Goal: Task Accomplishment & Management: Manage account settings

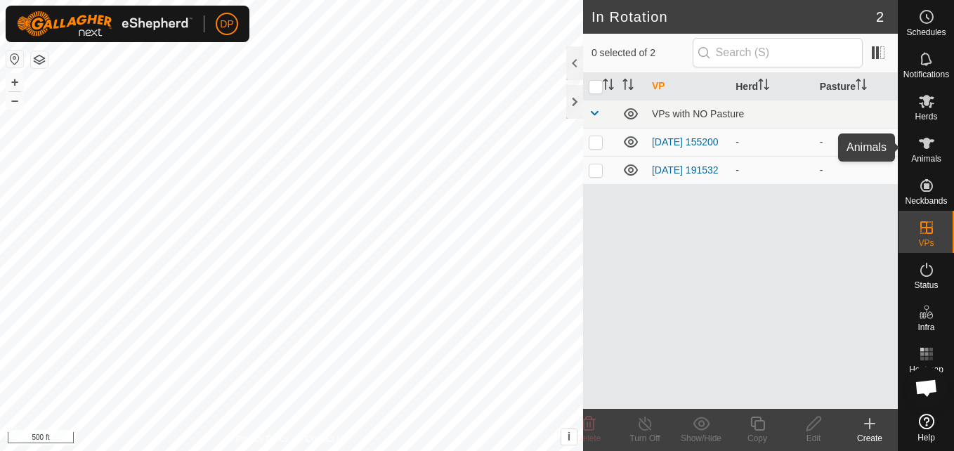
click at [928, 144] on icon at bounding box center [926, 143] width 15 height 11
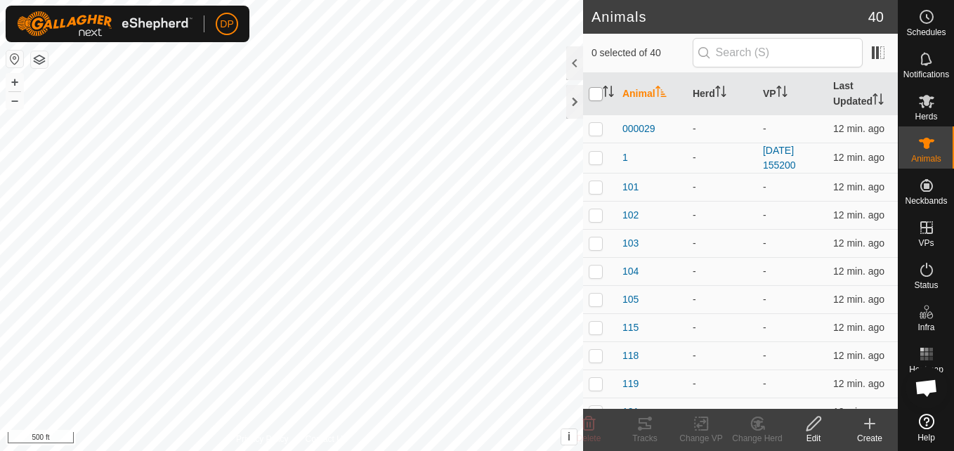
click at [593, 95] on input "checkbox" at bounding box center [596, 94] width 14 height 14
checkbox input "true"
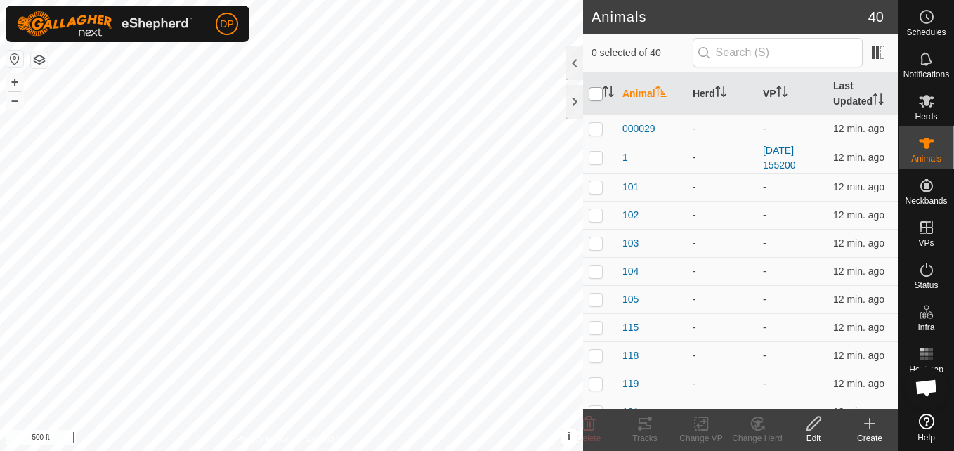
checkbox input "true"
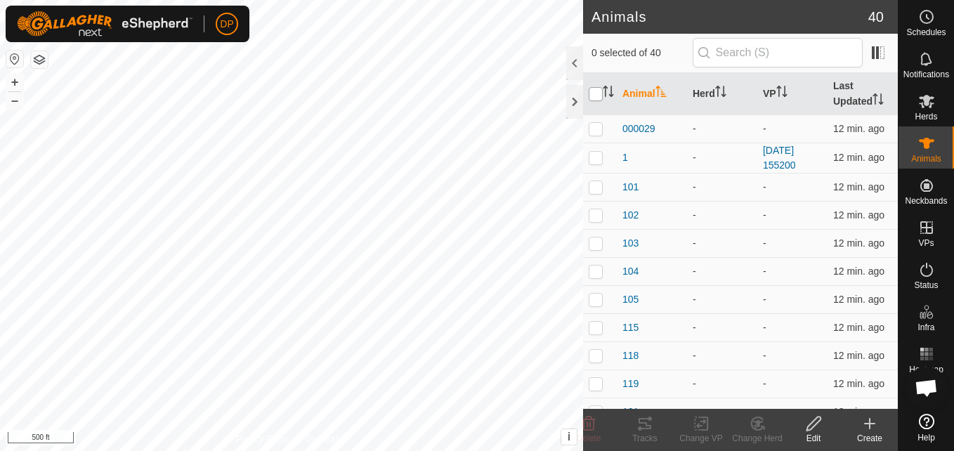
checkbox input "true"
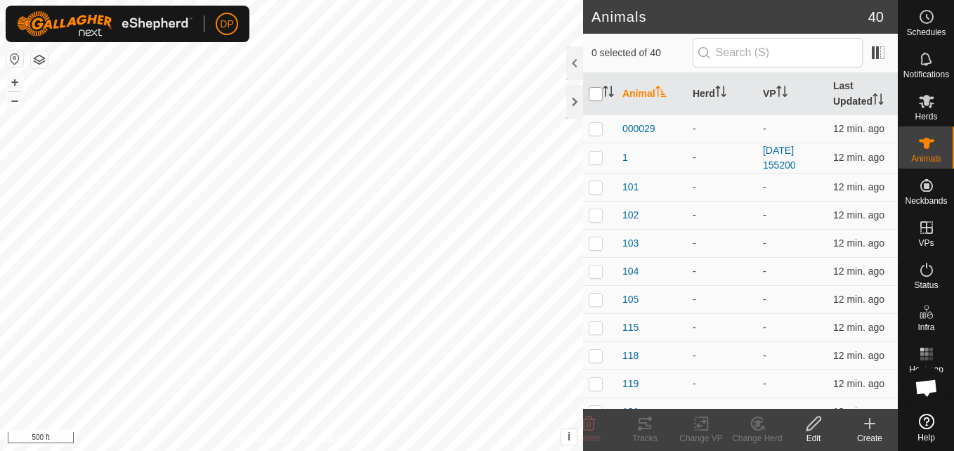
checkbox input "true"
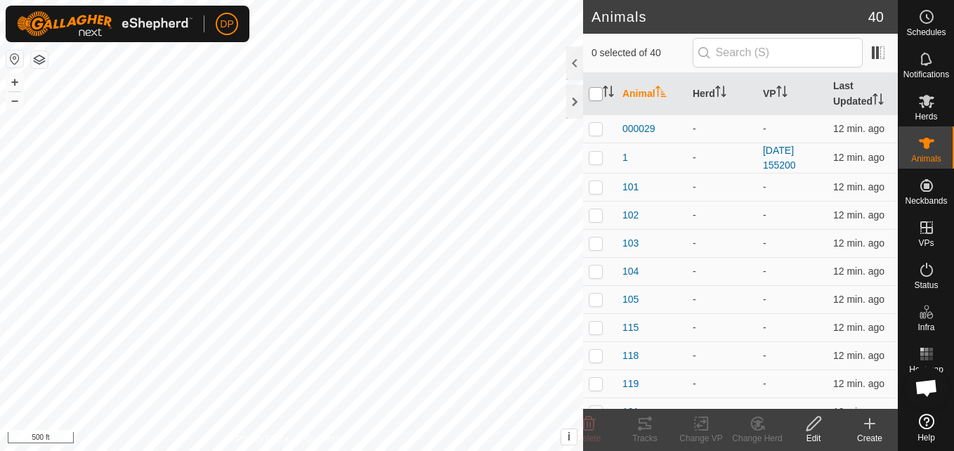
checkbox input "true"
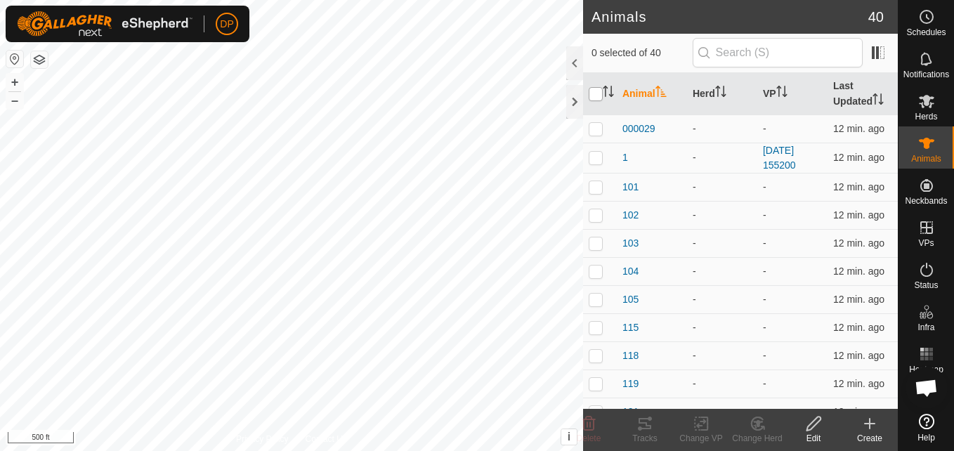
checkbox input "true"
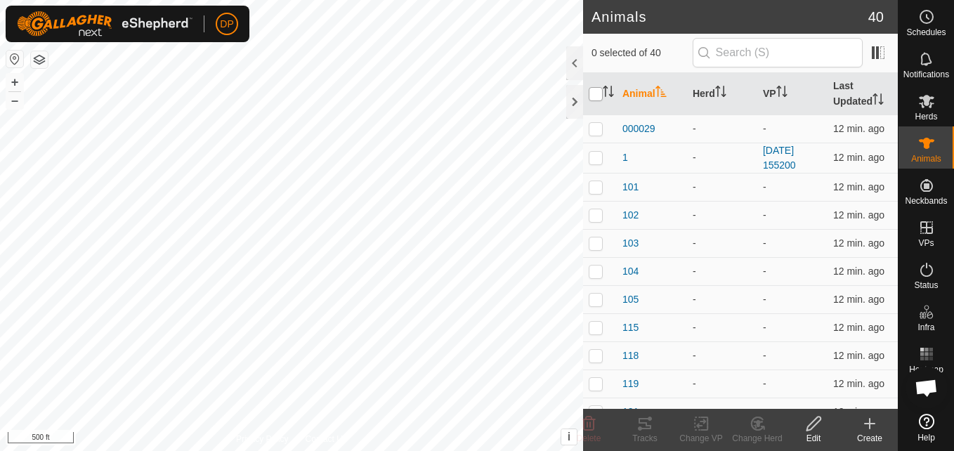
checkbox input "true"
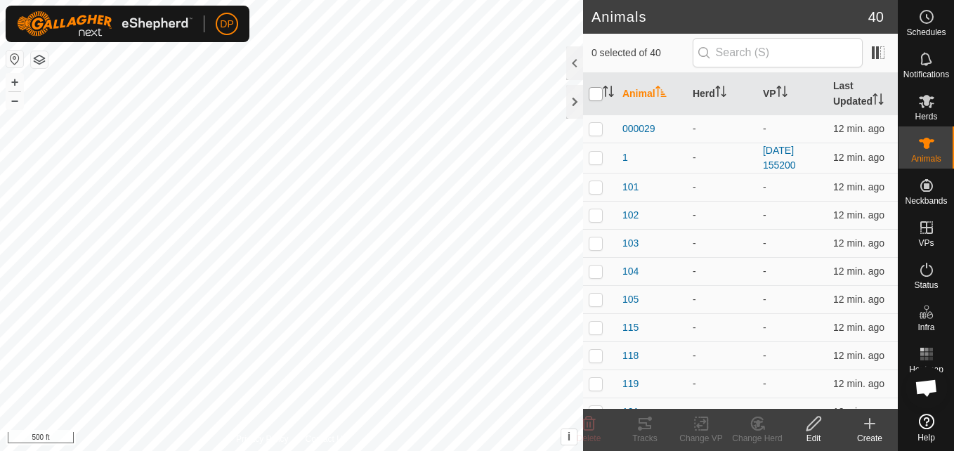
checkbox input "true"
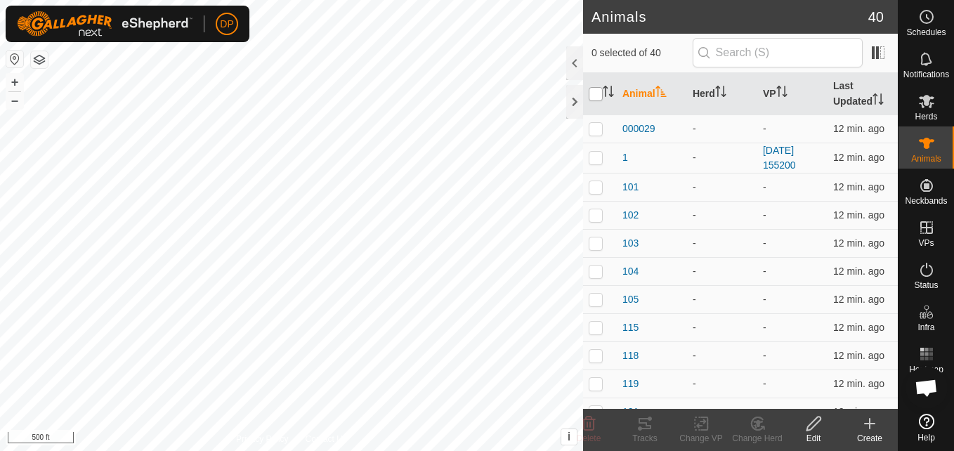
checkbox input "true"
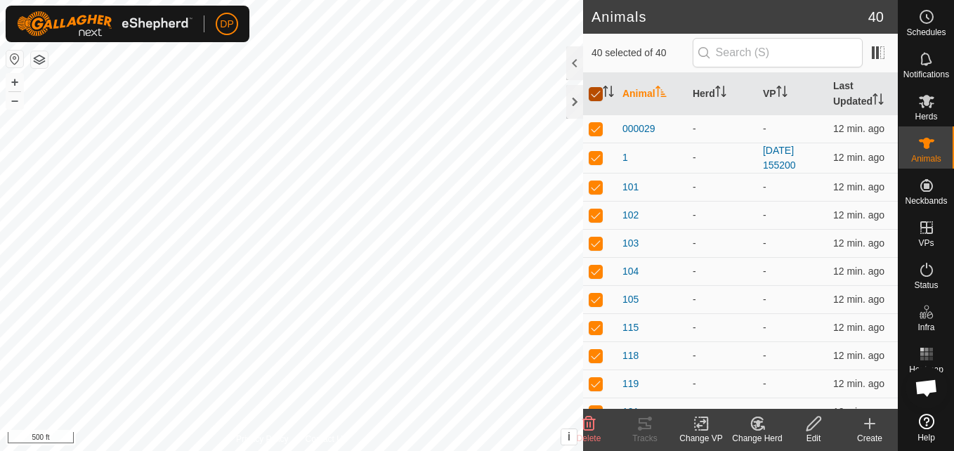
click at [594, 93] on input "checkbox" at bounding box center [596, 94] width 14 height 14
checkbox input "false"
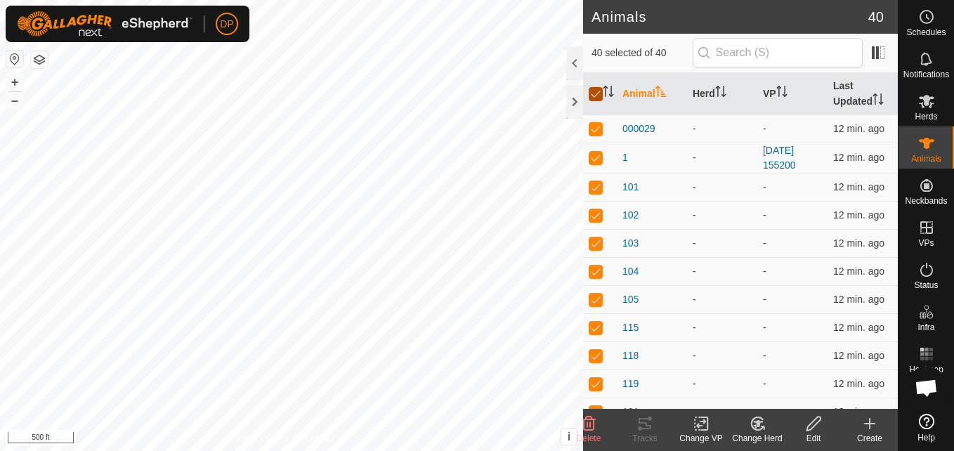
checkbox input "false"
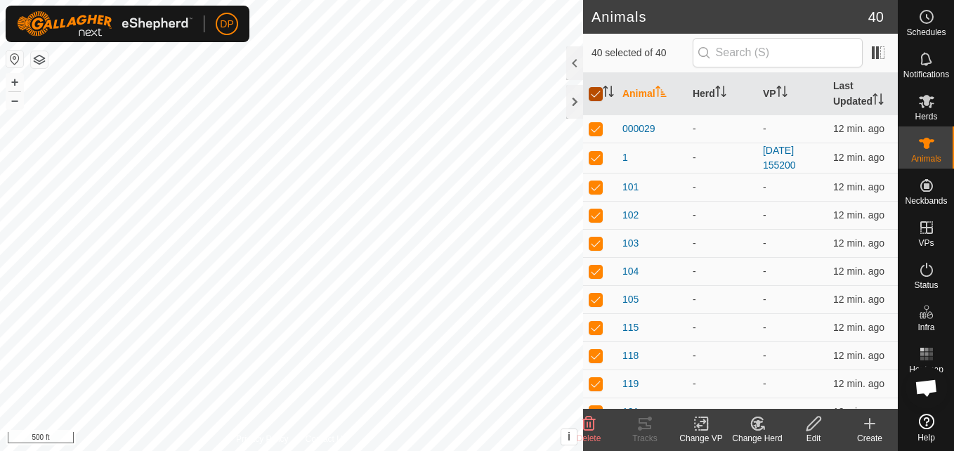
checkbox input "false"
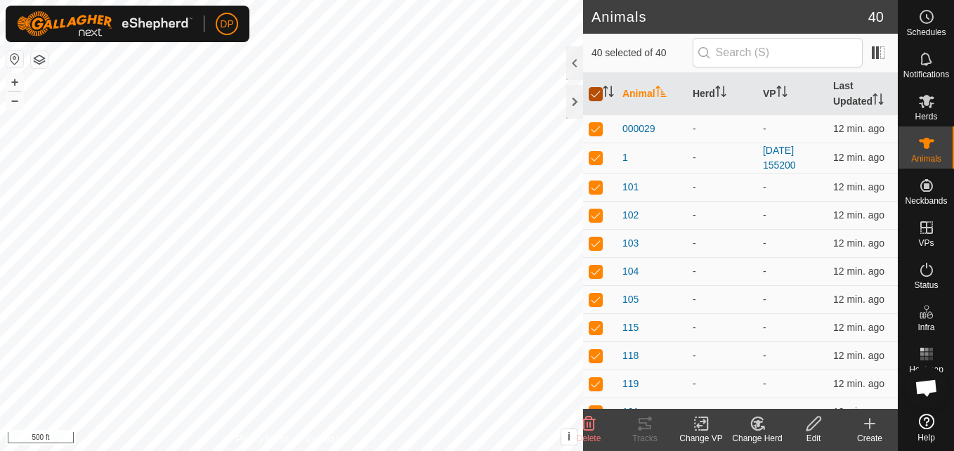
checkbox input "false"
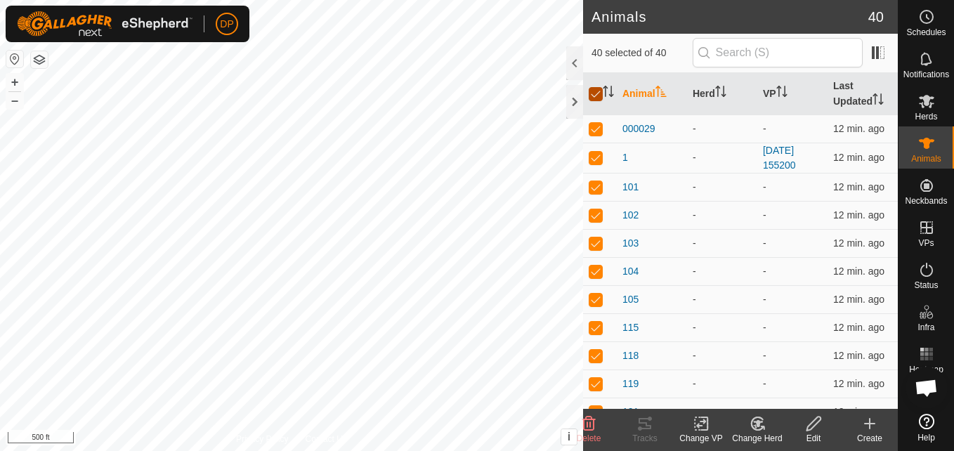
checkbox input "false"
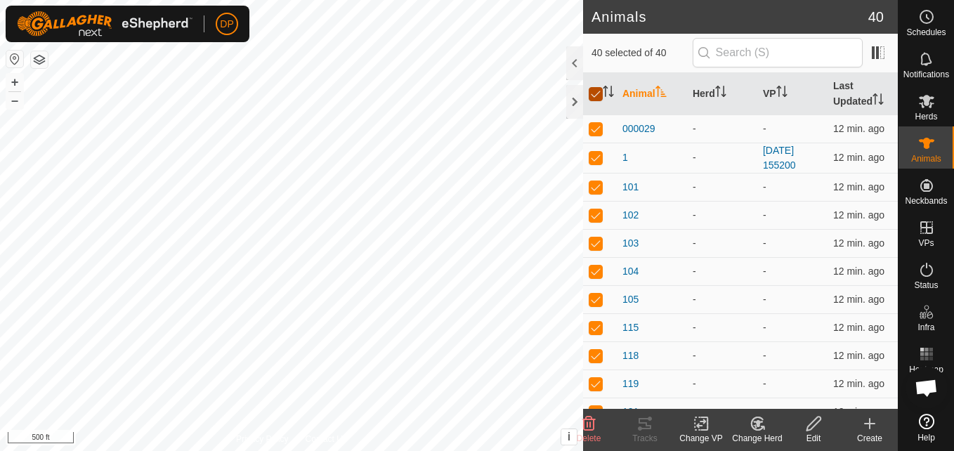
checkbox input "false"
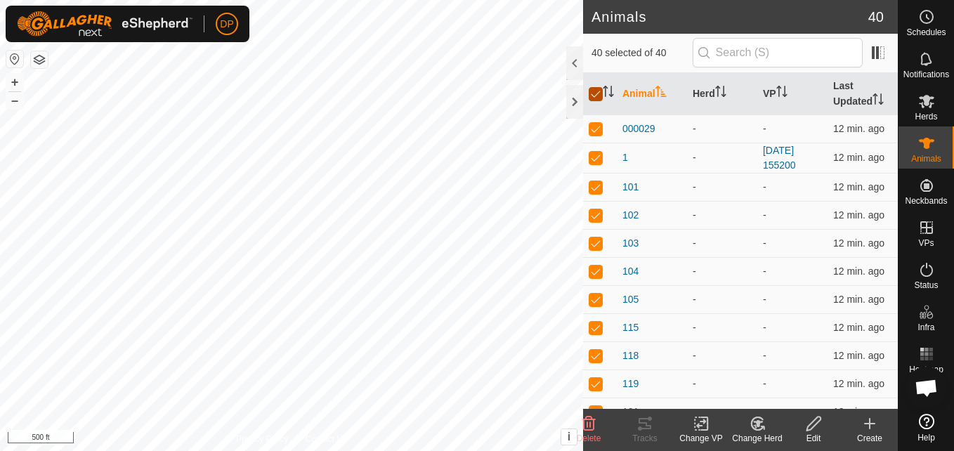
checkbox input "false"
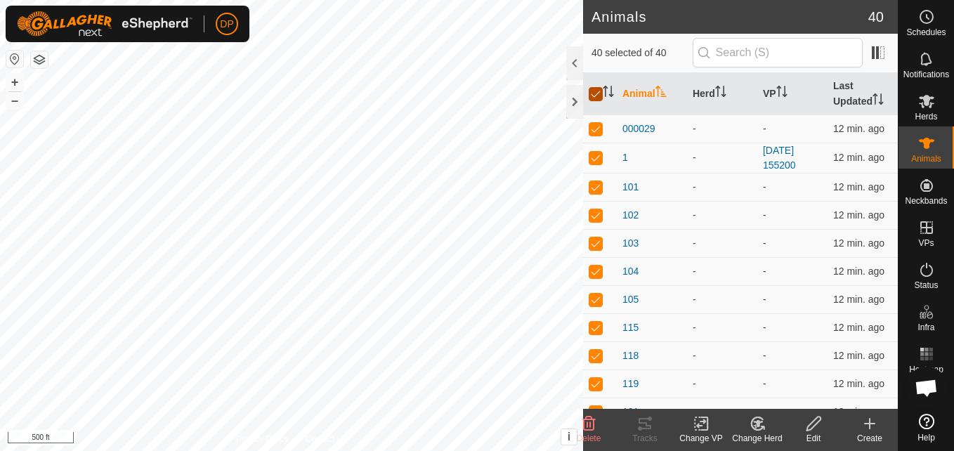
checkbox input "false"
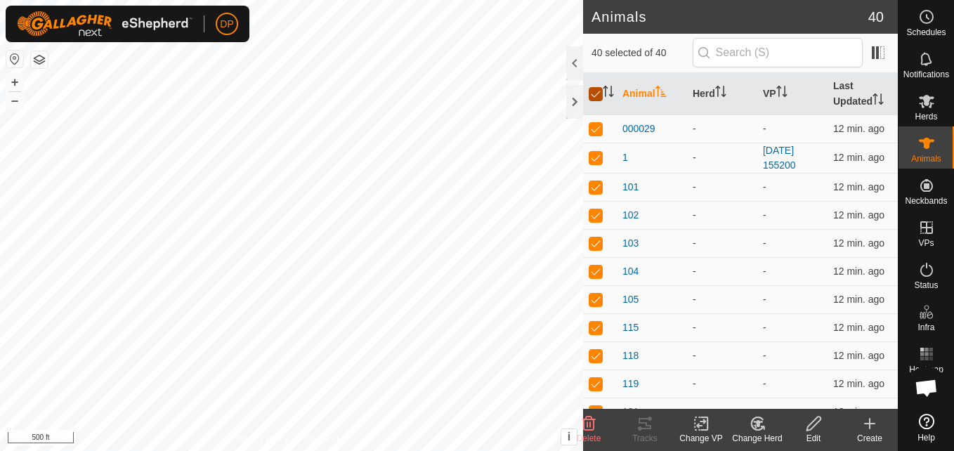
checkbox input "false"
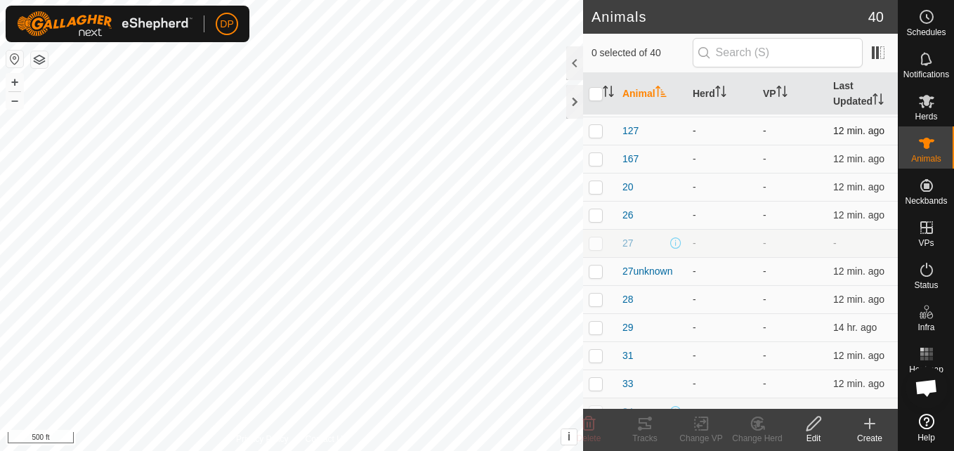
scroll to position [422, 0]
click at [593, 129] on p-checkbox at bounding box center [596, 130] width 14 height 11
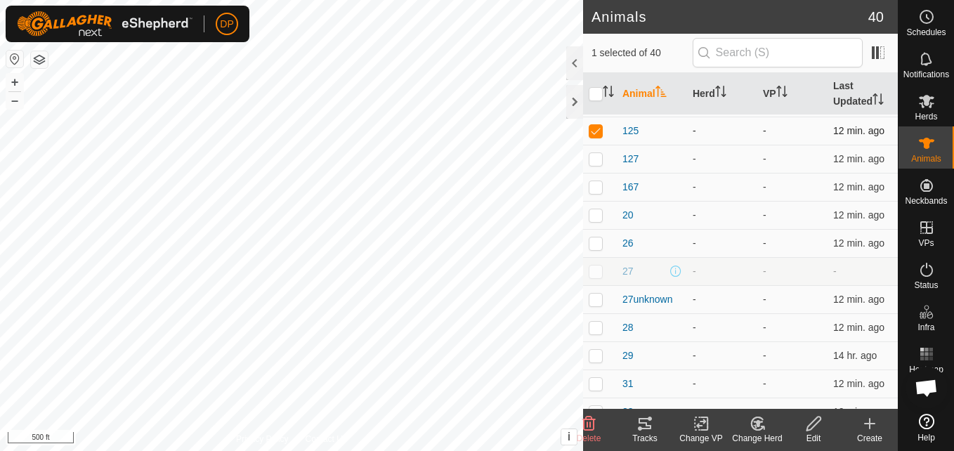
click at [593, 129] on p-checkbox at bounding box center [596, 130] width 14 height 11
checkbox input "false"
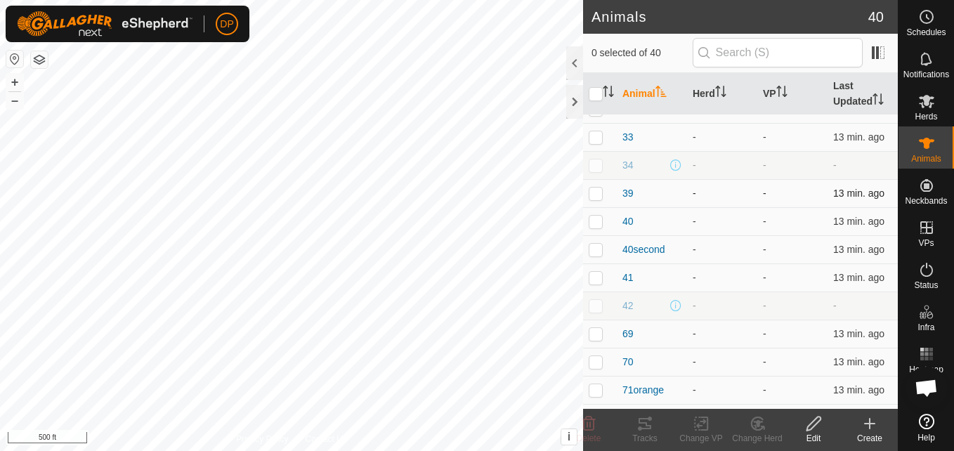
scroll to position [703, 0]
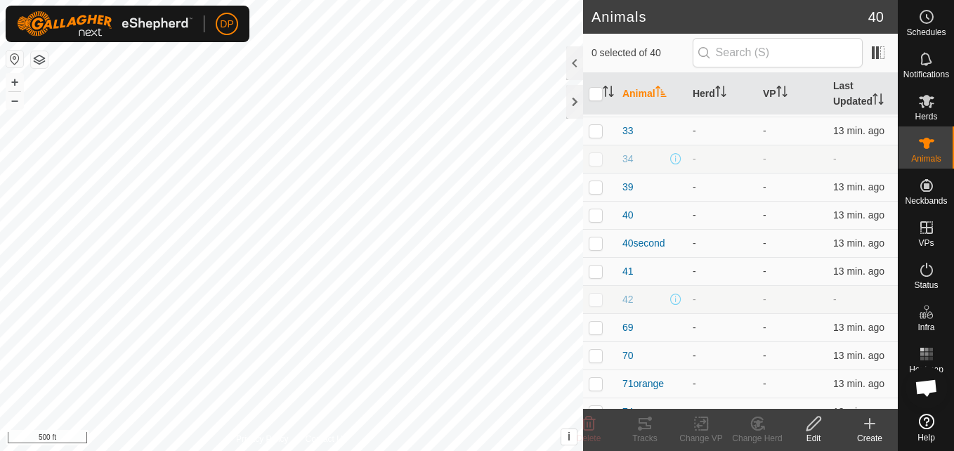
click at [929, 384] on span "Open chat" at bounding box center [926, 389] width 23 height 20
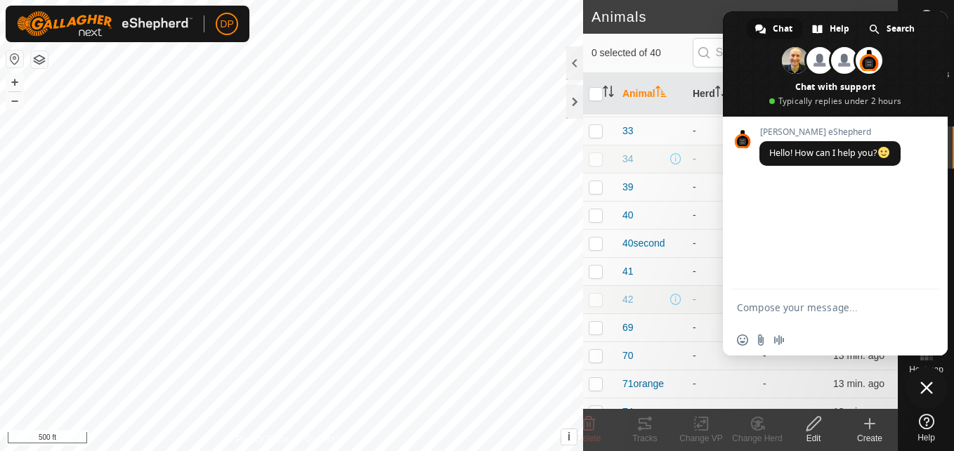
click at [844, 155] on span "Hello! How can I help you?" at bounding box center [830, 153] width 122 height 12
click at [925, 386] on span "Close chat" at bounding box center [926, 387] width 13 height 13
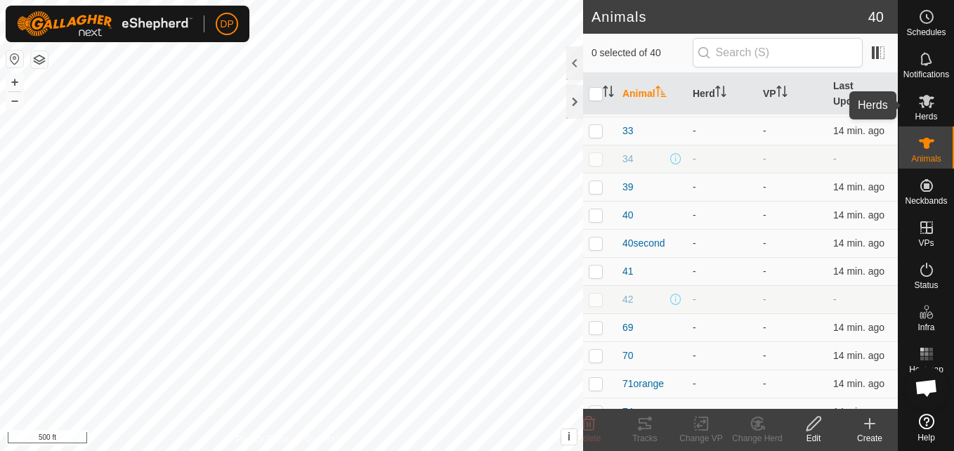
click at [926, 103] on icon at bounding box center [926, 101] width 15 height 13
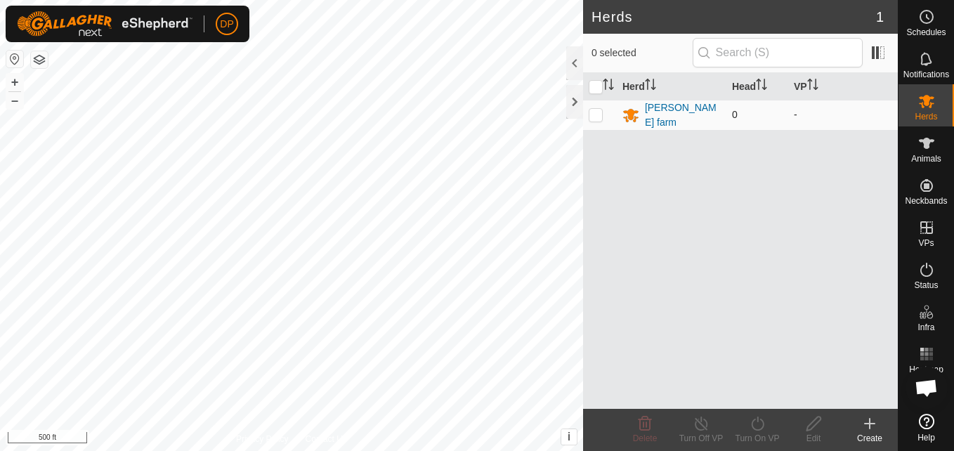
click at [594, 114] on p-checkbox at bounding box center [596, 114] width 14 height 11
checkbox input "true"
click at [930, 150] on icon at bounding box center [926, 143] width 17 height 17
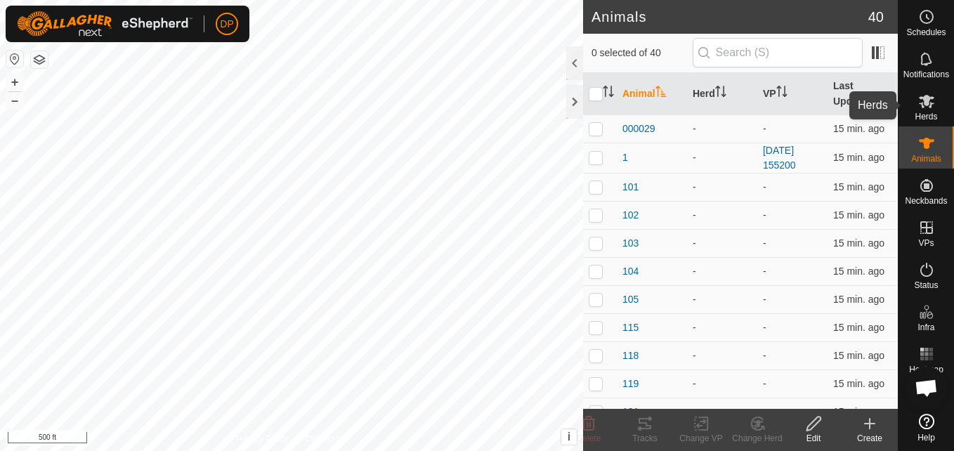
click at [930, 94] on icon at bounding box center [926, 101] width 17 height 17
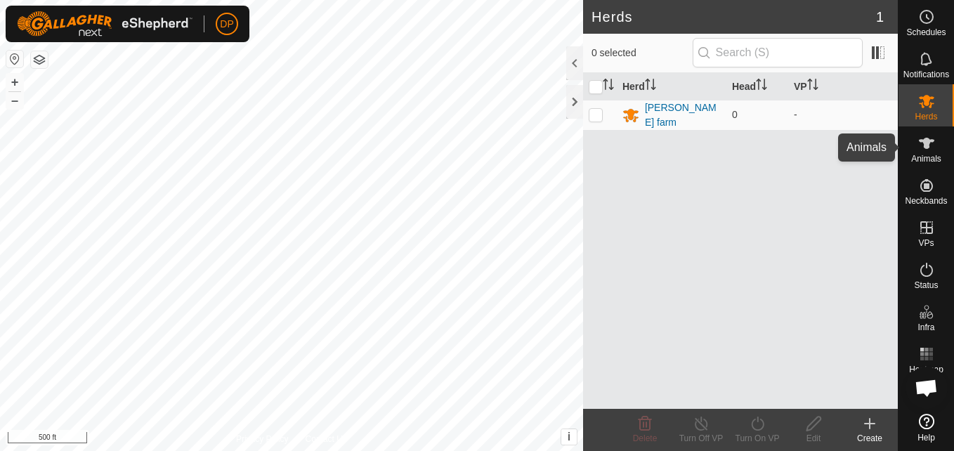
click at [921, 138] on icon at bounding box center [926, 143] width 17 height 17
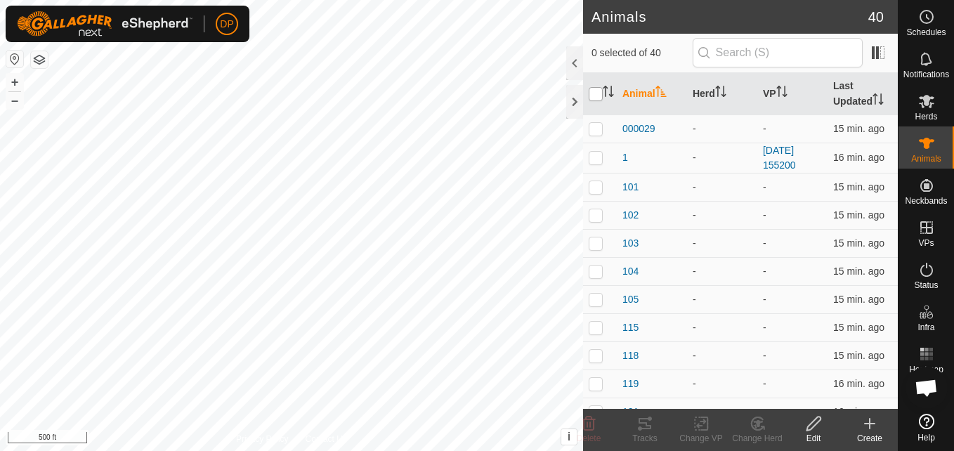
click at [596, 89] on input "checkbox" at bounding box center [596, 94] width 14 height 14
checkbox input "true"
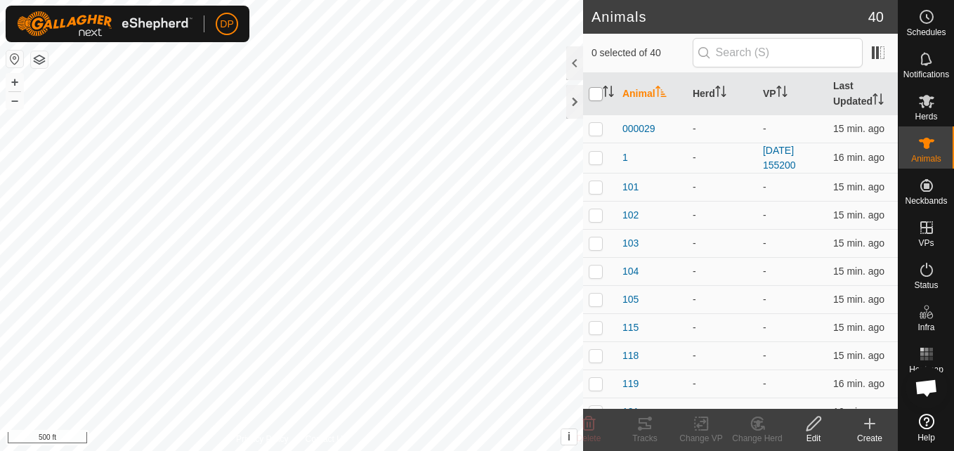
checkbox input "true"
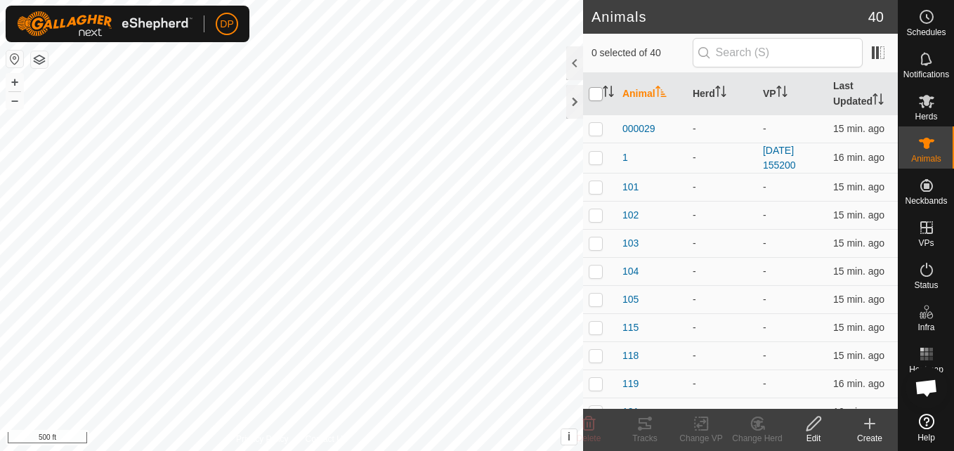
checkbox input "true"
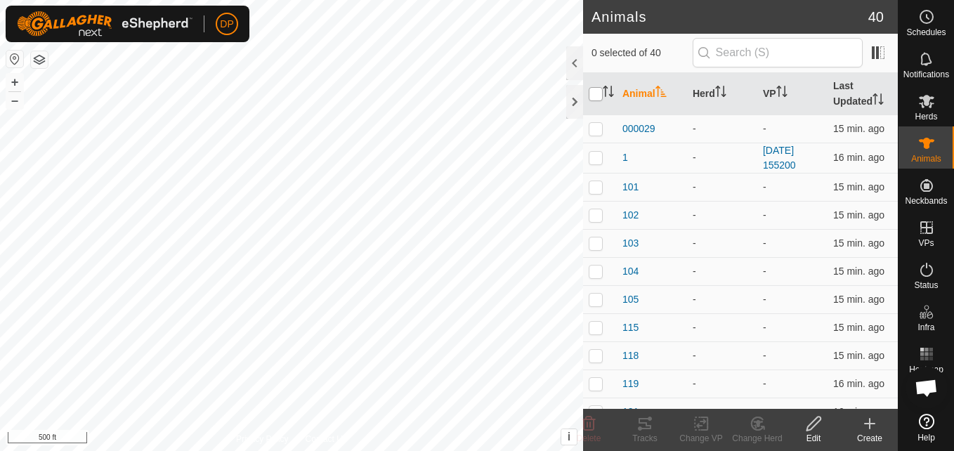
checkbox input "true"
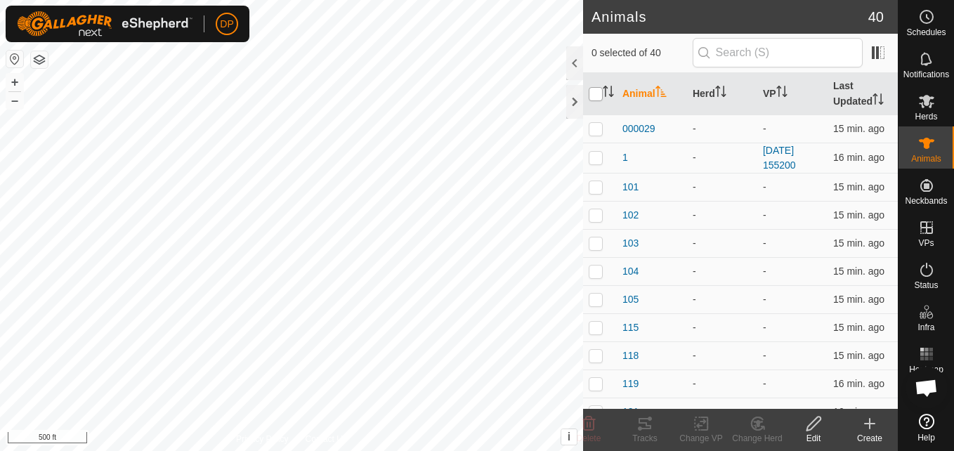
checkbox input "true"
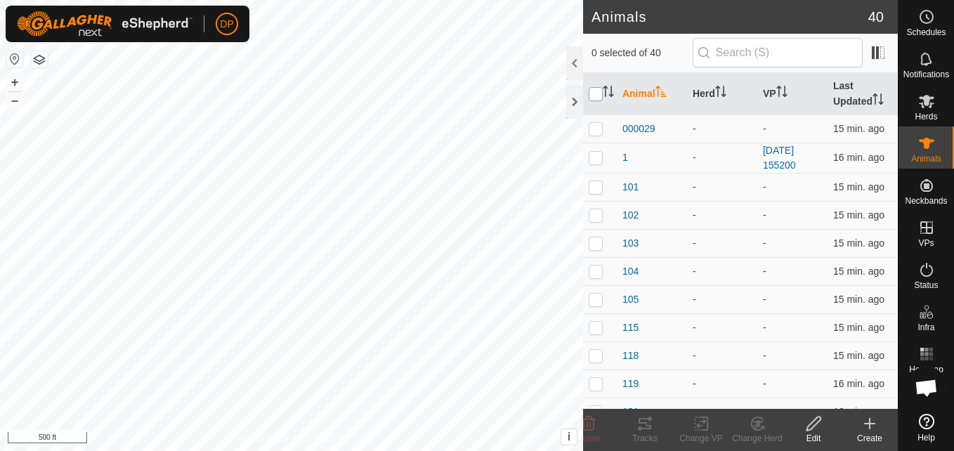
checkbox input "true"
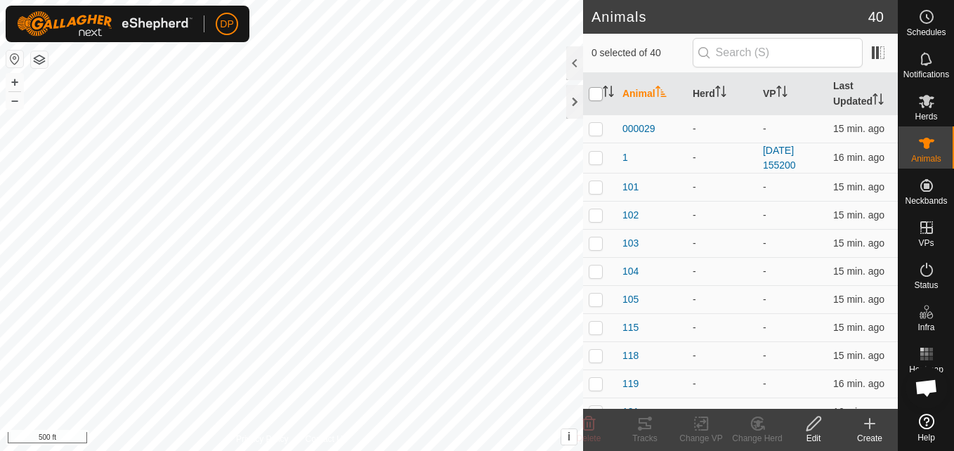
checkbox input "true"
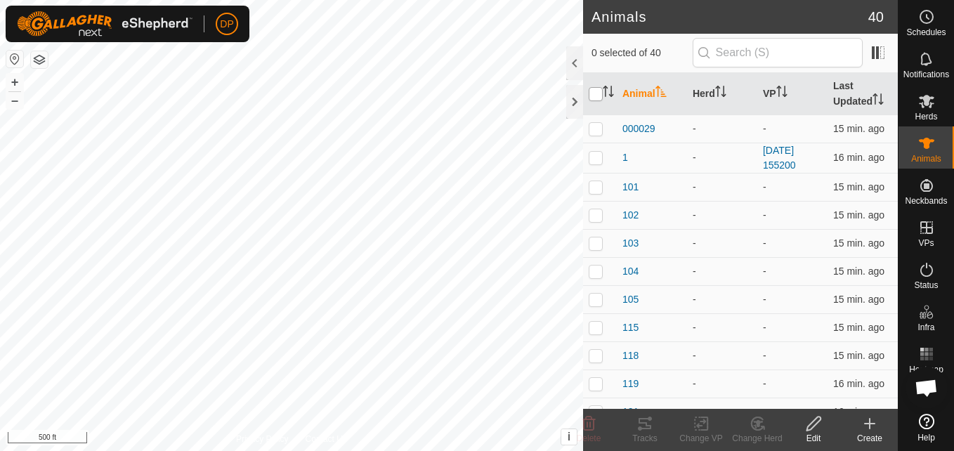
checkbox input "true"
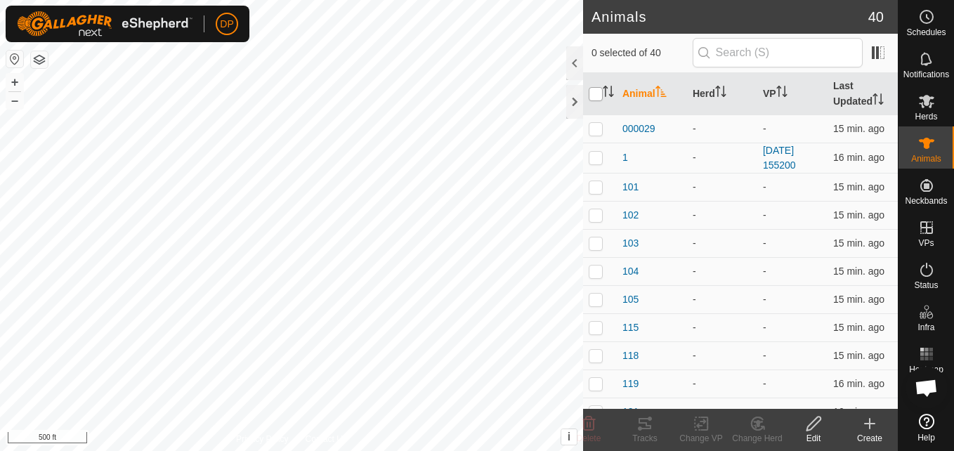
checkbox input "true"
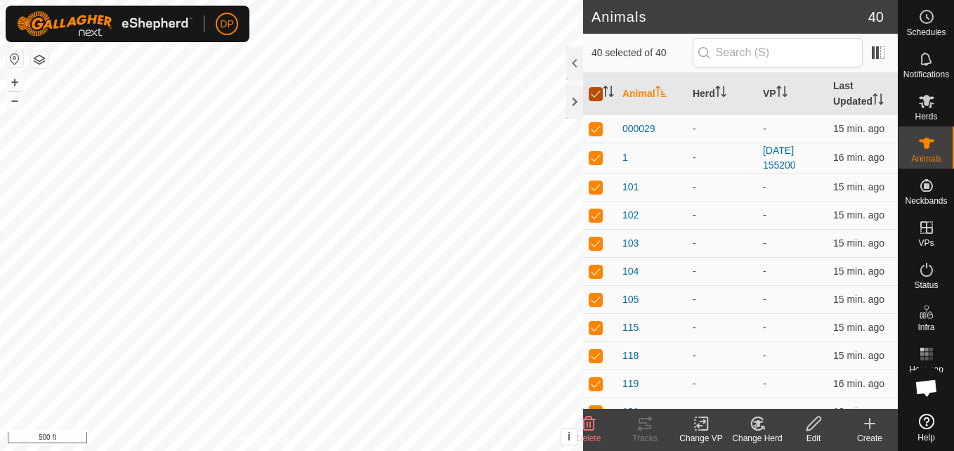
click at [596, 89] on input "checkbox" at bounding box center [596, 94] width 14 height 14
checkbox input "false"
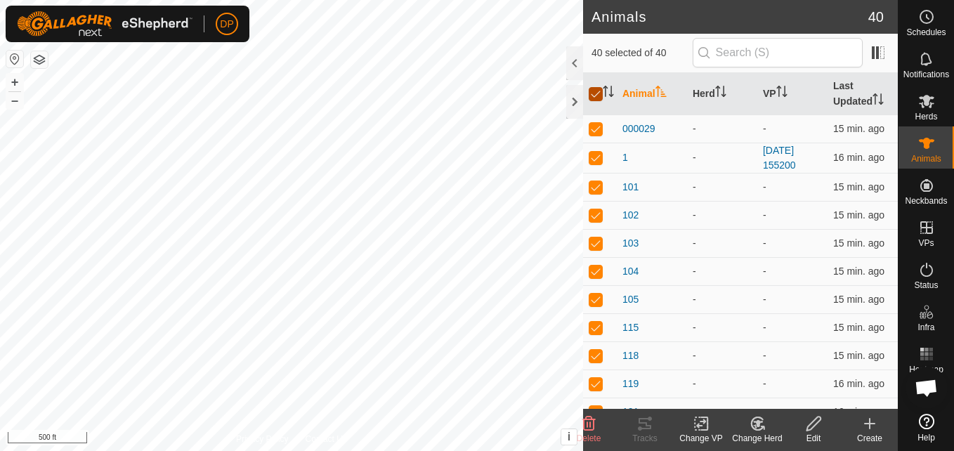
checkbox input "false"
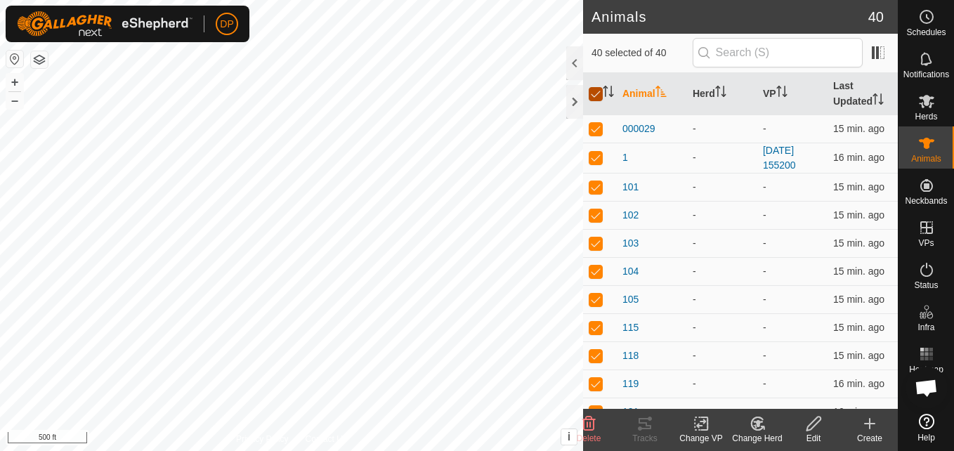
checkbox input "false"
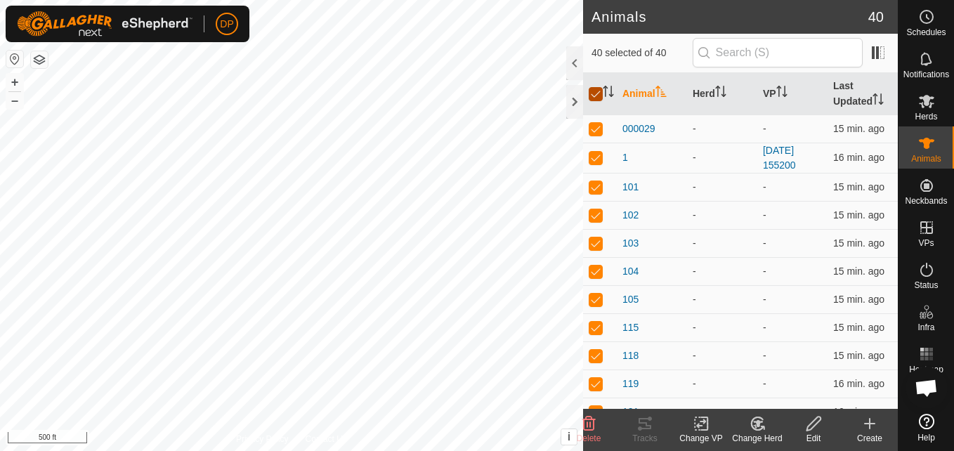
checkbox input "false"
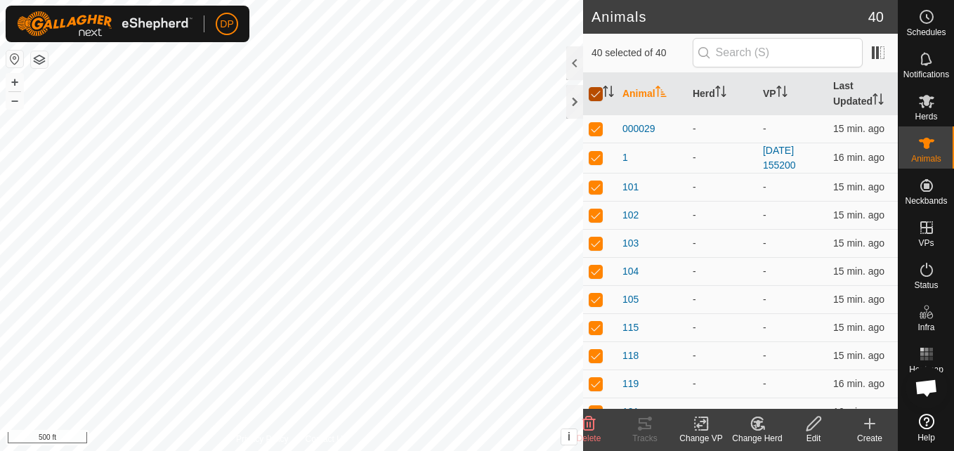
checkbox input "false"
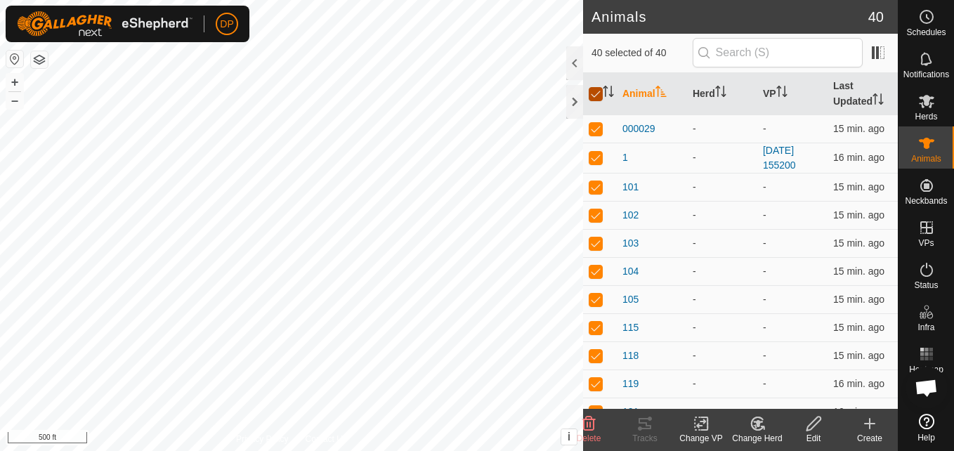
checkbox input "false"
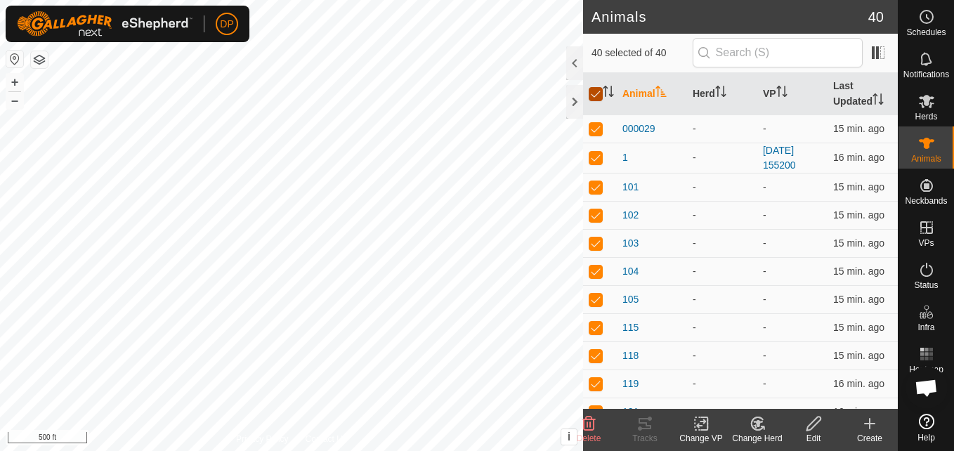
checkbox input "false"
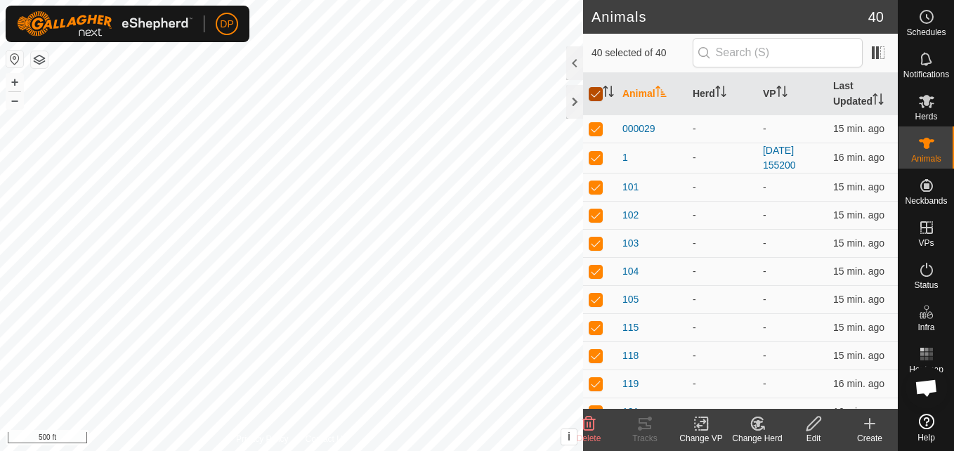
checkbox input "false"
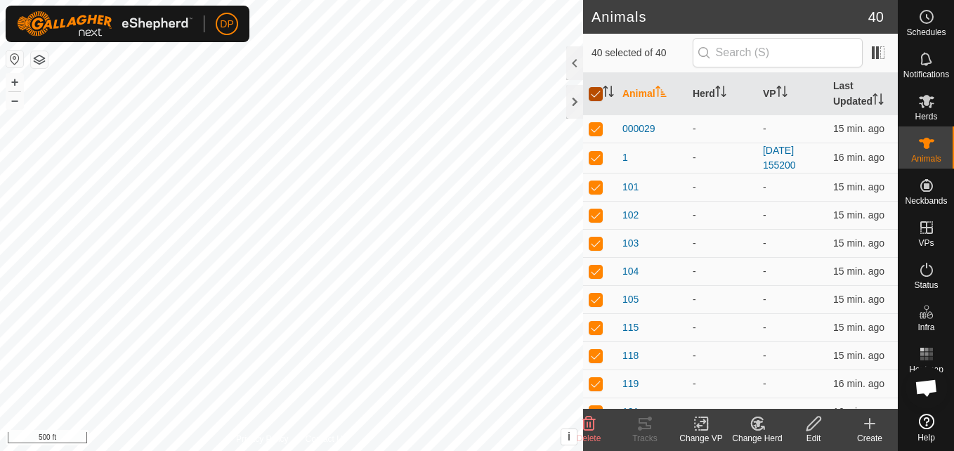
checkbox input "false"
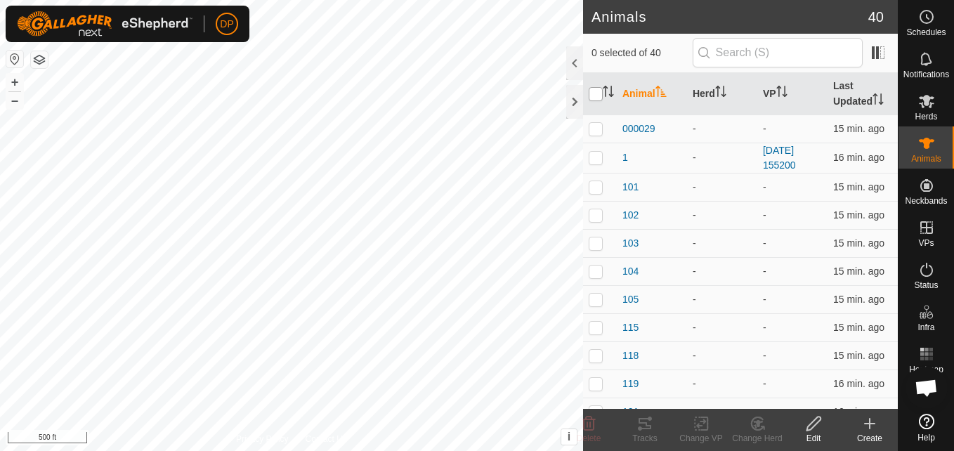
click at [596, 89] on input "checkbox" at bounding box center [596, 94] width 14 height 14
checkbox input "true"
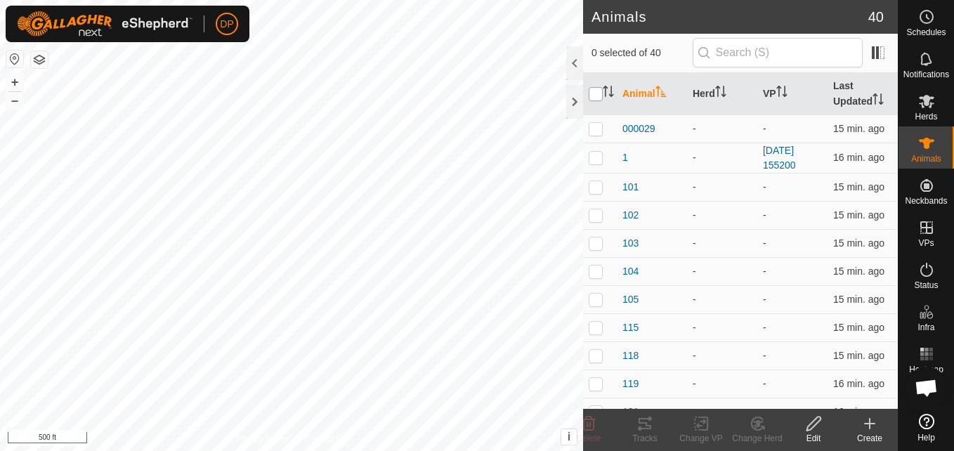
checkbox input "true"
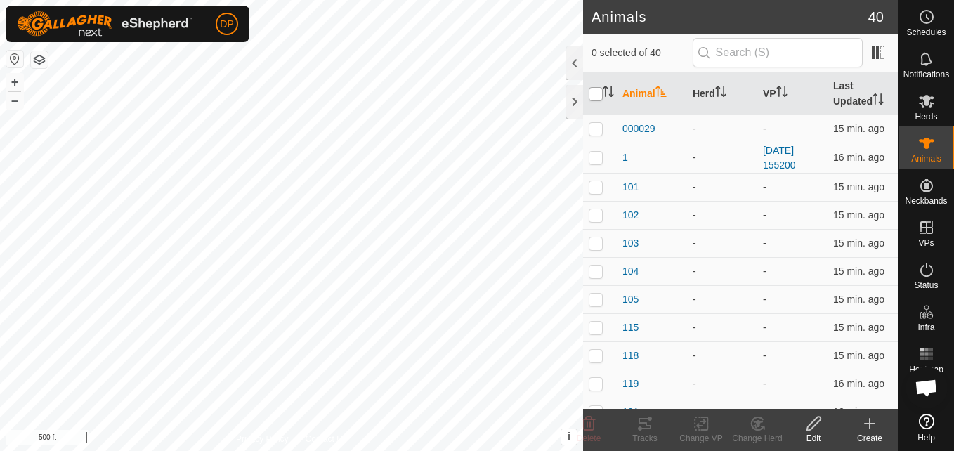
checkbox input "true"
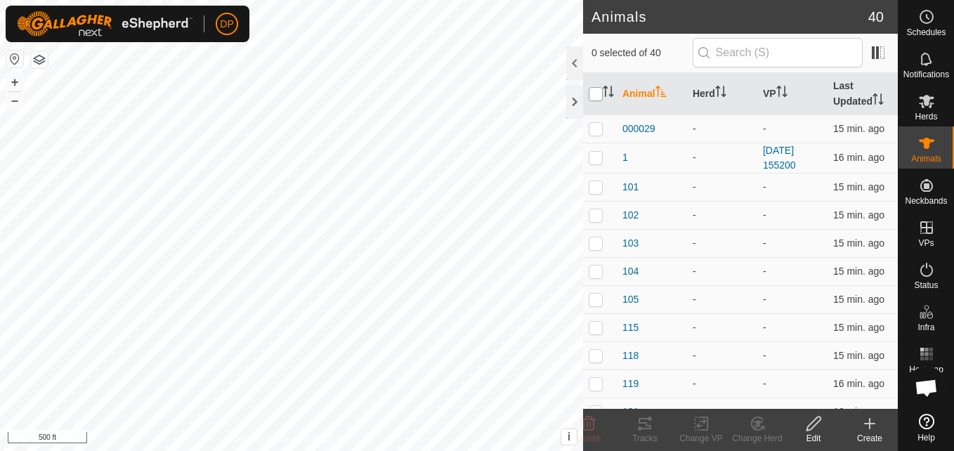
checkbox input "true"
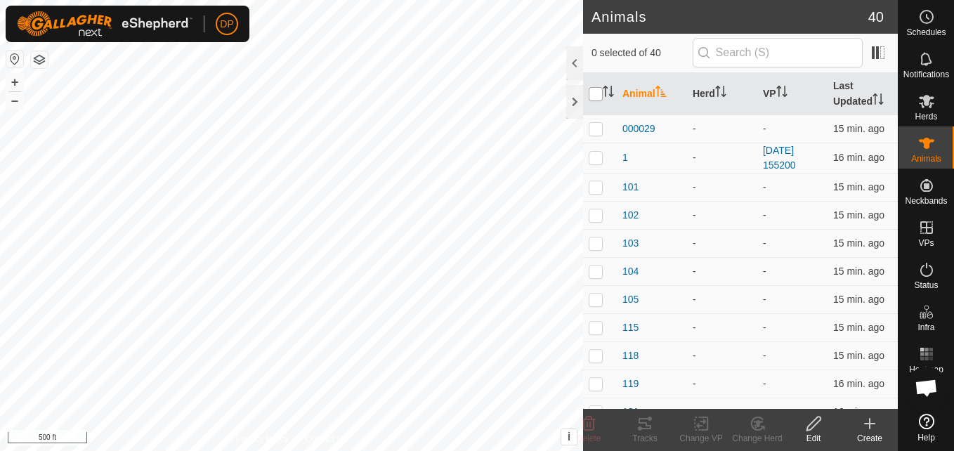
checkbox input "true"
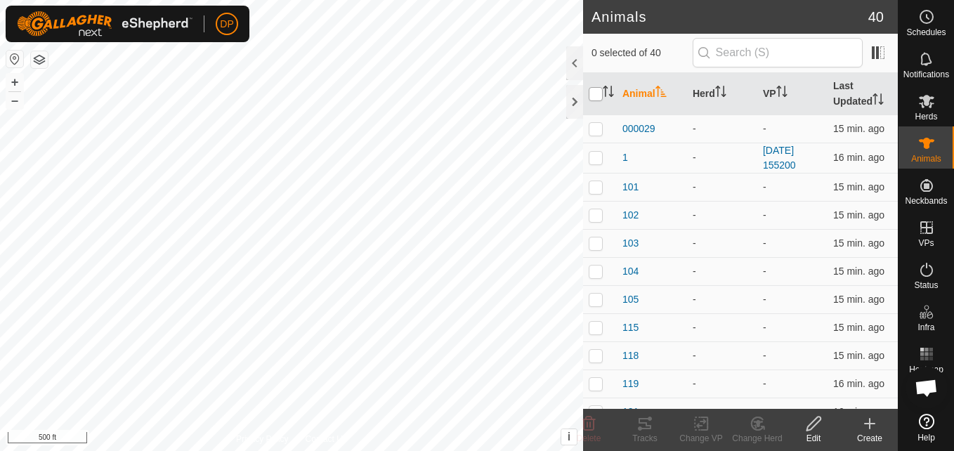
checkbox input "true"
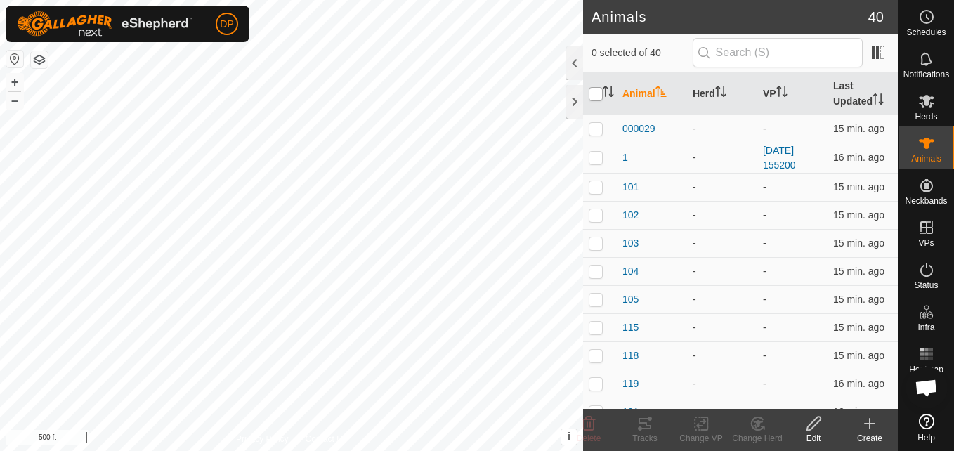
checkbox input "true"
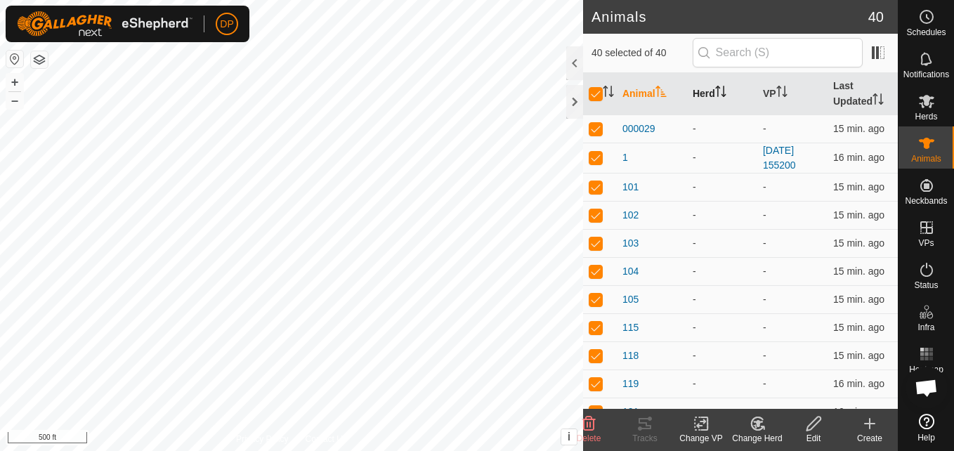
click at [719, 89] on icon "Activate to sort" at bounding box center [720, 91] width 11 height 11
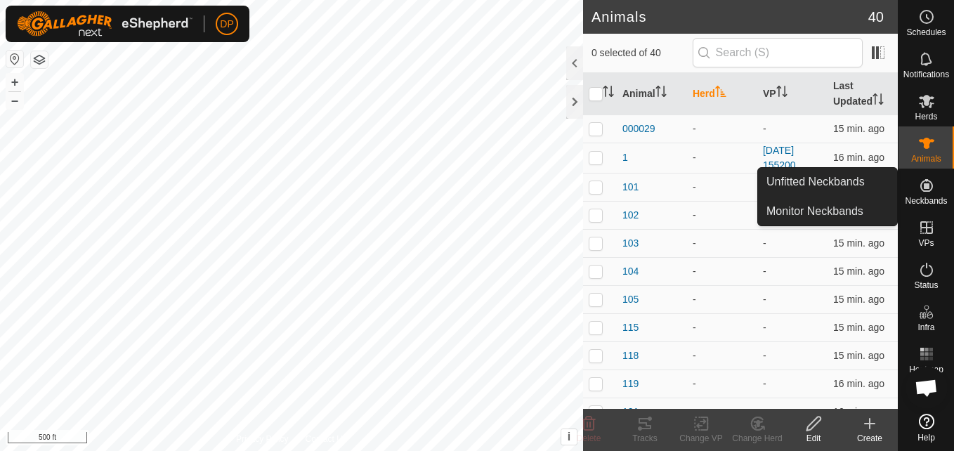
click at [927, 190] on icon at bounding box center [926, 185] width 17 height 17
click at [862, 216] on link "Monitor Neckbands" at bounding box center [827, 211] width 139 height 28
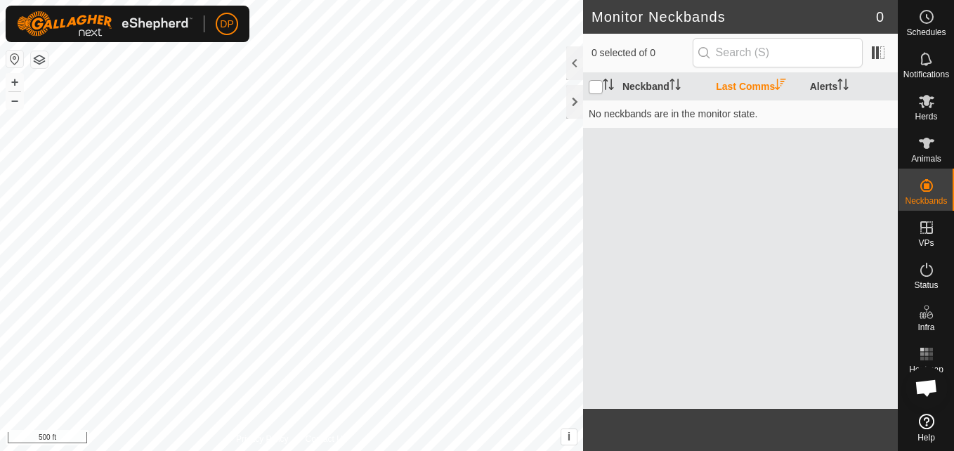
click at [589, 84] on input "checkbox" at bounding box center [596, 87] width 14 height 14
click at [594, 84] on input "checkbox" at bounding box center [596, 87] width 14 height 14
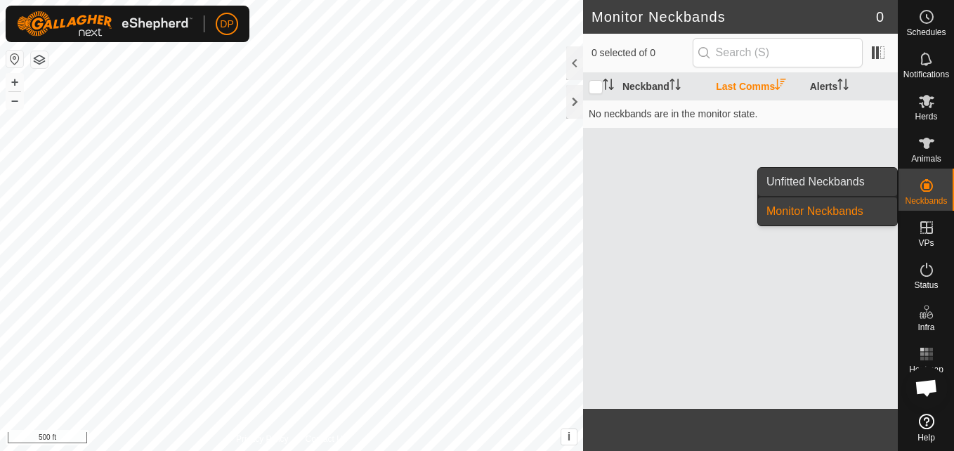
click at [872, 176] on link "Unfitted Neckbands" at bounding box center [827, 182] width 139 height 28
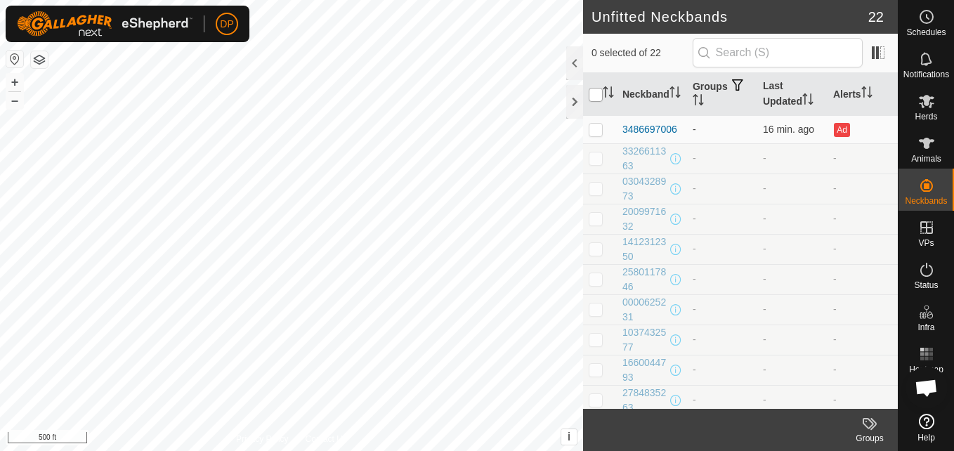
click at [593, 94] on input "checkbox" at bounding box center [596, 95] width 14 height 14
click at [598, 185] on p-checkbox at bounding box center [596, 188] width 14 height 11
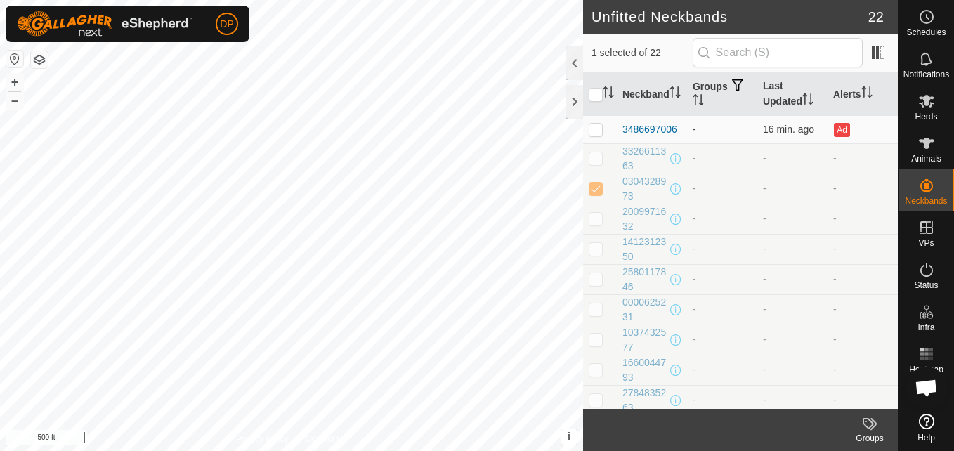
click at [598, 185] on p-checkbox at bounding box center [596, 188] width 14 height 11
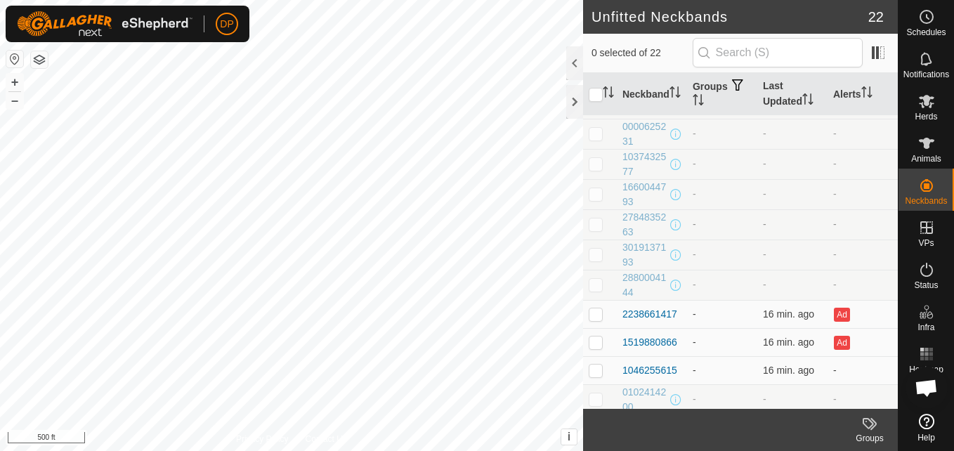
scroll to position [211, 0]
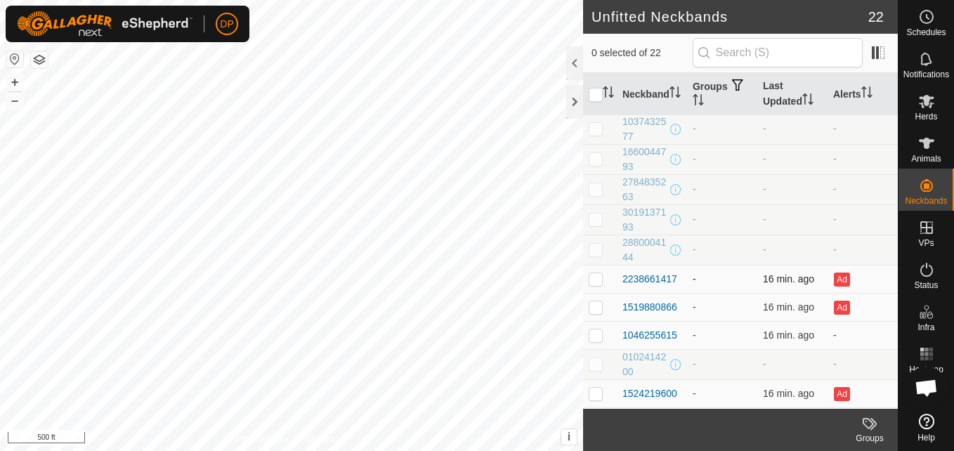
click at [590, 278] on p-checkbox at bounding box center [596, 278] width 14 height 11
click at [596, 219] on p-checkbox at bounding box center [596, 219] width 14 height 11
click at [594, 221] on p-checkbox at bounding box center [596, 219] width 14 height 11
click at [594, 222] on p-checkbox at bounding box center [596, 219] width 14 height 11
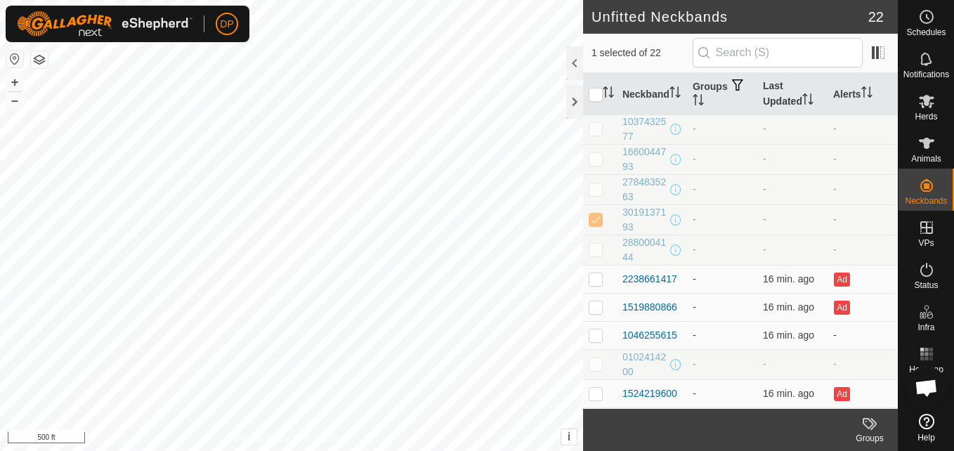
click at [592, 226] on td at bounding box center [600, 219] width 34 height 30
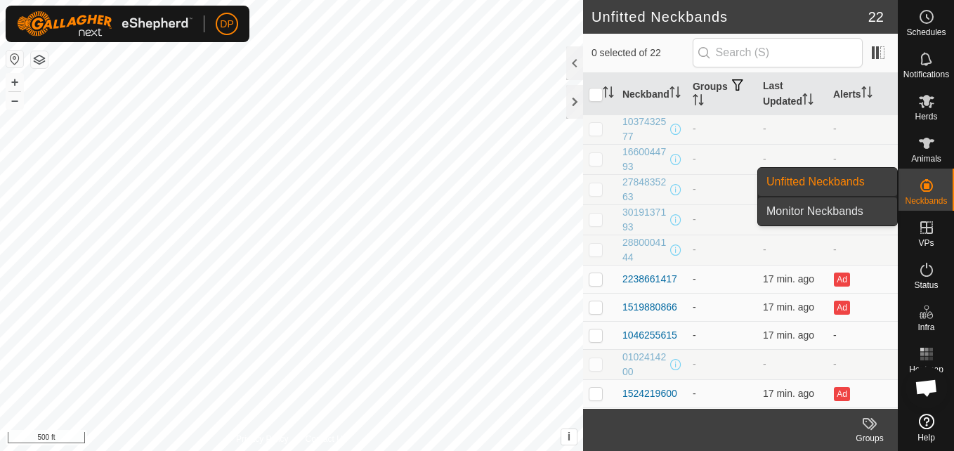
click at [854, 207] on link "Monitor Neckbands" at bounding box center [827, 211] width 139 height 28
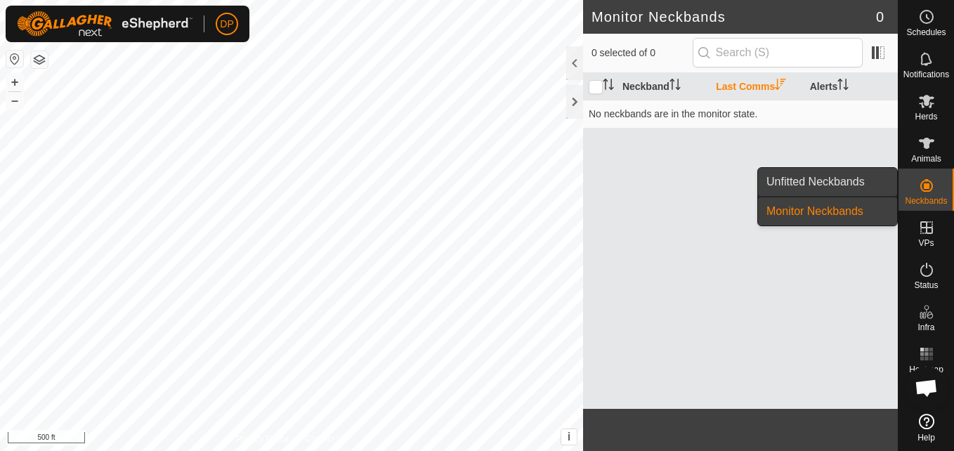
click at [840, 180] on link "Unfitted Neckbands" at bounding box center [827, 182] width 139 height 28
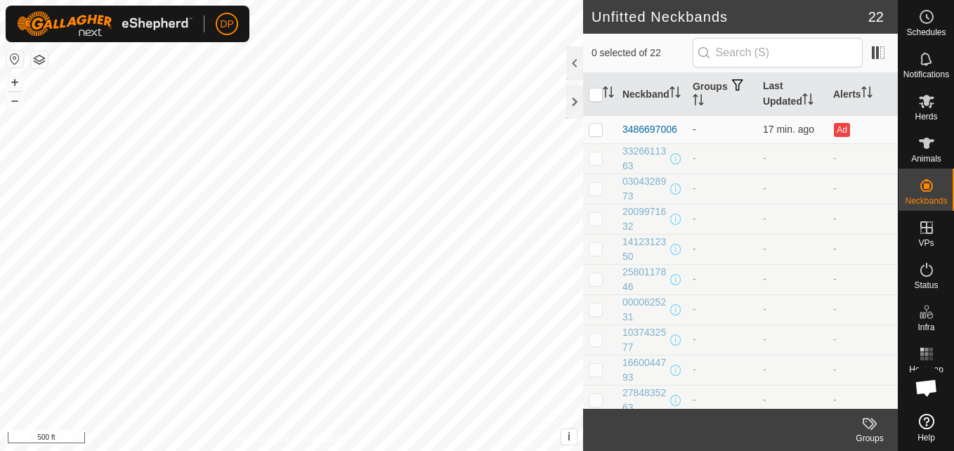
click at [863, 424] on icon at bounding box center [869, 423] width 17 height 17
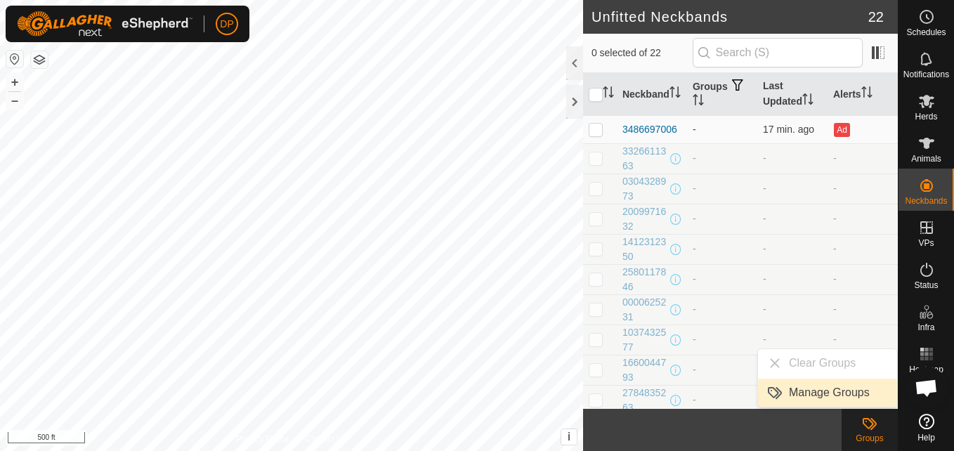
click at [842, 396] on link "Manage Groups" at bounding box center [827, 393] width 139 height 28
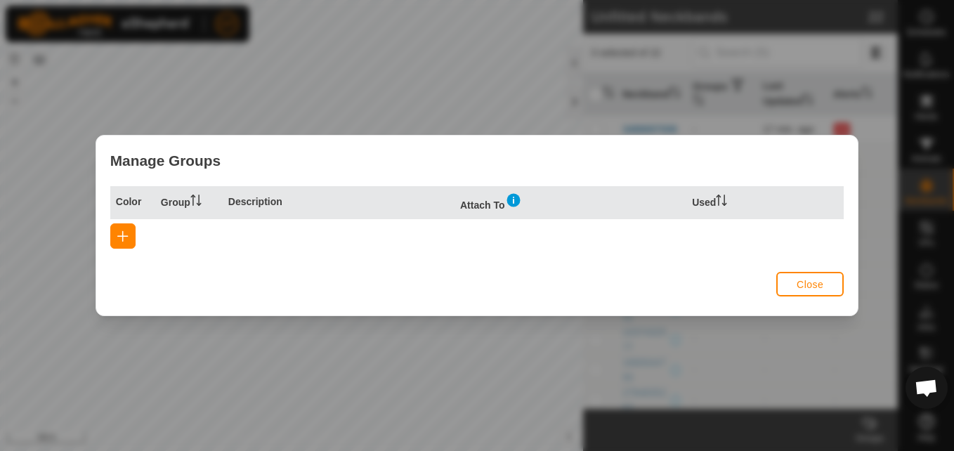
click at [123, 199] on th "Color" at bounding box center [132, 202] width 45 height 33
click at [119, 235] on span "button" at bounding box center [122, 235] width 11 height 11
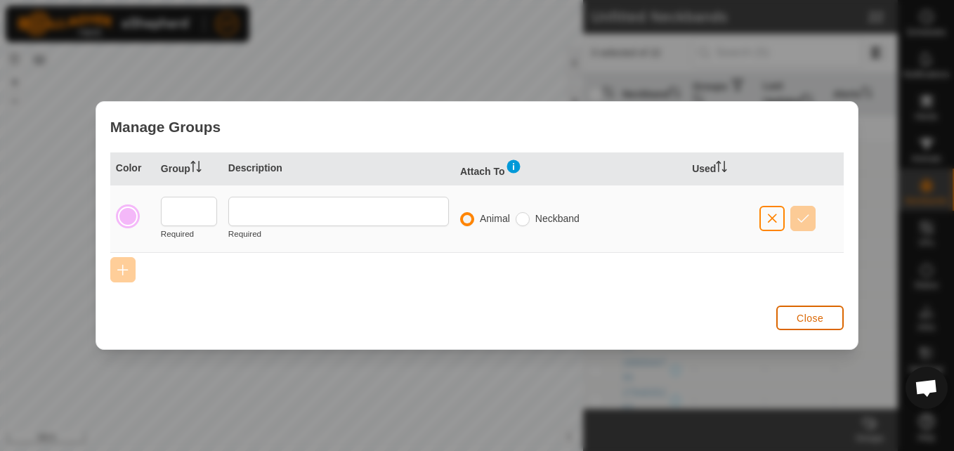
click at [804, 318] on span "Close" at bounding box center [810, 318] width 27 height 11
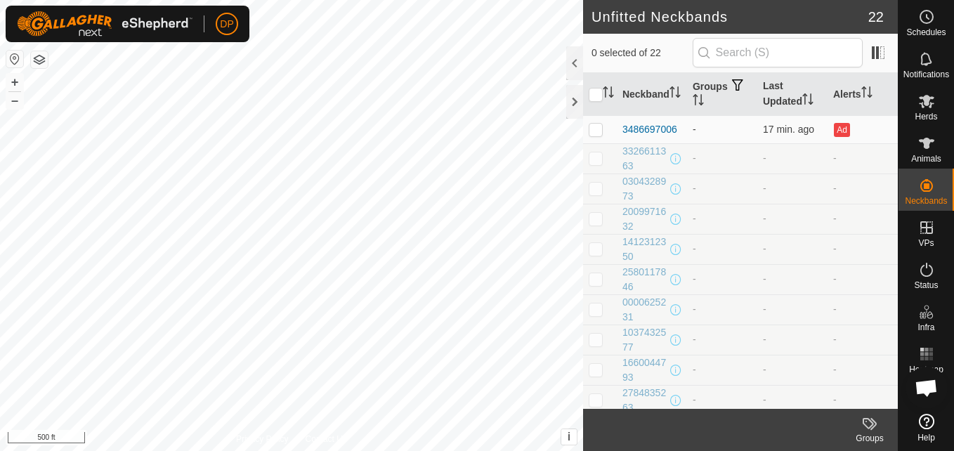
click at [863, 424] on icon at bounding box center [868, 423] width 11 height 11
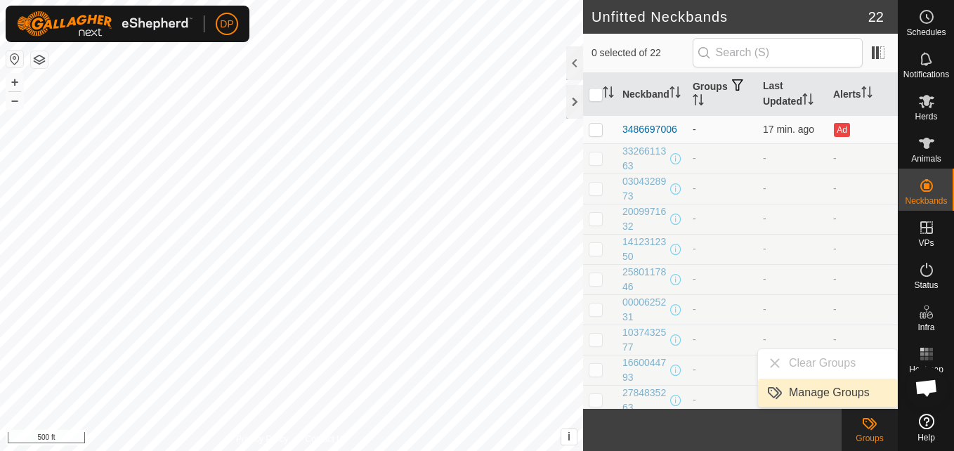
click at [838, 393] on link "Manage Groups" at bounding box center [827, 393] width 139 height 28
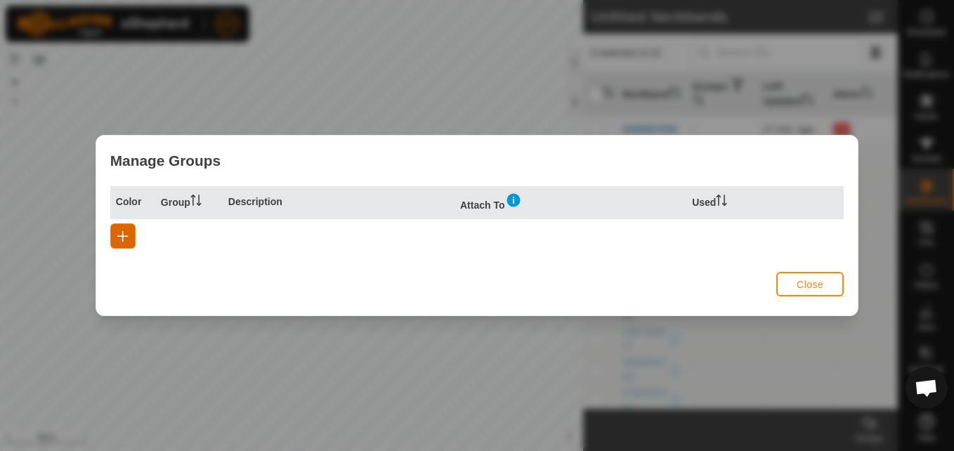
click at [123, 233] on span "button" at bounding box center [122, 235] width 11 height 11
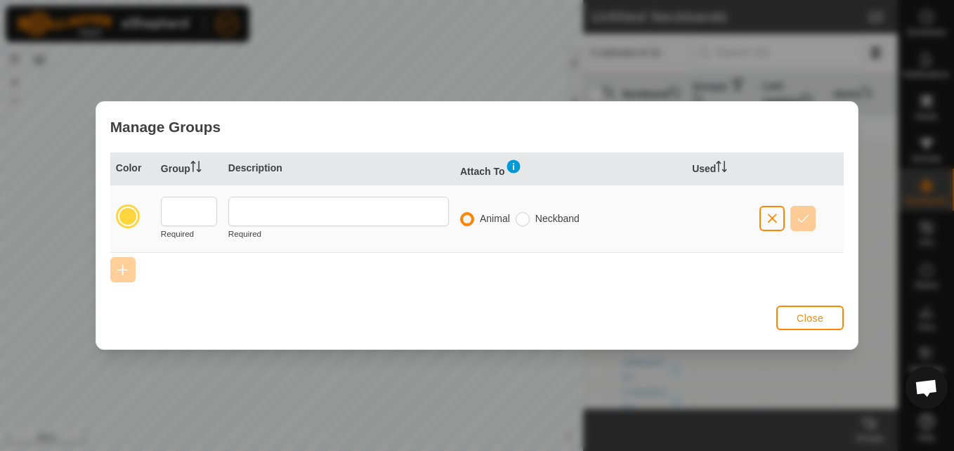
click at [131, 216] on div at bounding box center [128, 217] width 20 height 20
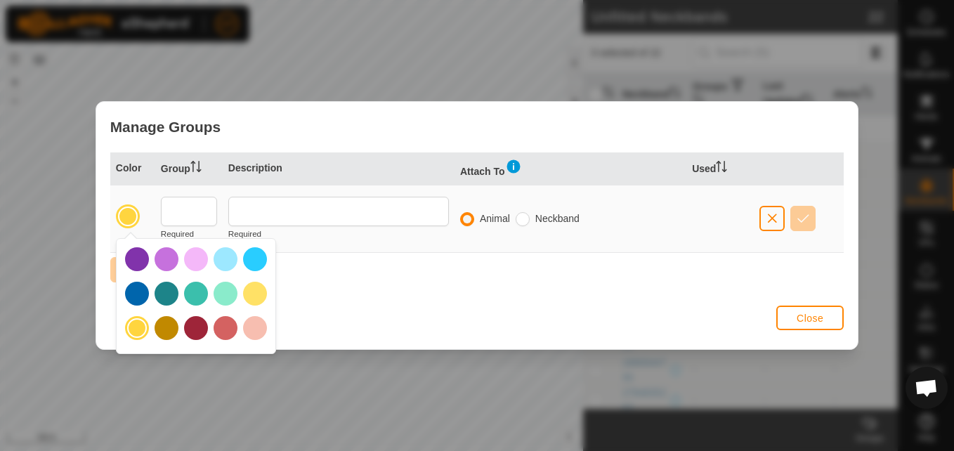
click at [250, 296] on div at bounding box center [255, 294] width 24 height 24
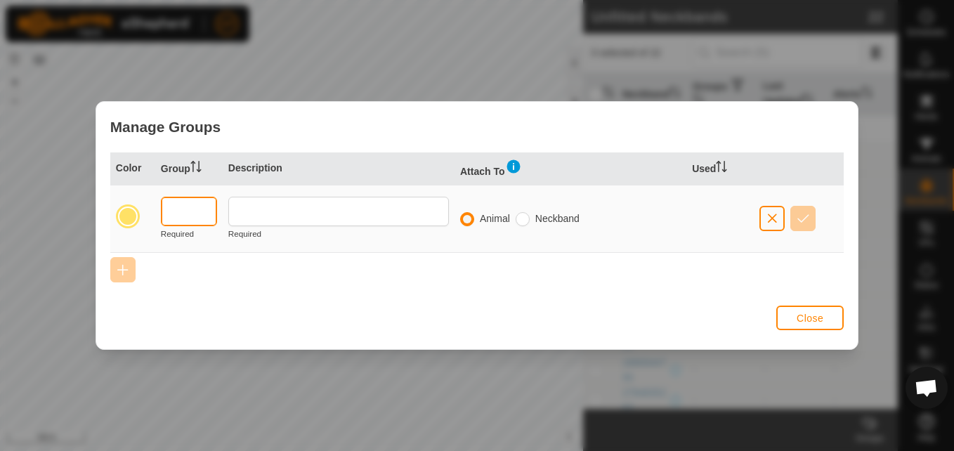
click at [202, 211] on input "text" at bounding box center [189, 212] width 56 height 30
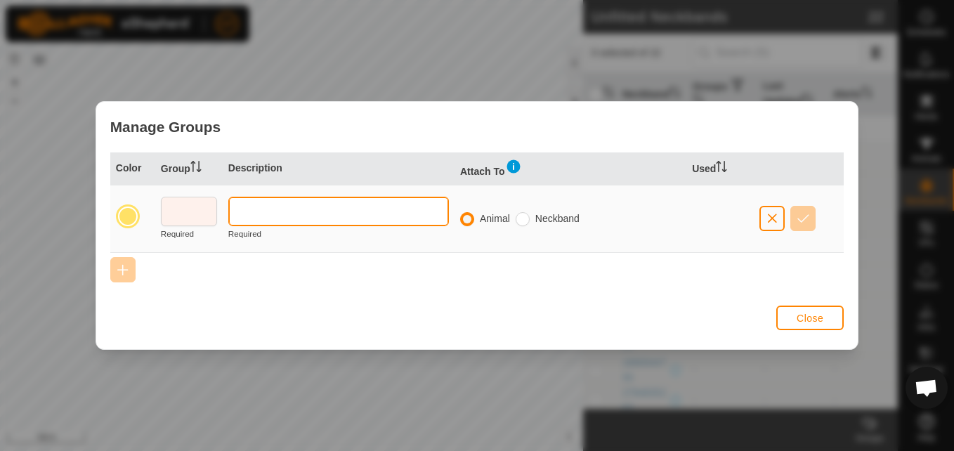
click at [275, 216] on input "text" at bounding box center [338, 212] width 221 height 30
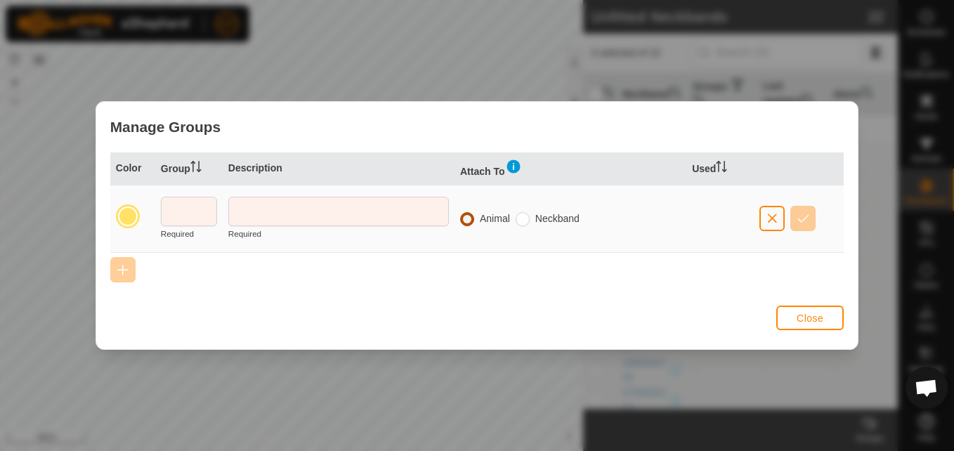
click at [470, 222] on input "radio" at bounding box center [467, 219] width 14 height 14
click at [525, 218] on input "radio" at bounding box center [523, 219] width 14 height 14
click at [809, 320] on span "Close" at bounding box center [810, 318] width 27 height 11
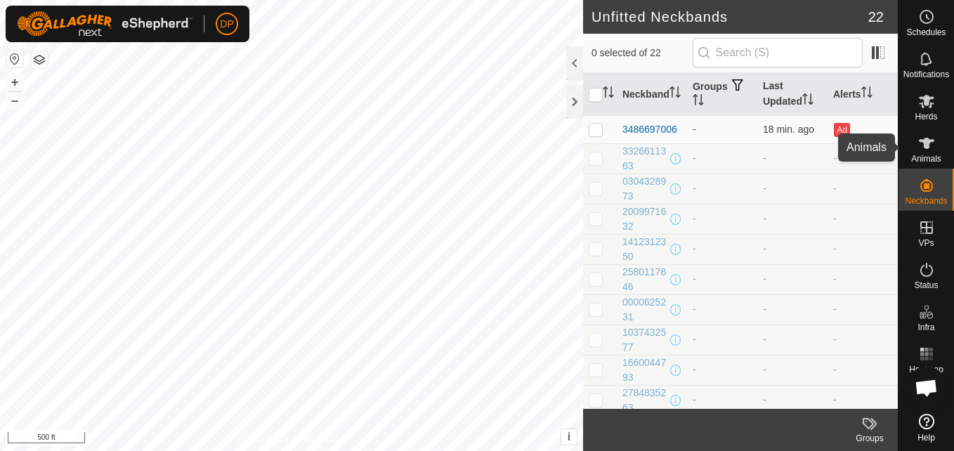
click at [931, 140] on icon at bounding box center [926, 143] width 15 height 11
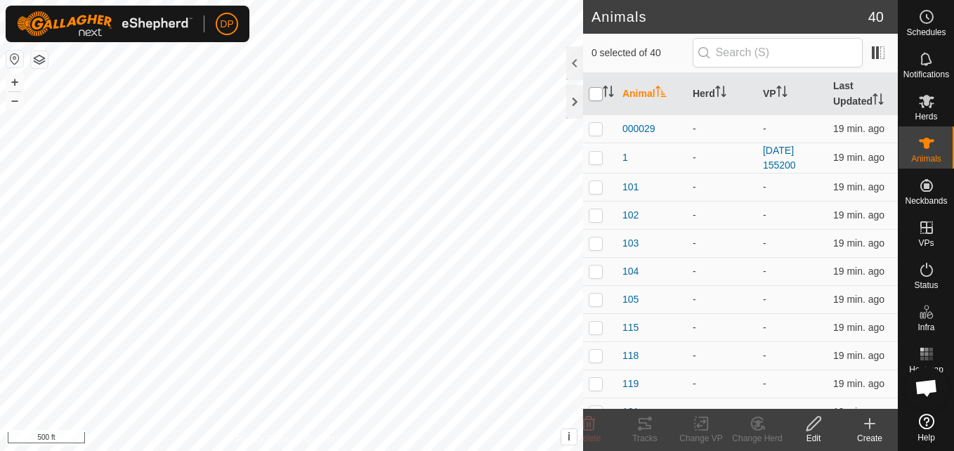
click at [594, 93] on input "checkbox" at bounding box center [596, 94] width 14 height 14
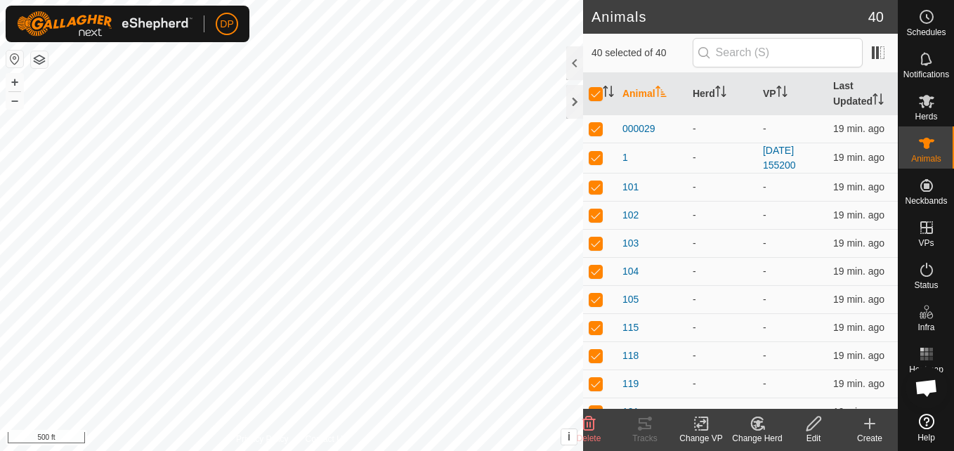
click at [814, 429] on icon at bounding box center [814, 423] width 18 height 17
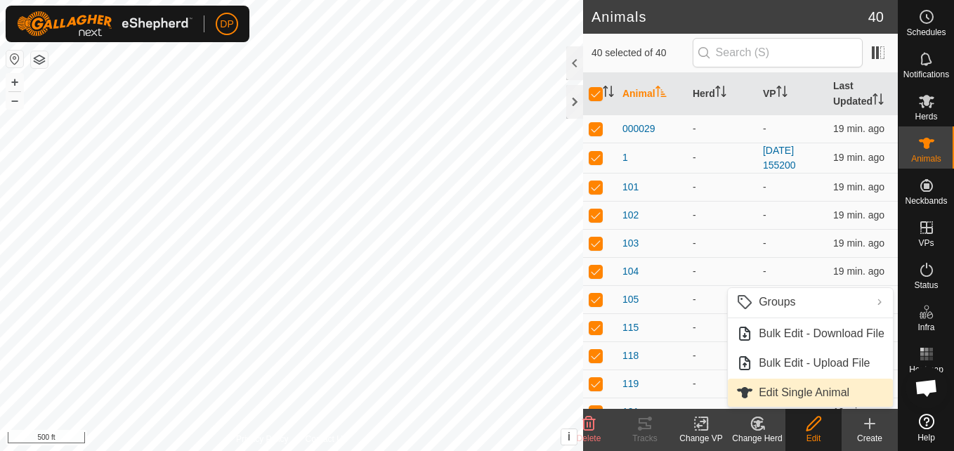
click at [823, 389] on link "Edit Single Animal" at bounding box center [810, 393] width 165 height 28
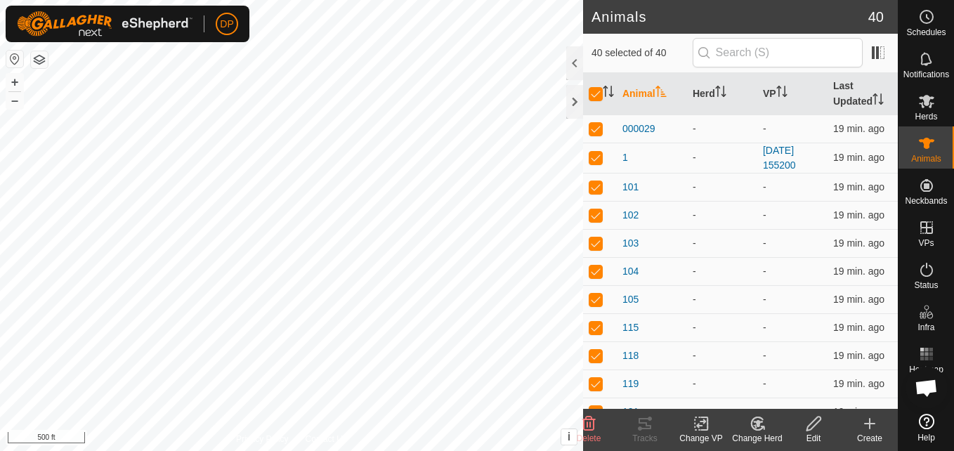
click at [759, 428] on icon at bounding box center [758, 423] width 18 height 17
click at [776, 322] on td "-" at bounding box center [792, 327] width 70 height 28
click at [809, 426] on icon at bounding box center [814, 424] width 14 height 14
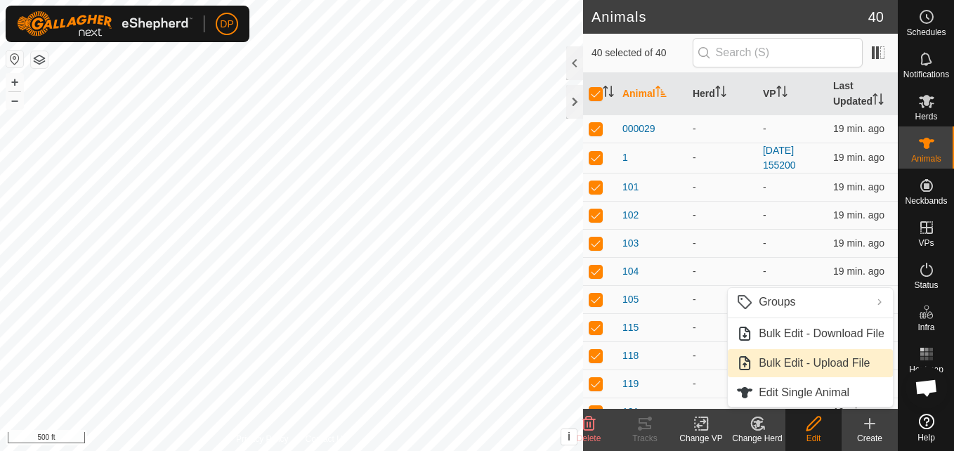
click at [786, 365] on link "Bulk Edit - Upload File" at bounding box center [810, 363] width 165 height 28
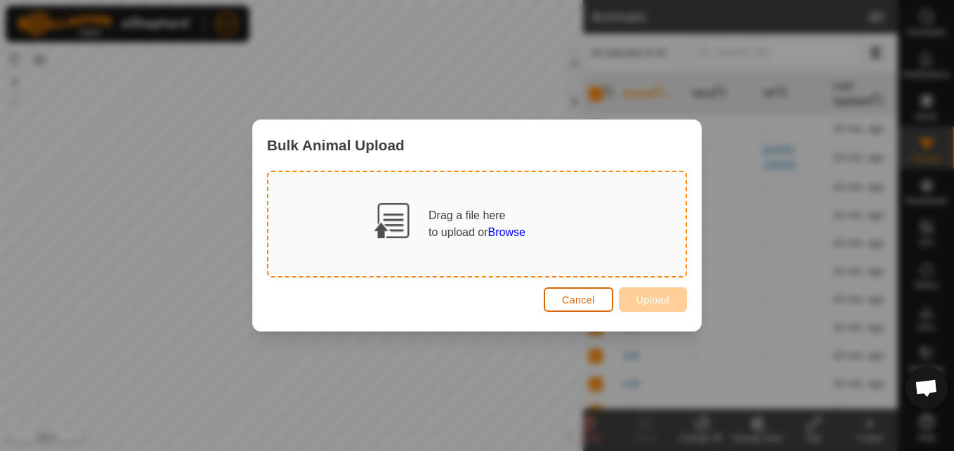
click at [576, 297] on span "Cancel" at bounding box center [578, 299] width 33 height 11
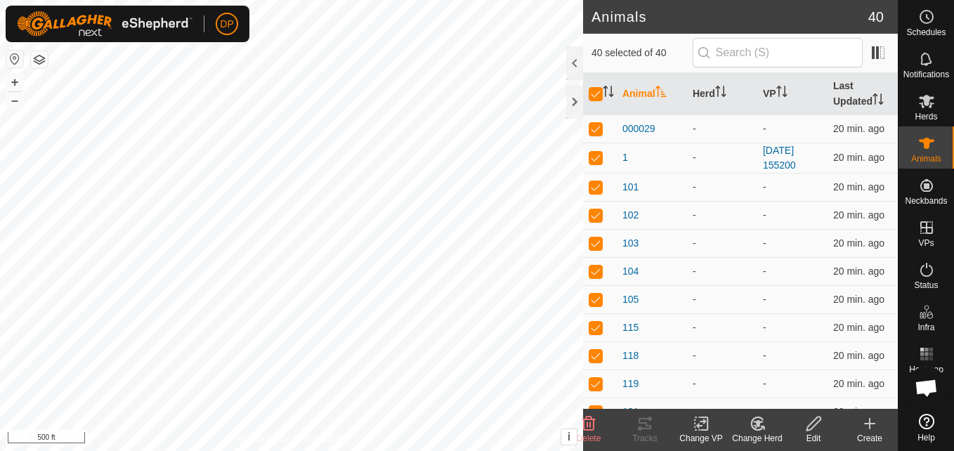
click at [703, 424] on icon at bounding box center [701, 423] width 10 height 9
click at [728, 290] on td "-" at bounding box center [722, 299] width 70 height 28
click at [696, 426] on icon at bounding box center [702, 423] width 18 height 17
click at [746, 265] on div "-" at bounding box center [722, 271] width 59 height 15
click at [759, 428] on icon at bounding box center [758, 423] width 18 height 17
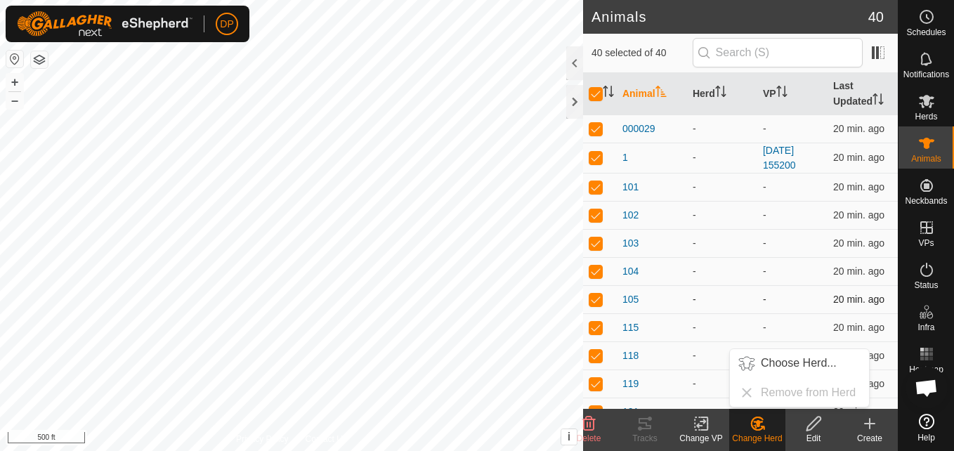
click at [738, 285] on td "-" at bounding box center [722, 299] width 70 height 28
click at [816, 422] on icon at bounding box center [814, 423] width 18 height 17
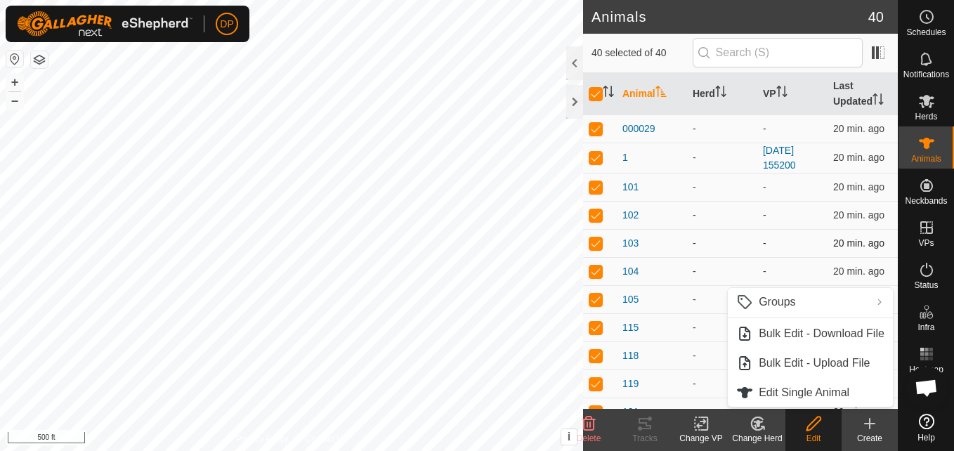
click at [717, 236] on div "-" at bounding box center [722, 243] width 59 height 15
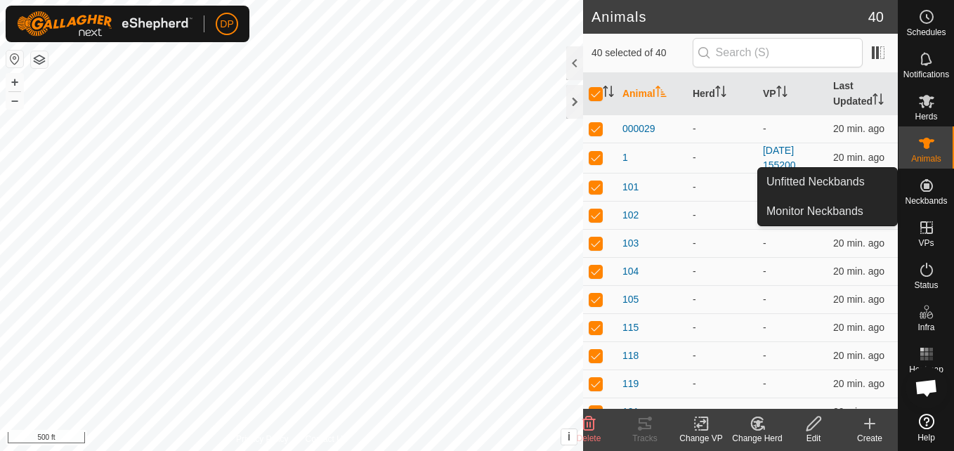
click at [925, 185] on icon at bounding box center [926, 185] width 13 height 13
click at [865, 210] on link "Monitor Neckbands" at bounding box center [827, 211] width 139 height 28
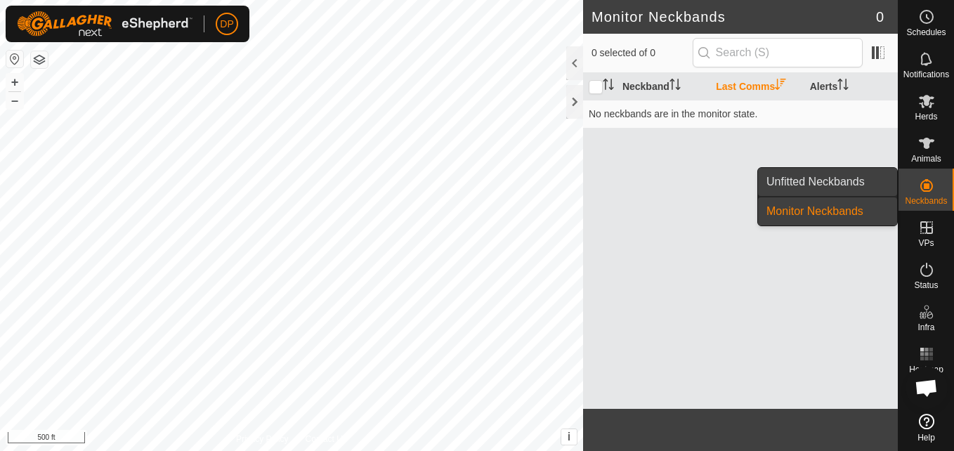
click at [863, 181] on link "Unfitted Neckbands" at bounding box center [827, 182] width 139 height 28
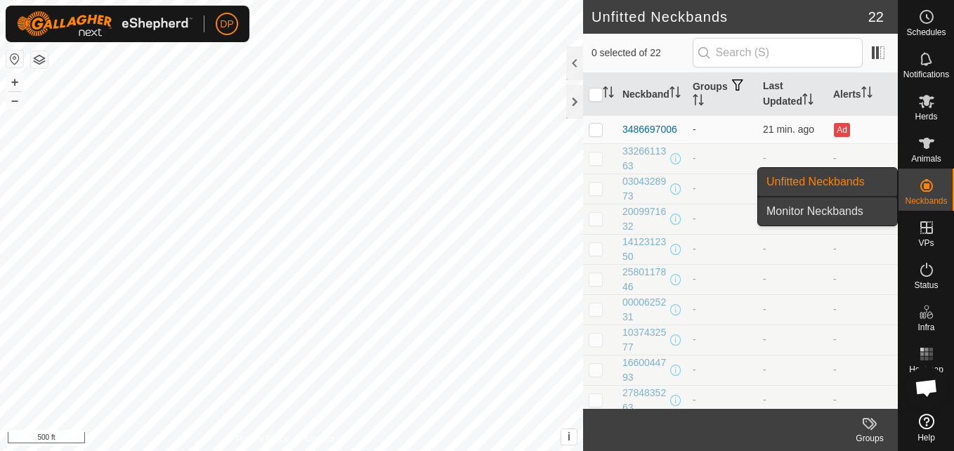
click at [849, 207] on link "Monitor Neckbands" at bounding box center [827, 211] width 139 height 28
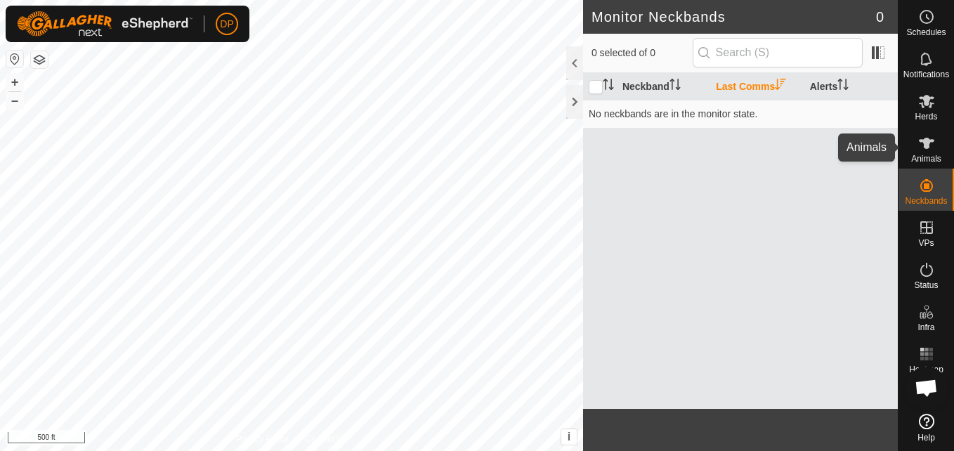
click at [931, 141] on icon at bounding box center [926, 143] width 15 height 11
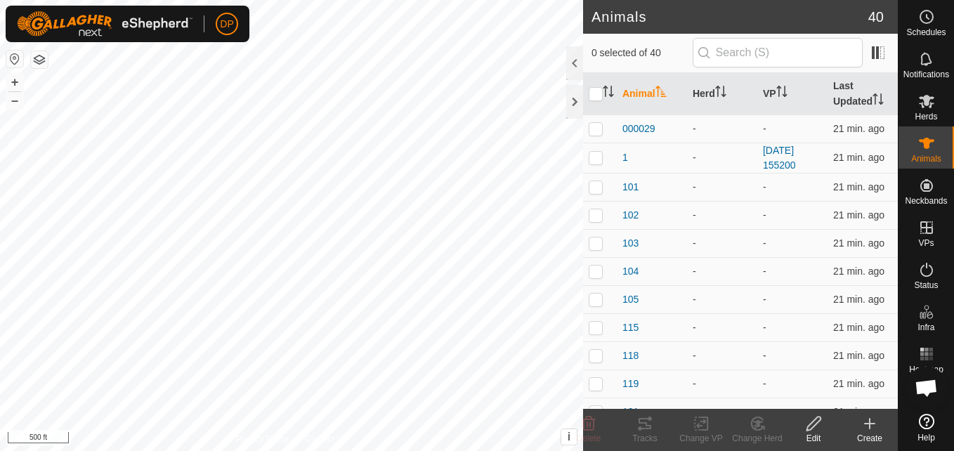
click at [818, 421] on icon at bounding box center [814, 423] width 18 height 17
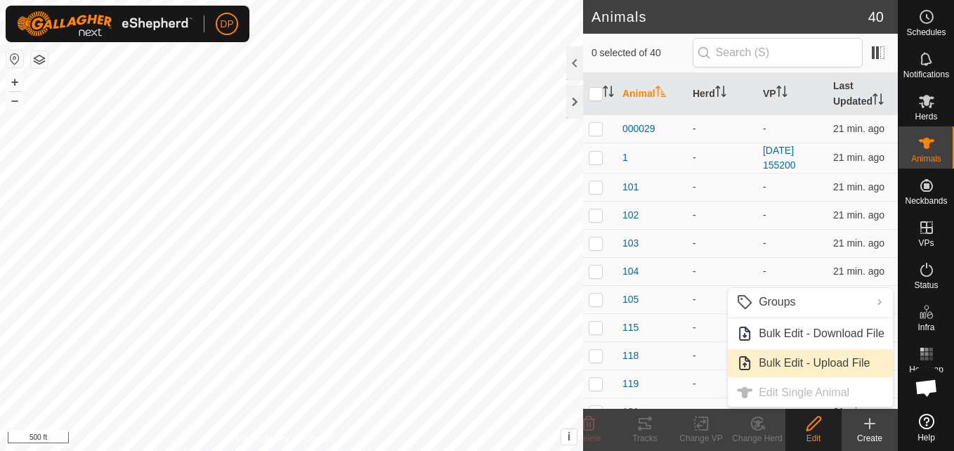
click at [795, 353] on link "Bulk Edit - Upload File" at bounding box center [810, 363] width 165 height 28
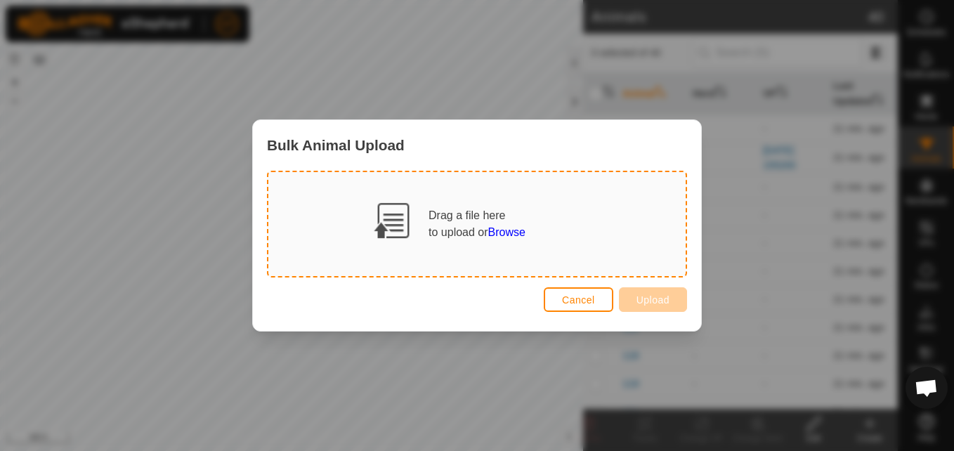
click at [523, 230] on span "Browse" at bounding box center [506, 232] width 37 height 12
click at [567, 294] on span "Cancel" at bounding box center [578, 299] width 33 height 11
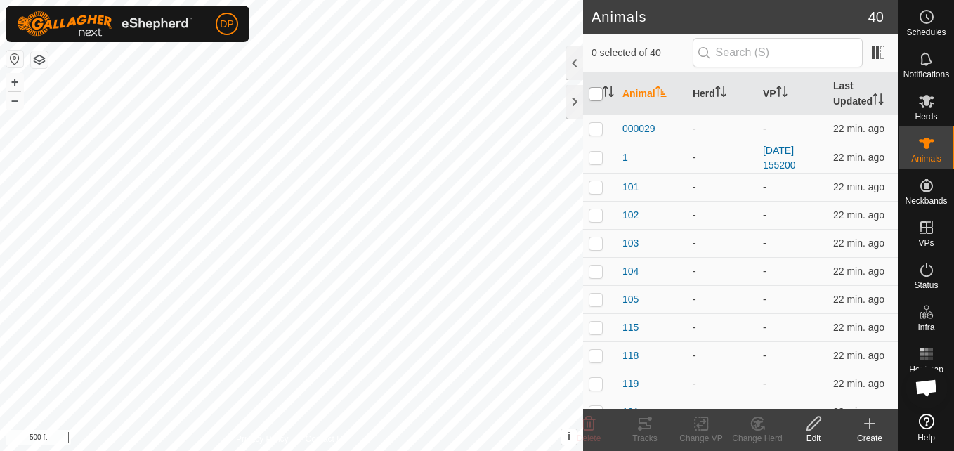
click at [594, 96] on input "checkbox" at bounding box center [596, 94] width 14 height 14
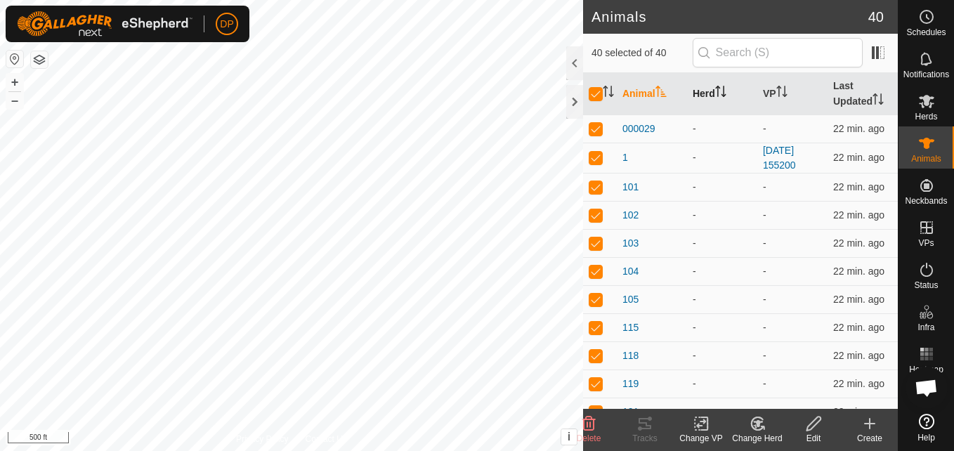
click at [715, 93] on icon "Activate to sort" at bounding box center [720, 91] width 11 height 11
click at [757, 423] on icon at bounding box center [758, 423] width 10 height 7
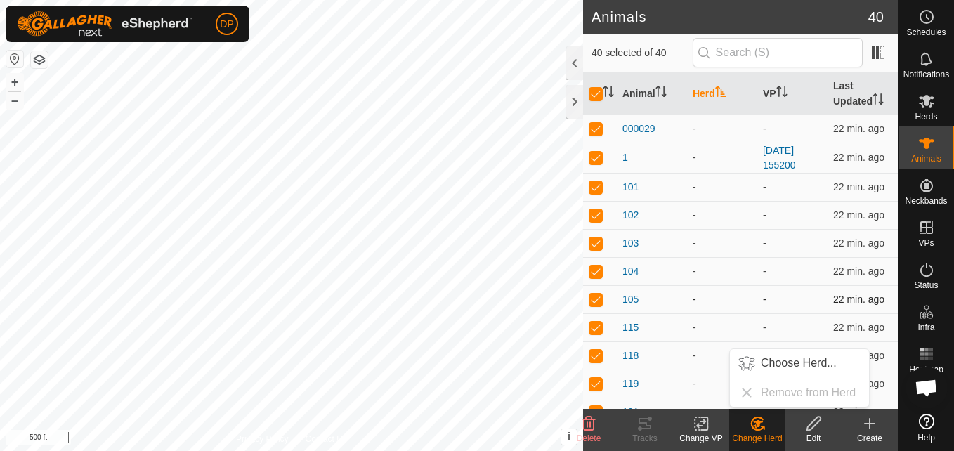
click at [732, 306] on div "-" at bounding box center [722, 299] width 59 height 15
click at [811, 429] on icon at bounding box center [814, 424] width 14 height 14
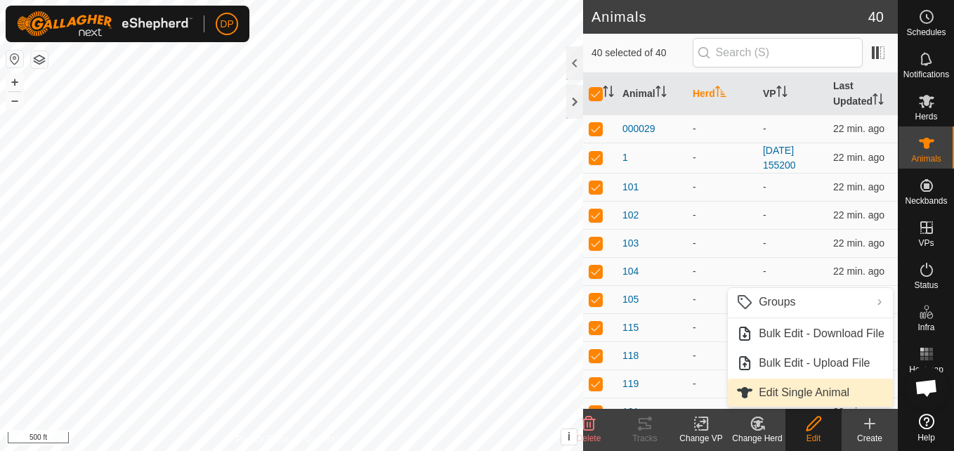
click at [810, 394] on link "Edit Single Animal" at bounding box center [810, 393] width 165 height 28
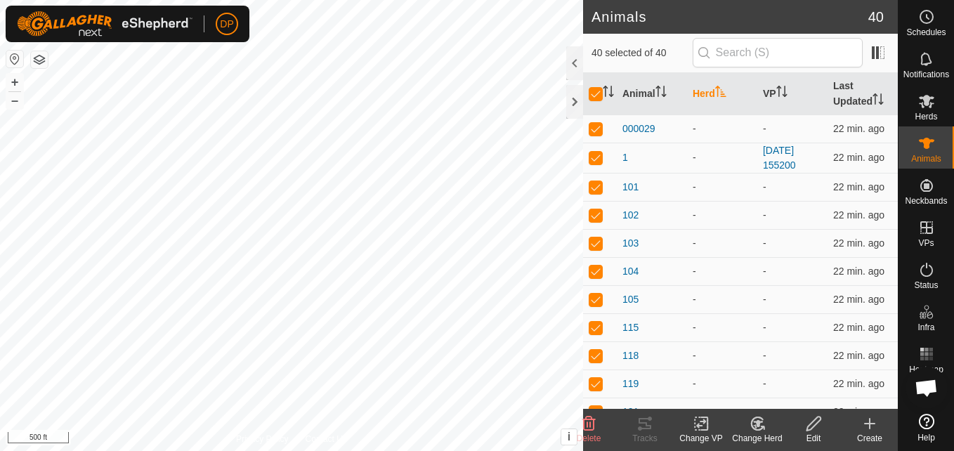
click at [809, 430] on icon at bounding box center [814, 424] width 14 height 14
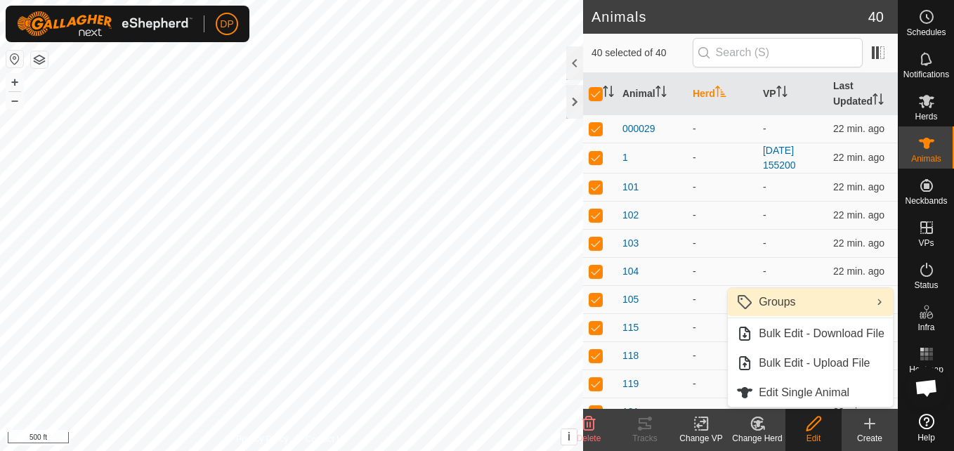
click at [781, 303] on link "Groups" at bounding box center [810, 302] width 165 height 28
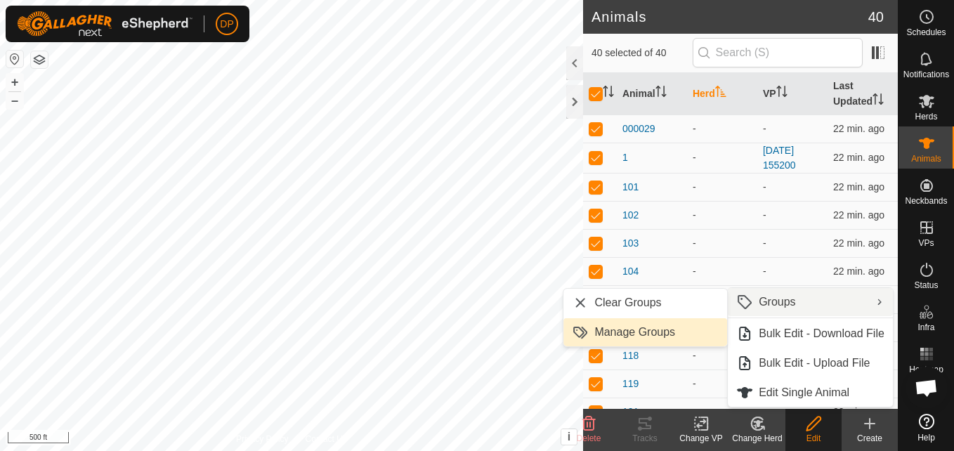
click at [678, 330] on link "Manage Groups" at bounding box center [645, 332] width 164 height 28
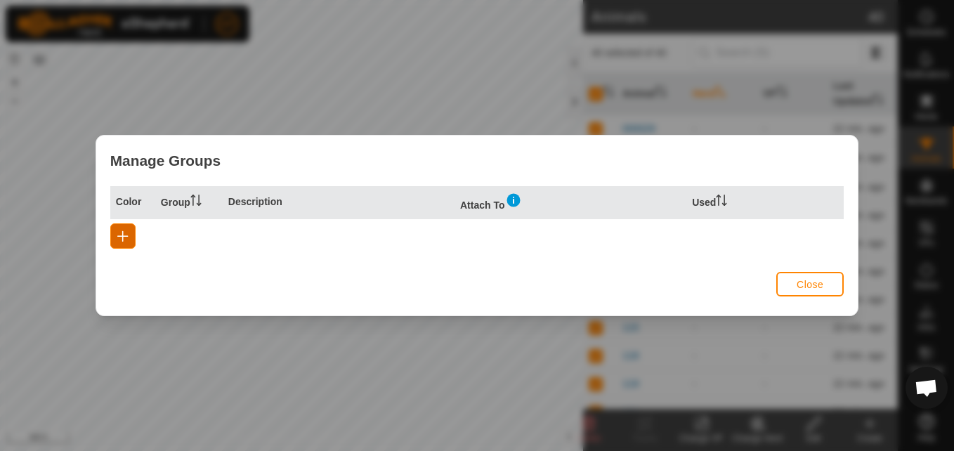
click at [122, 233] on span "button" at bounding box center [122, 235] width 11 height 11
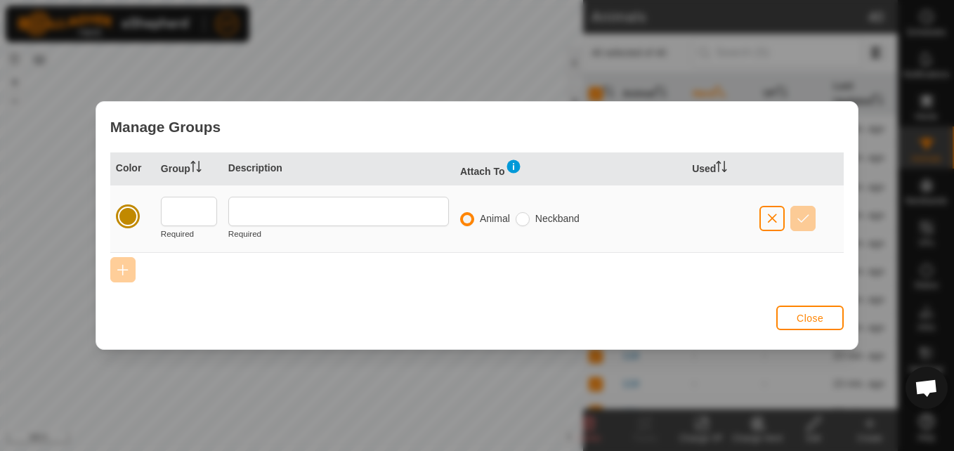
click at [130, 212] on div at bounding box center [128, 217] width 20 height 20
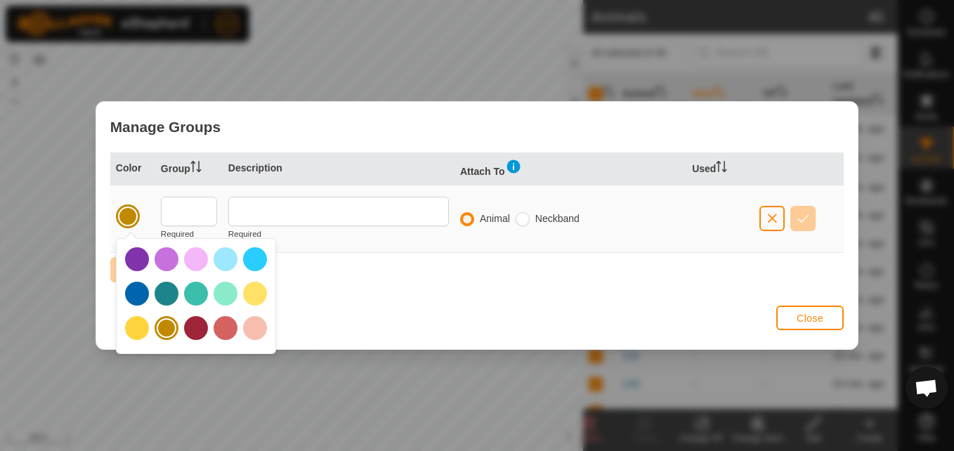
click at [137, 327] on div at bounding box center [137, 328] width 24 height 24
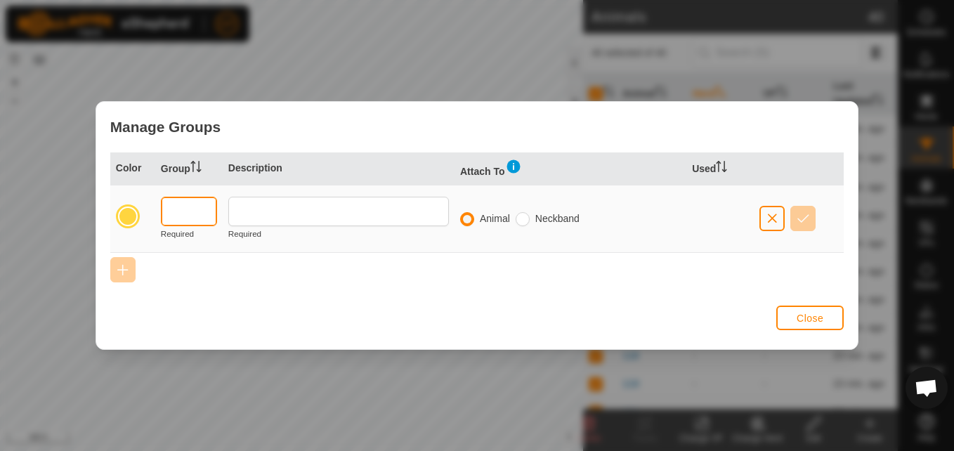
click at [188, 215] on input "text" at bounding box center [189, 212] width 56 height 30
click at [183, 217] on input "text" at bounding box center [189, 212] width 56 height 30
drag, startPoint x: 183, startPoint y: 217, endPoint x: 201, endPoint y: 270, distance: 55.8
click at [201, 270] on div "Color Group Description Attach To Used Required Required Animal Neckband" at bounding box center [477, 226] width 762 height 149
drag, startPoint x: 201, startPoint y: 270, endPoint x: 195, endPoint y: 255, distance: 16.1
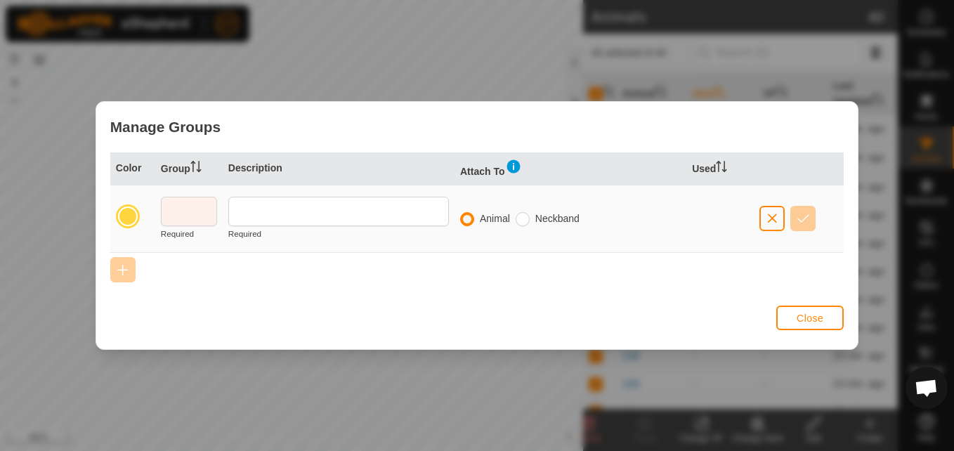
click at [195, 255] on div "Color Group Description Attach To Used Required Required Animal Neckband" at bounding box center [477, 226] width 762 height 149
click at [527, 221] on input "radio" at bounding box center [523, 219] width 14 height 14
drag, startPoint x: 293, startPoint y: 210, endPoint x: 322, endPoint y: 279, distance: 74.6
click at [322, 279] on div "Color Group Description Attach To Used Required Required Animal Neckband" at bounding box center [477, 226] width 762 height 149
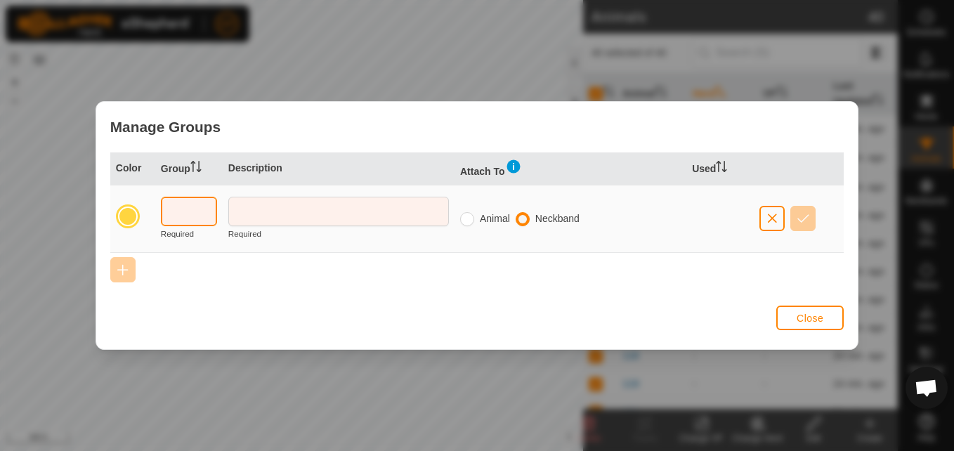
click at [188, 218] on input "text" at bounding box center [189, 212] width 56 height 30
click at [196, 165] on icon at bounding box center [195, 166] width 11 height 11
click at [179, 205] on input "text" at bounding box center [189, 212] width 56 height 30
click at [242, 170] on th "Description" at bounding box center [339, 168] width 232 height 33
click at [197, 213] on input "text" at bounding box center [189, 212] width 56 height 30
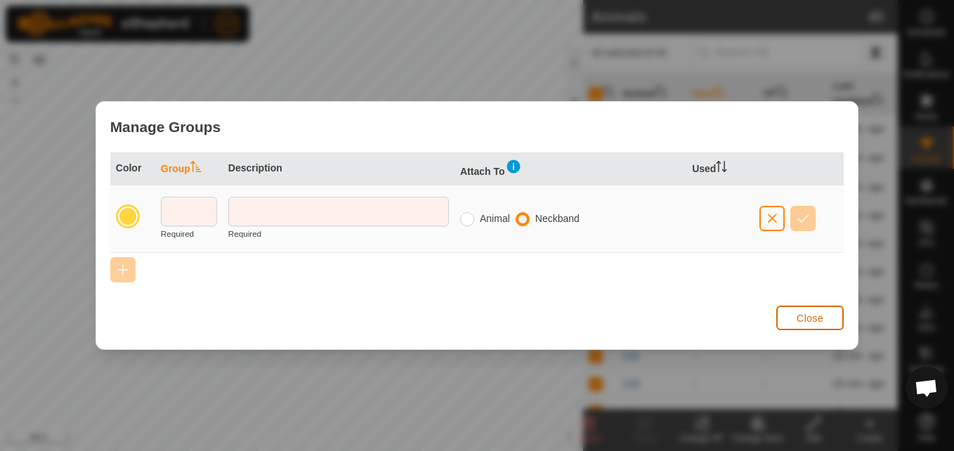
click at [823, 317] on span "Close" at bounding box center [810, 318] width 27 height 11
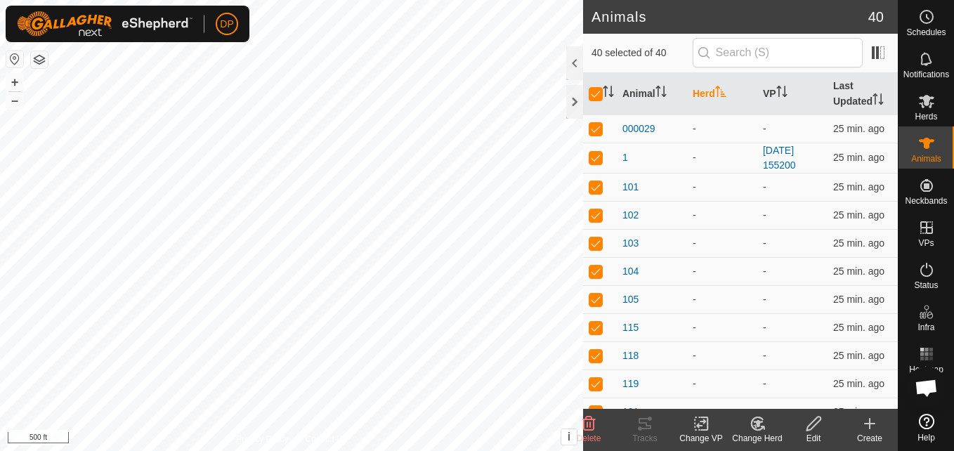
click at [755, 423] on icon at bounding box center [758, 423] width 18 height 17
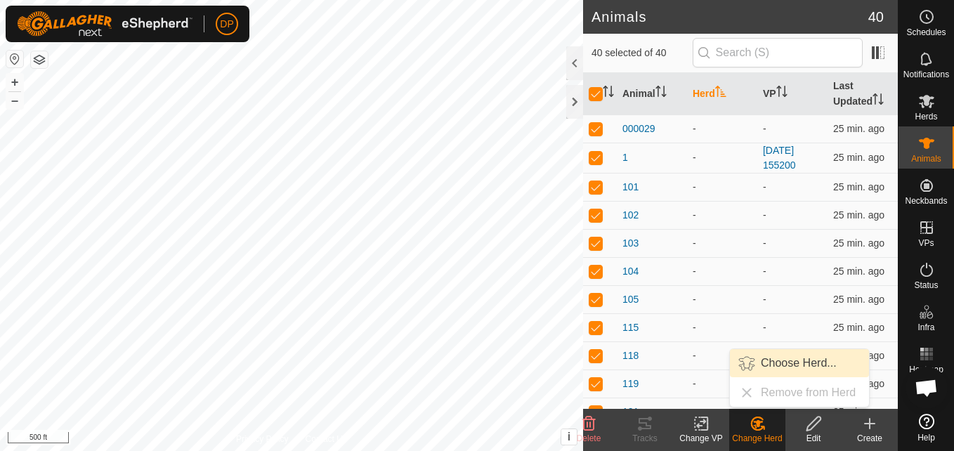
click at [776, 364] on link "Choose Herd..." at bounding box center [799, 363] width 139 height 28
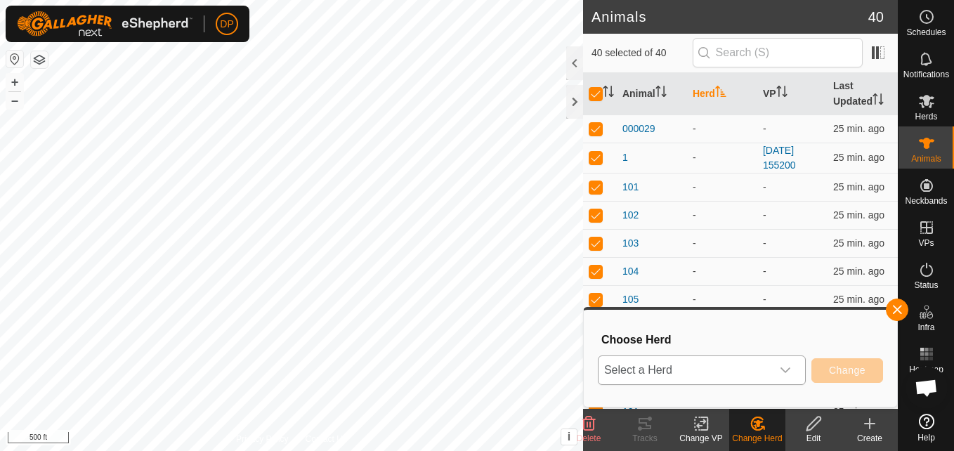
click at [786, 372] on icon "dropdown trigger" at bounding box center [786, 370] width 10 height 6
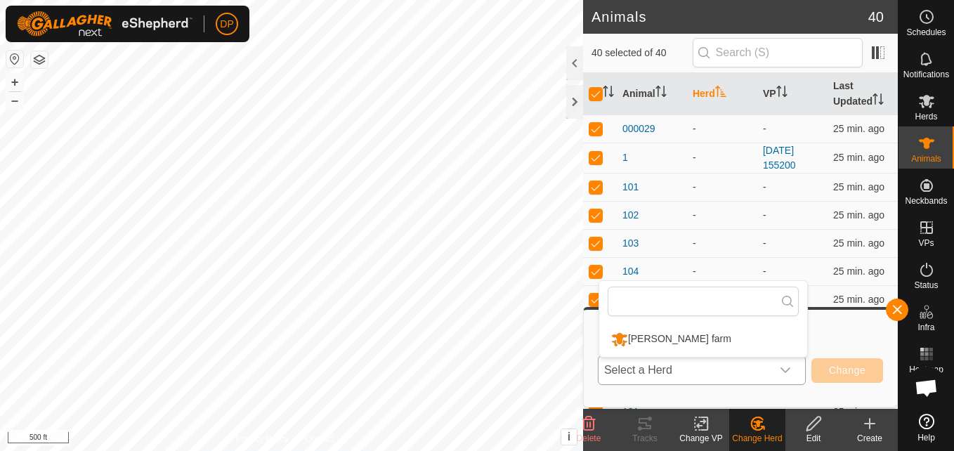
click at [666, 340] on li "payne farm" at bounding box center [703, 339] width 208 height 35
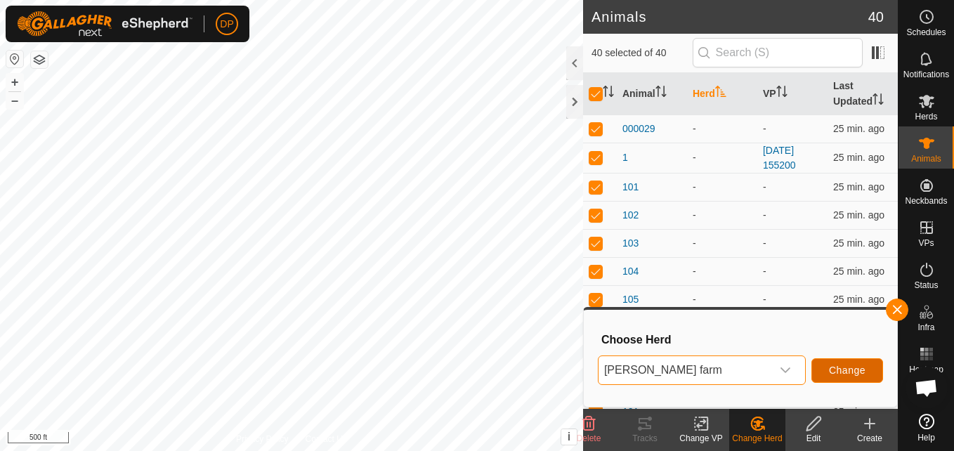
click at [830, 368] on span "Change" at bounding box center [847, 370] width 37 height 11
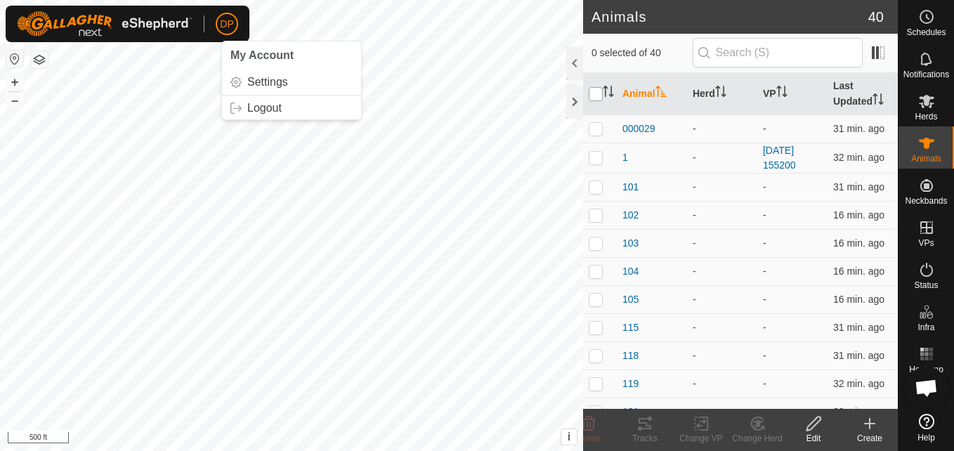
click at [594, 93] on input "checkbox" at bounding box center [596, 94] width 14 height 14
checkbox input "true"
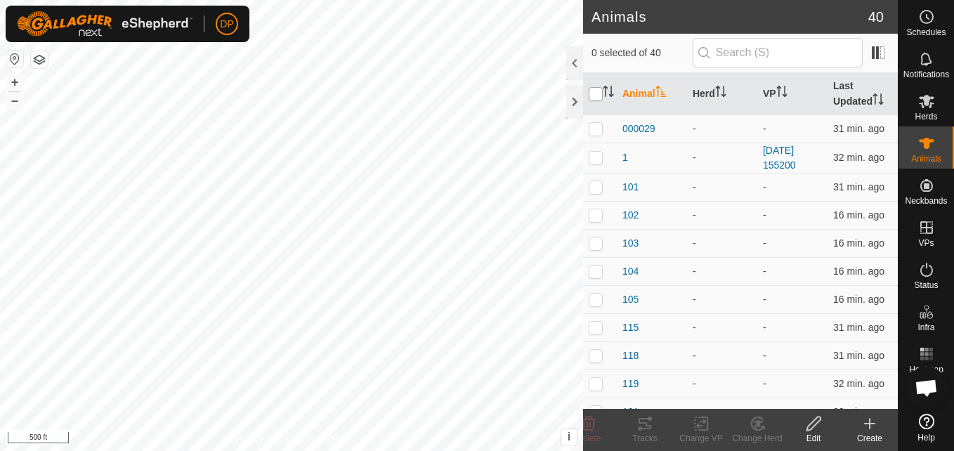
checkbox input "true"
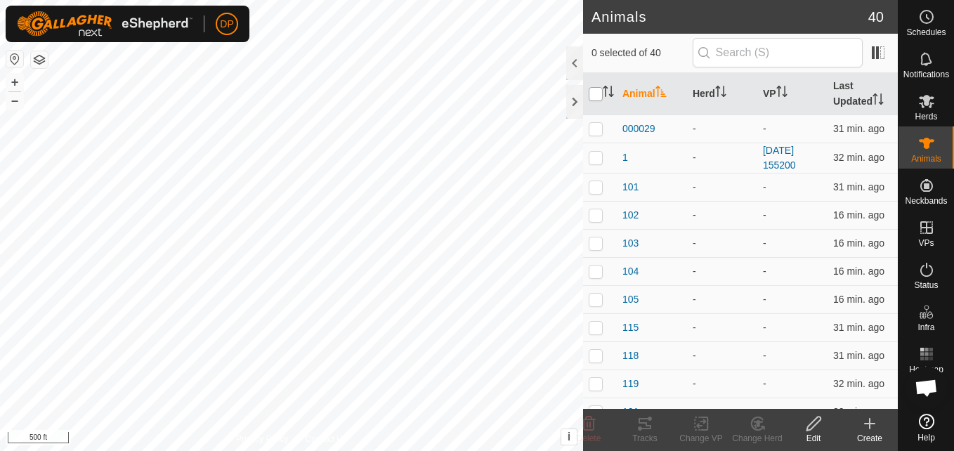
checkbox input "true"
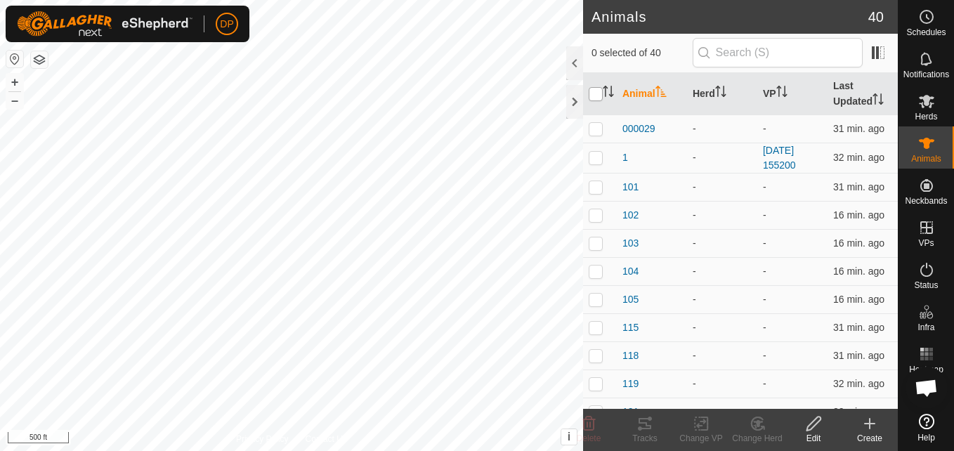
checkbox input "true"
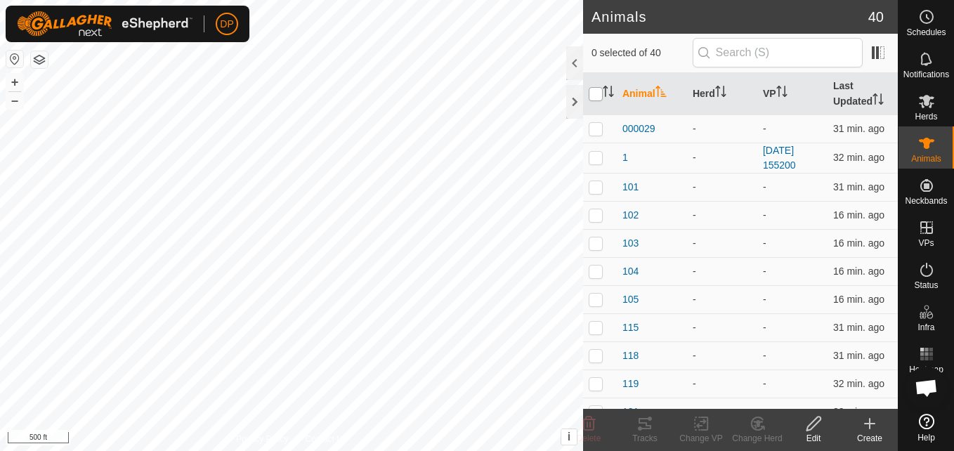
checkbox input "true"
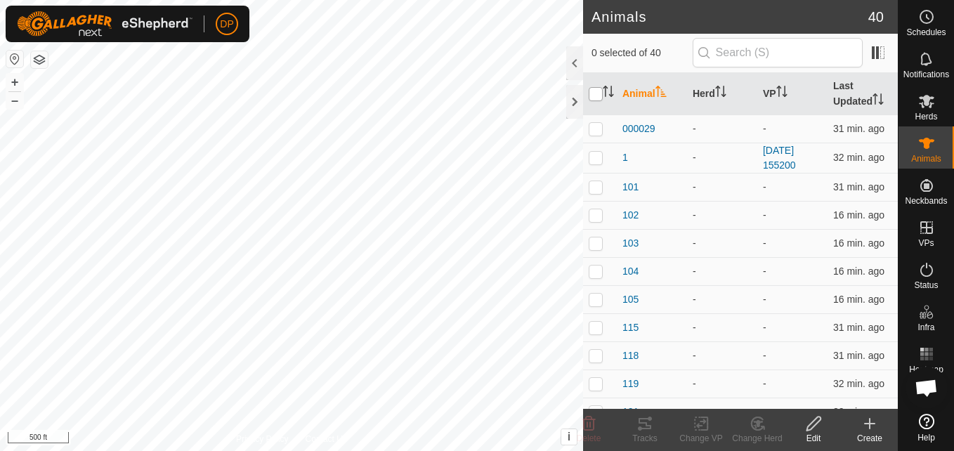
checkbox input "true"
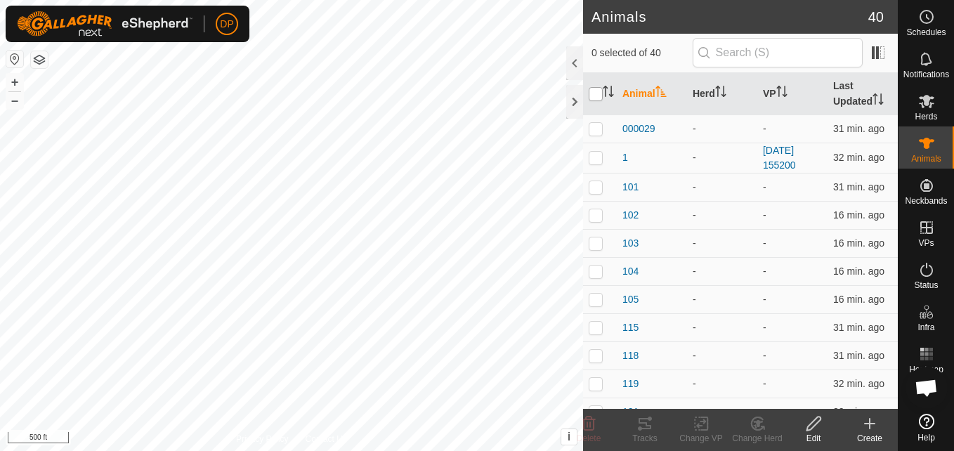
checkbox input "true"
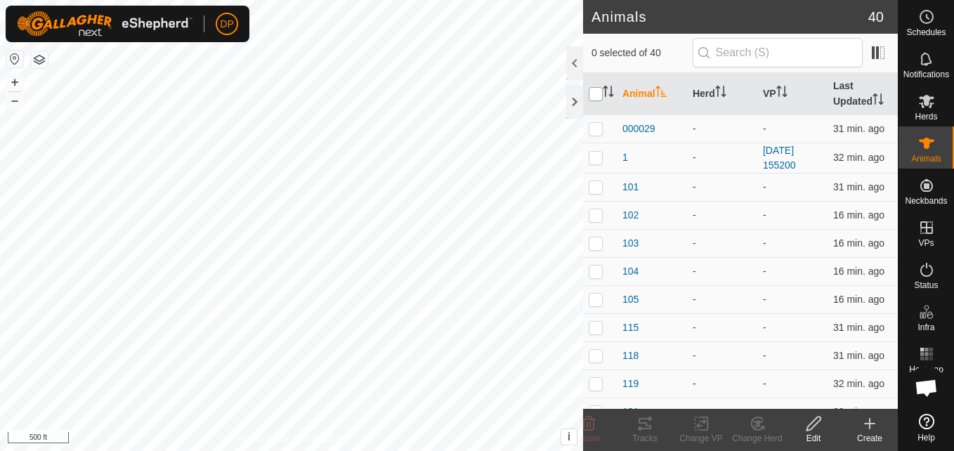
checkbox input "true"
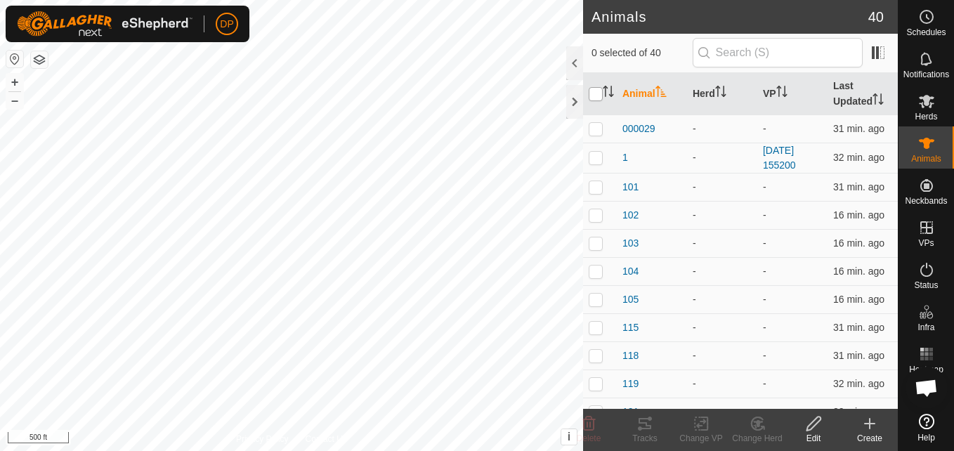
checkbox input "true"
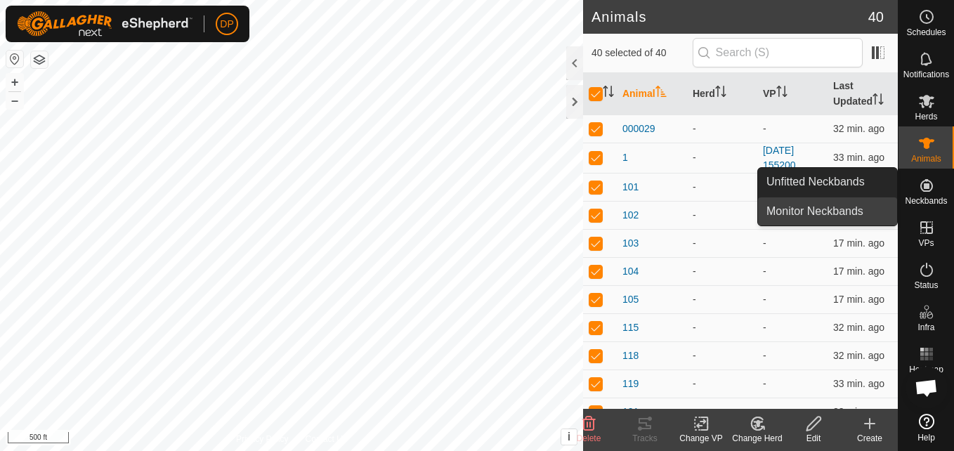
click at [861, 211] on link "Monitor Neckbands" at bounding box center [827, 211] width 139 height 28
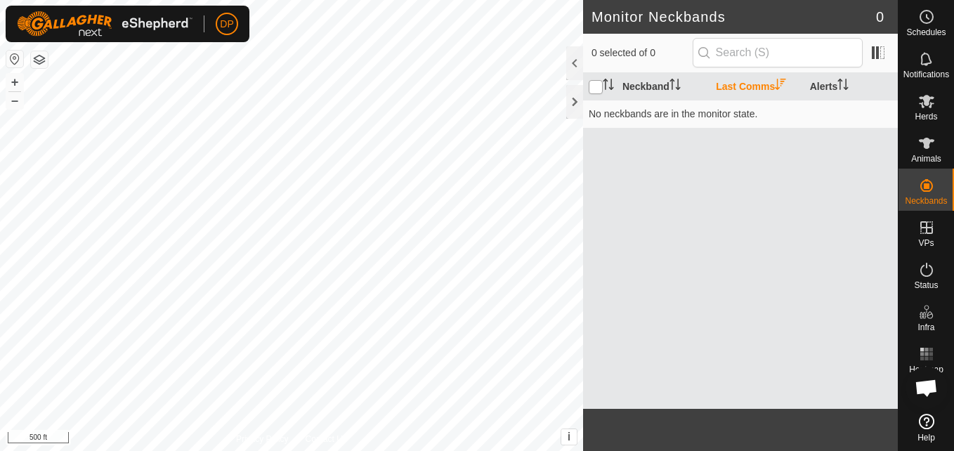
click at [593, 86] on input "checkbox" at bounding box center [596, 87] width 14 height 14
checkbox input "false"
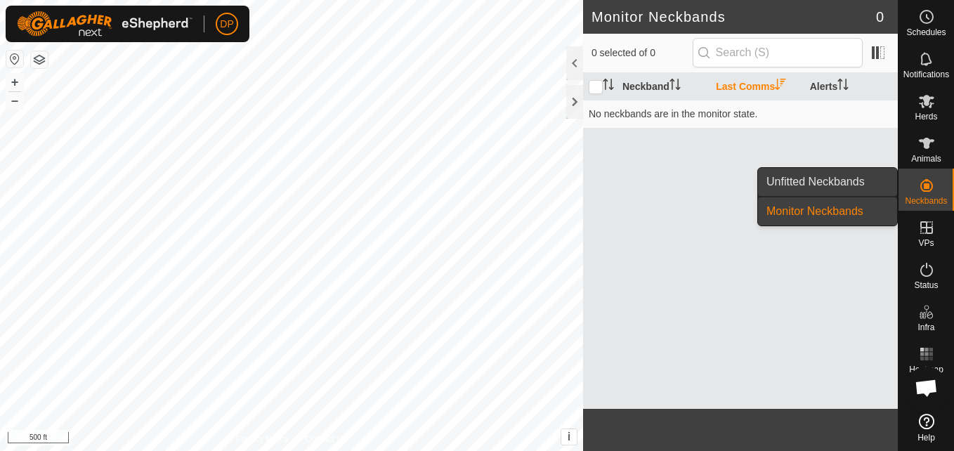
click at [864, 182] on link "Unfitted Neckbands" at bounding box center [827, 182] width 139 height 28
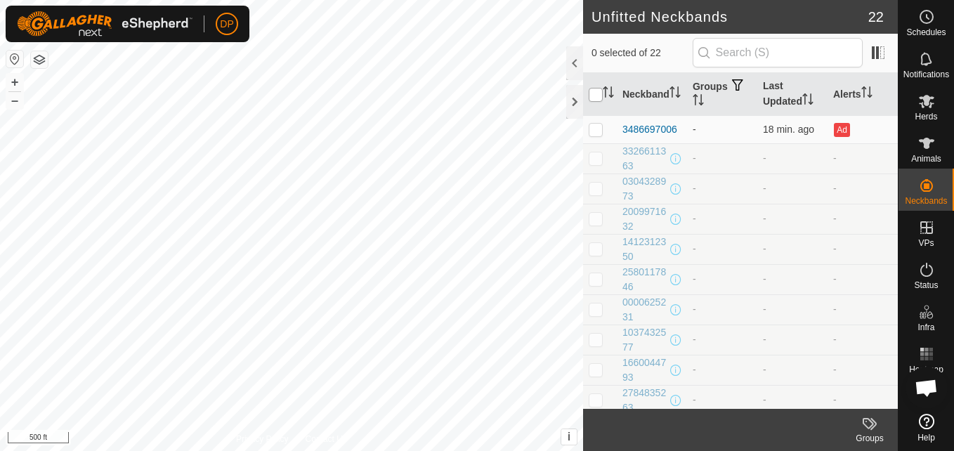
click at [594, 93] on input "checkbox" at bounding box center [596, 95] width 14 height 14
checkbox input "true"
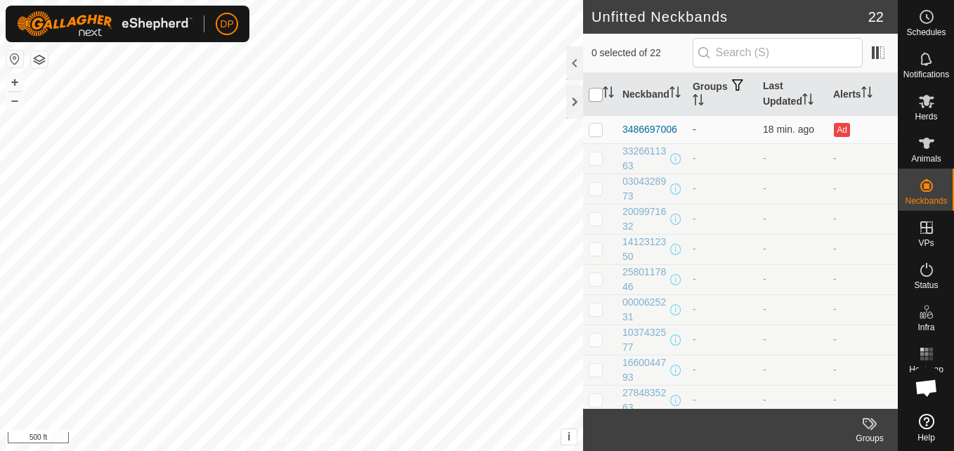
checkbox input "true"
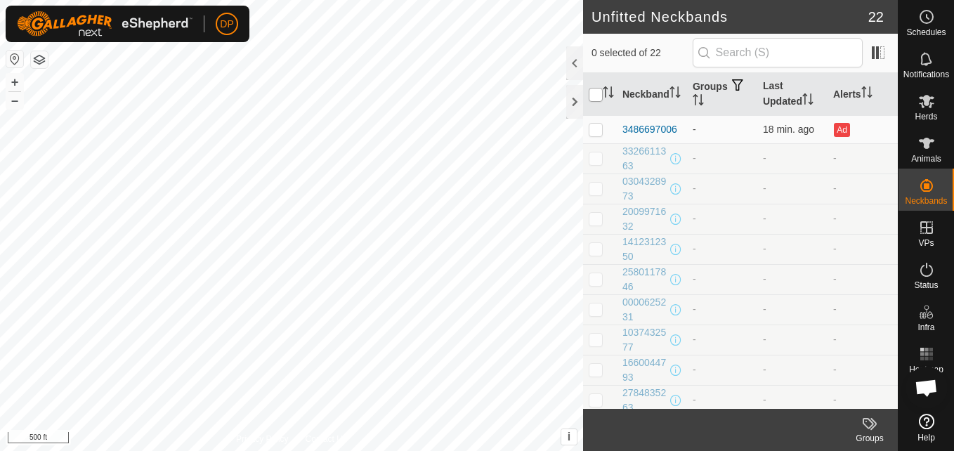
checkbox input "true"
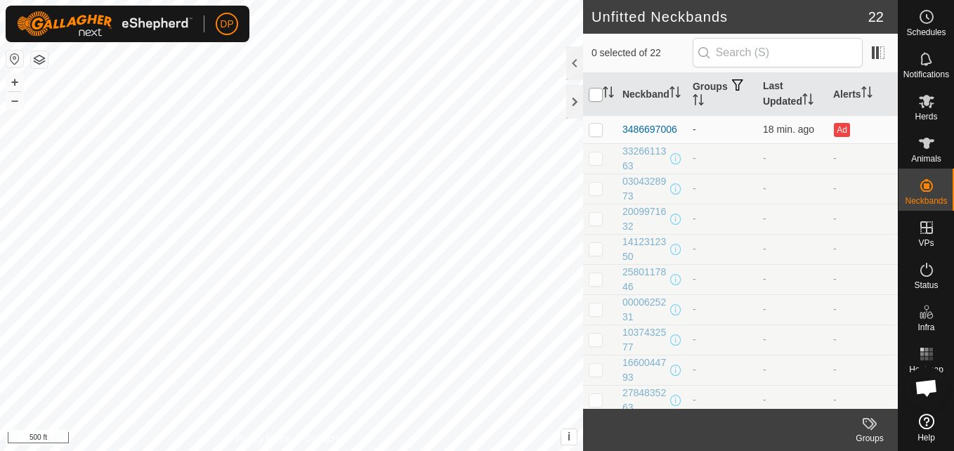
checkbox input "true"
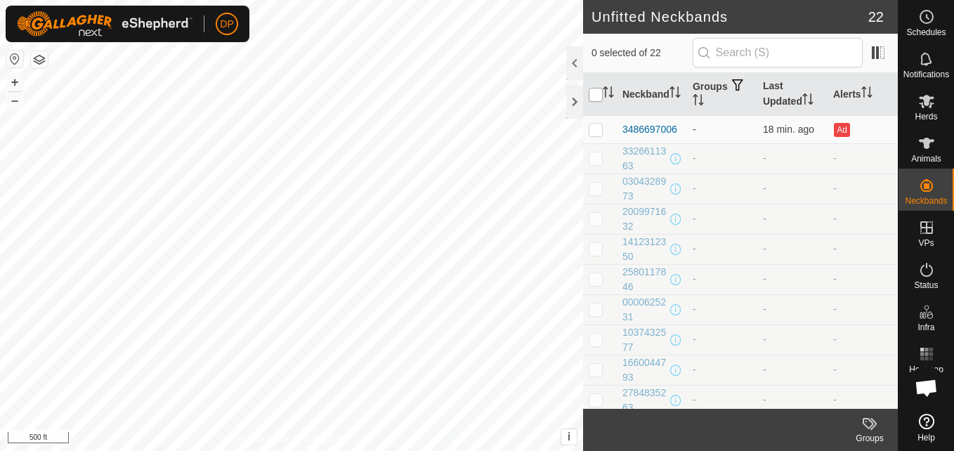
checkbox input "true"
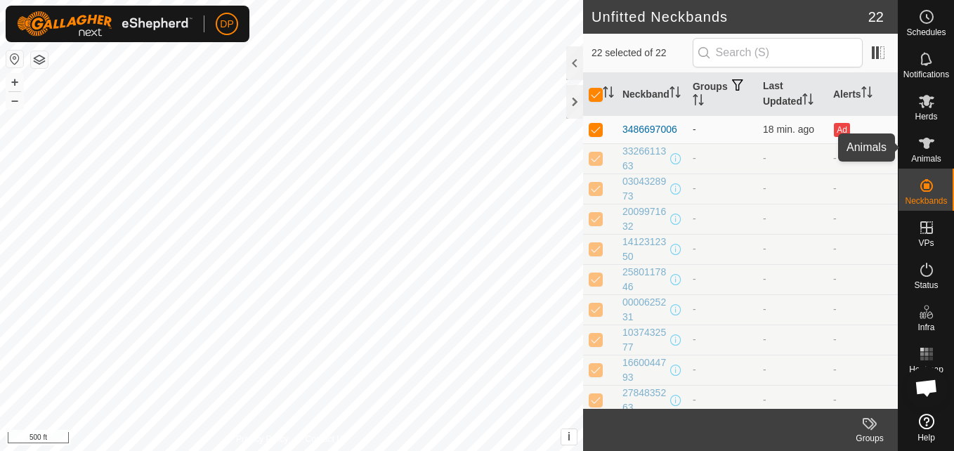
click at [920, 141] on icon at bounding box center [926, 143] width 15 height 11
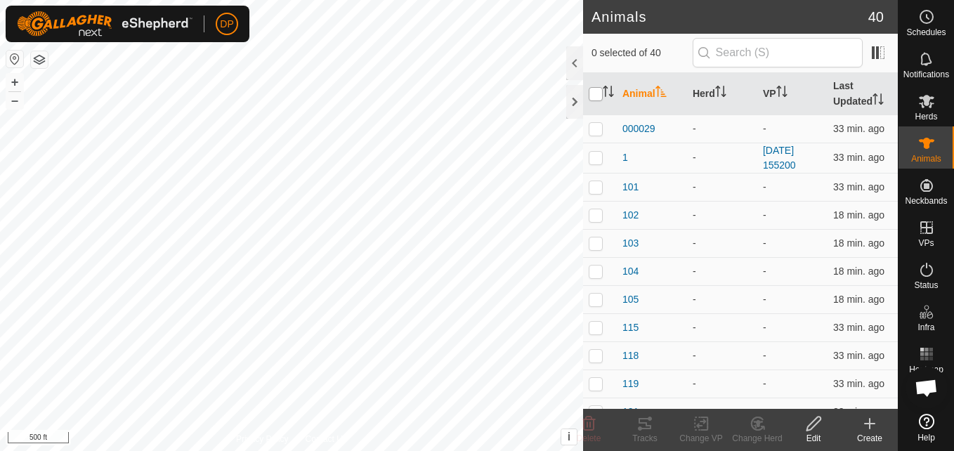
click at [595, 91] on input "checkbox" at bounding box center [596, 94] width 14 height 14
checkbox input "true"
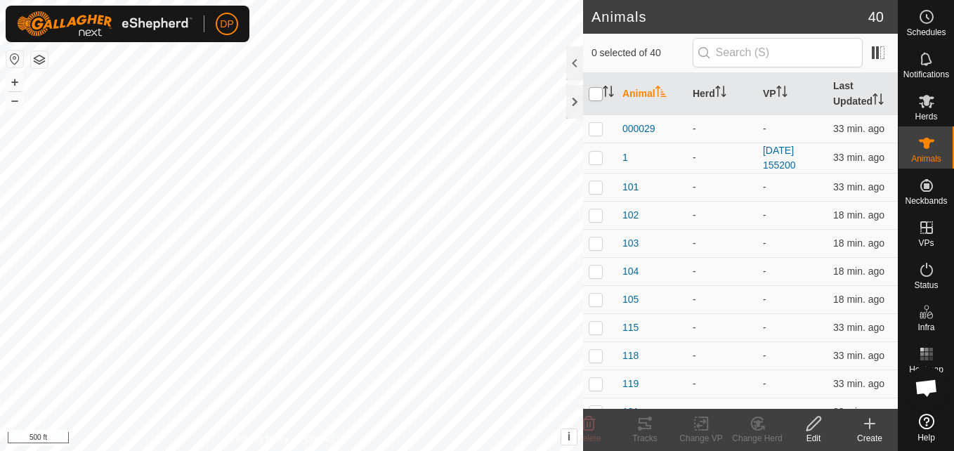
checkbox input "true"
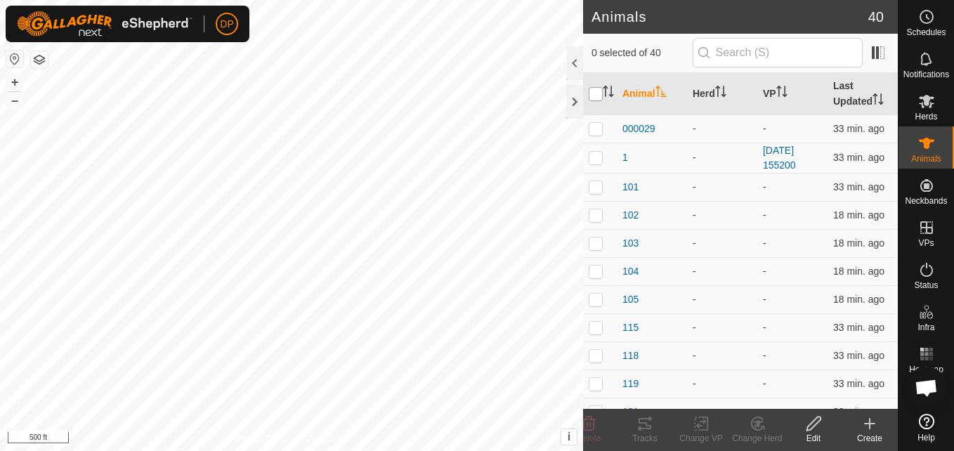
checkbox input "true"
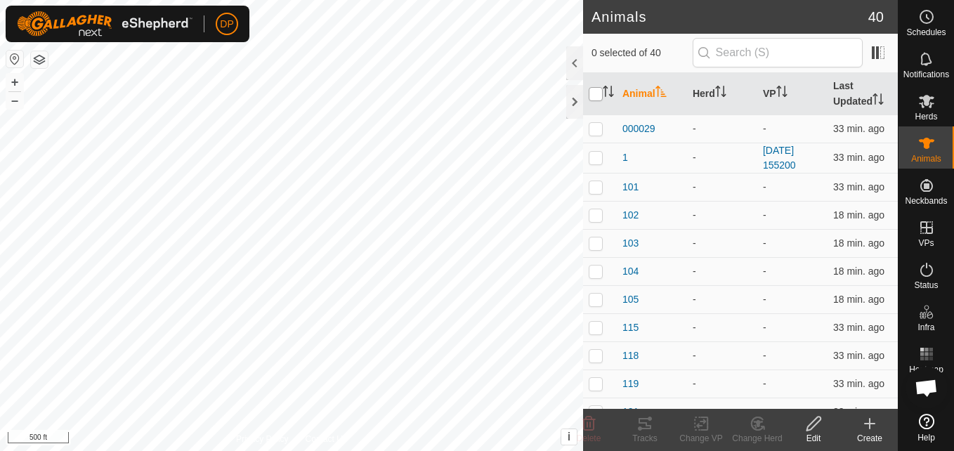
checkbox input "true"
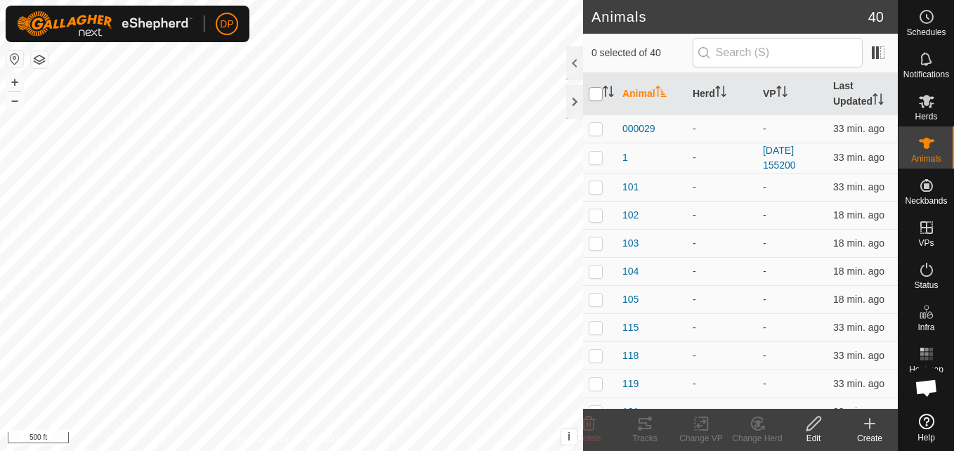
checkbox input "true"
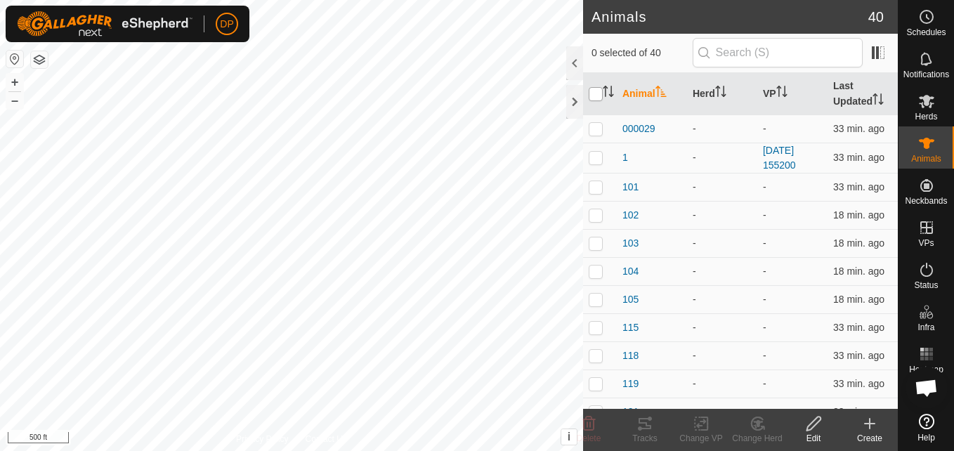
checkbox input "true"
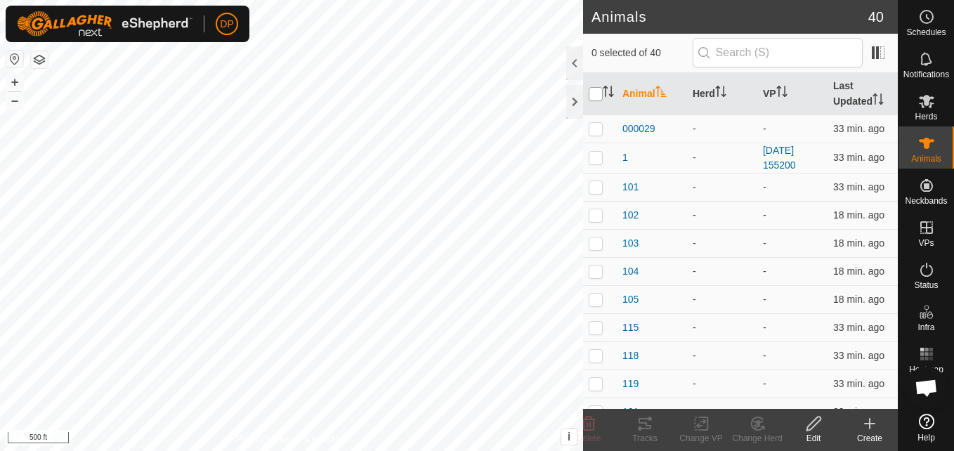
checkbox input "true"
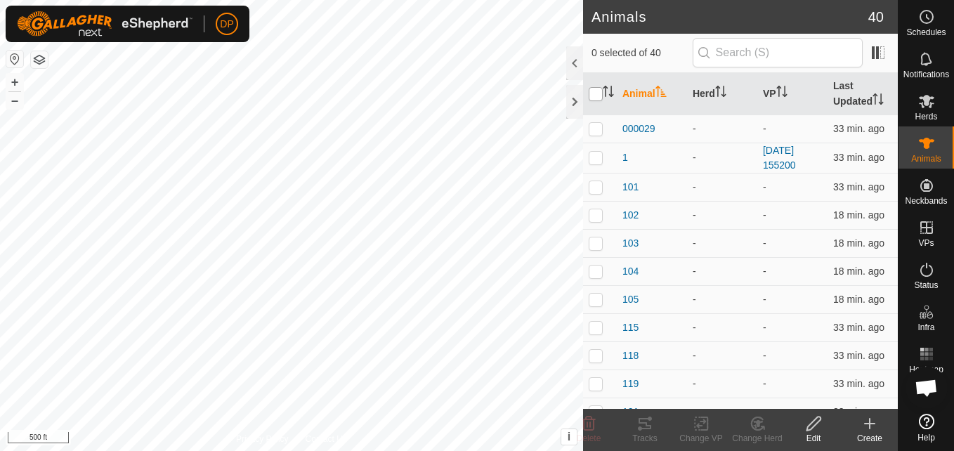
checkbox input "true"
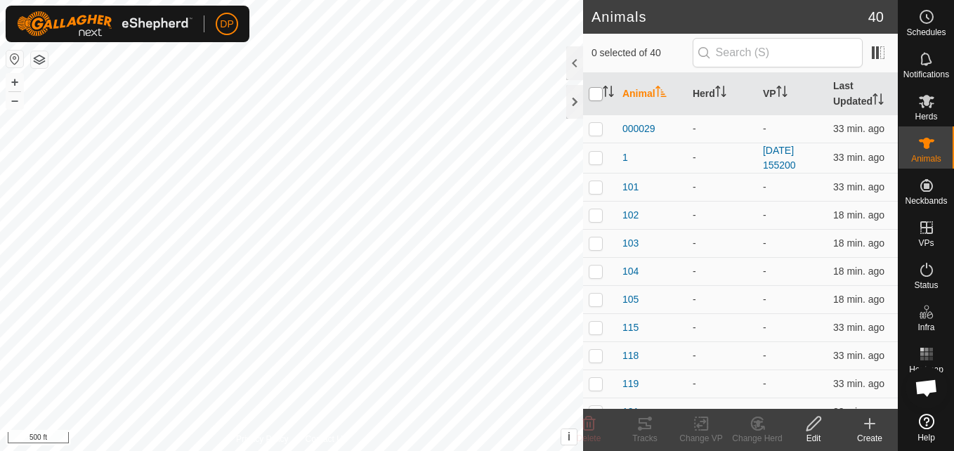
checkbox input "true"
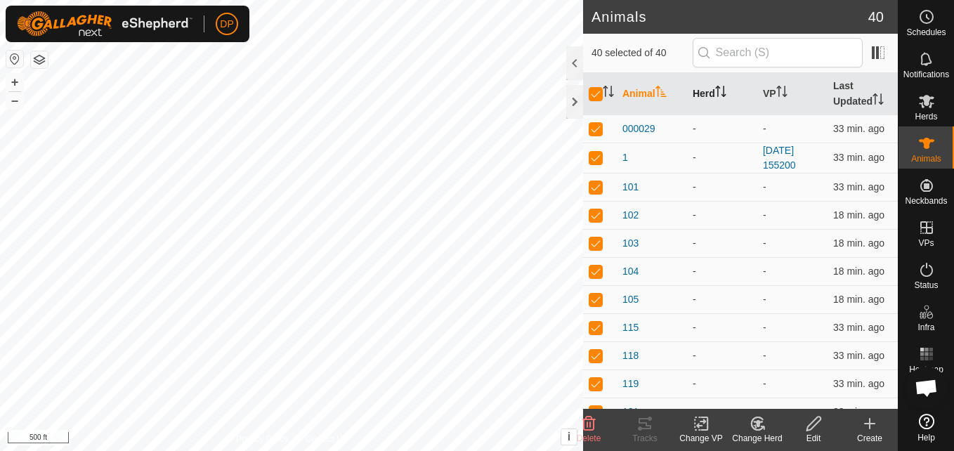
click at [712, 93] on th "Herd" at bounding box center [722, 94] width 70 height 42
click at [765, 83] on th "VP" at bounding box center [792, 94] width 70 height 42
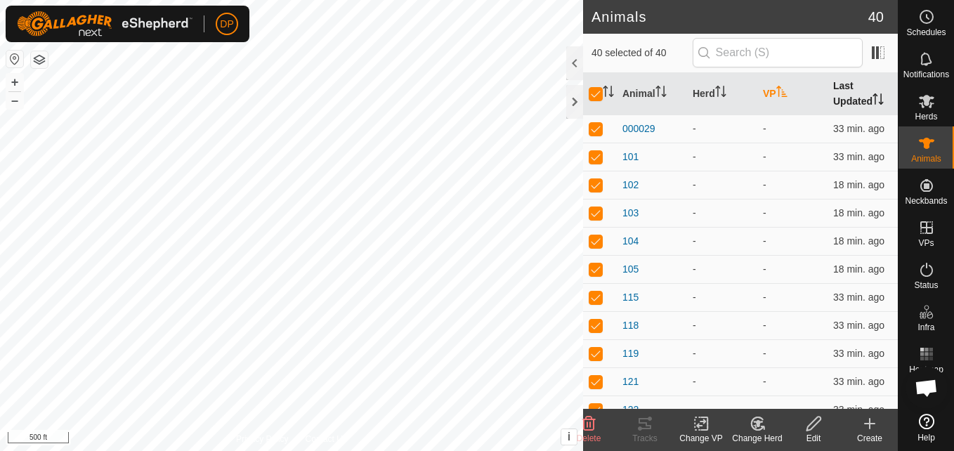
click at [832, 93] on th "Last Updated" at bounding box center [863, 94] width 70 height 42
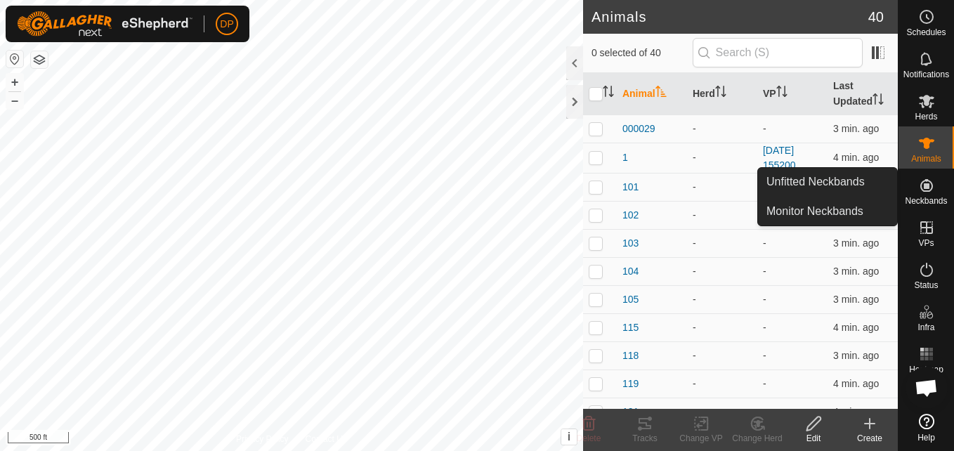
click at [924, 185] on icon at bounding box center [926, 185] width 13 height 13
click at [879, 214] on link "Monitor Neckbands" at bounding box center [827, 211] width 139 height 28
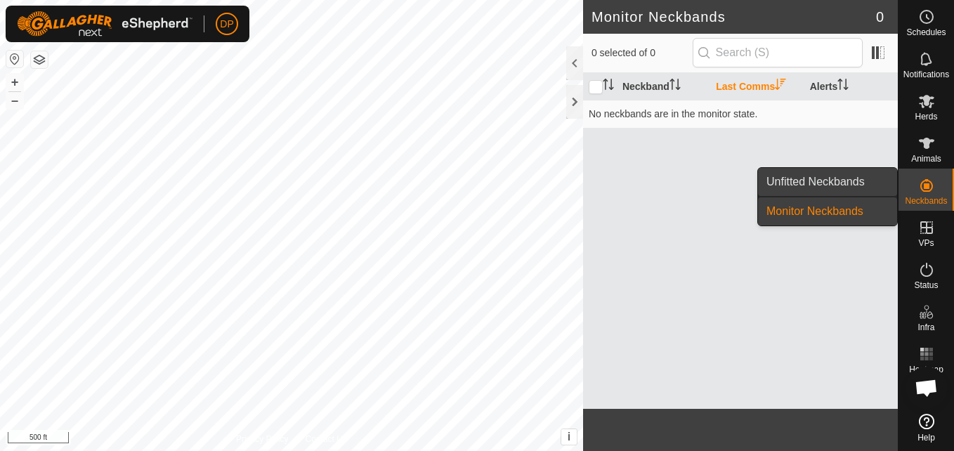
click at [852, 178] on link "Unfitted Neckbands" at bounding box center [827, 182] width 139 height 28
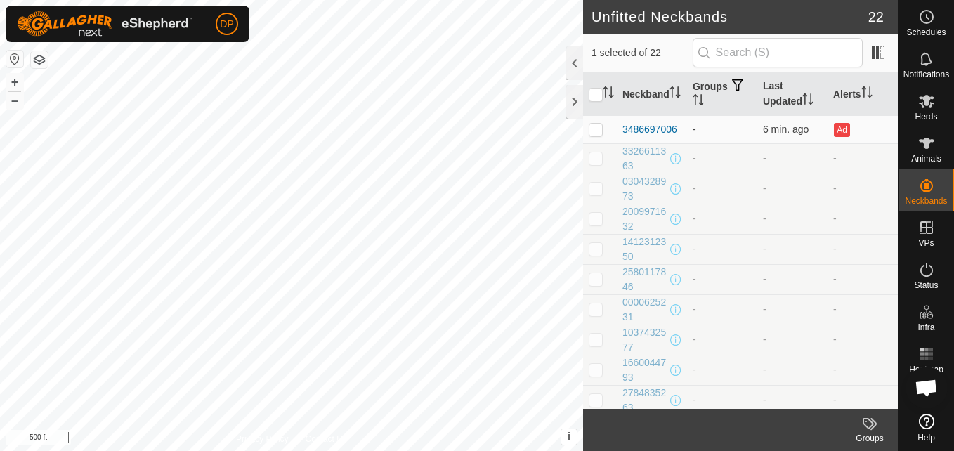
checkbox input "true"
click at [341, 282] on div "2320797786 - + – ⇧ i This application includes HERE Maps. © 2024 HERE. All righ…" at bounding box center [291, 225] width 583 height 451
click at [599, 91] on input "checkbox" at bounding box center [596, 95] width 14 height 14
checkbox input "true"
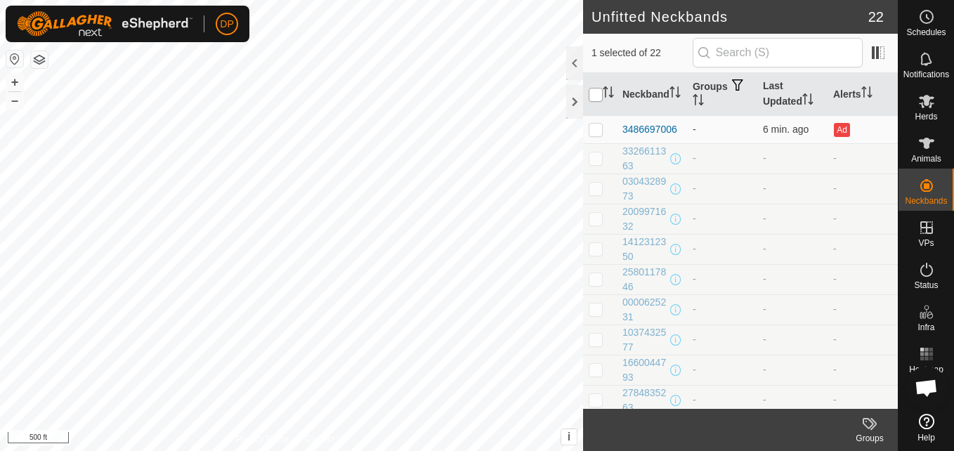
checkbox input "true"
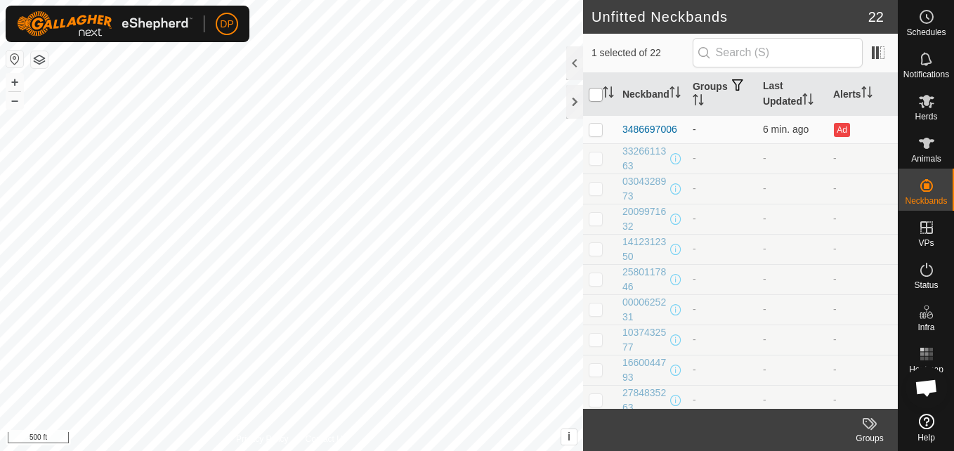
checkbox input "true"
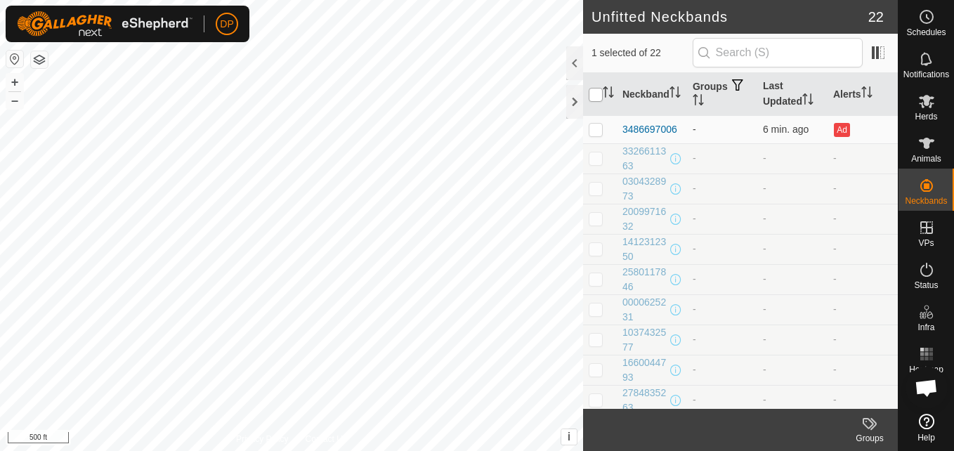
checkbox input "true"
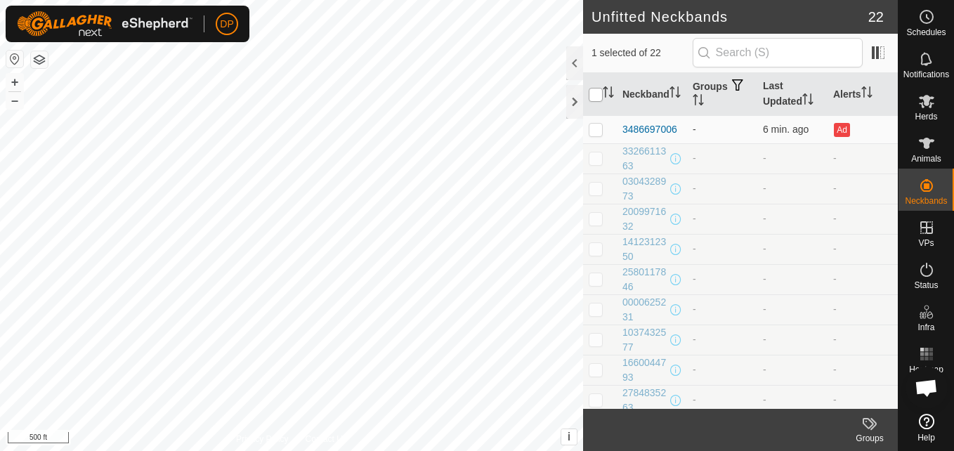
checkbox input "true"
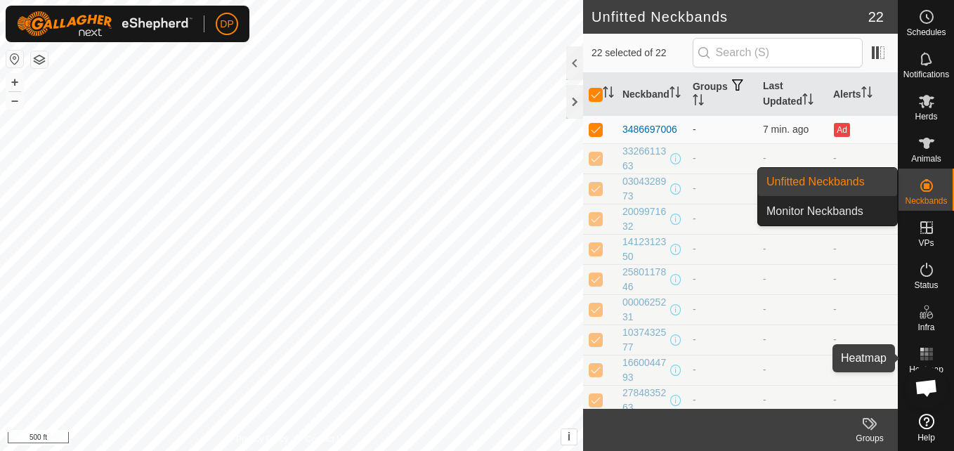
click at [914, 364] on es-heatmap-svg-icon at bounding box center [926, 354] width 25 height 22
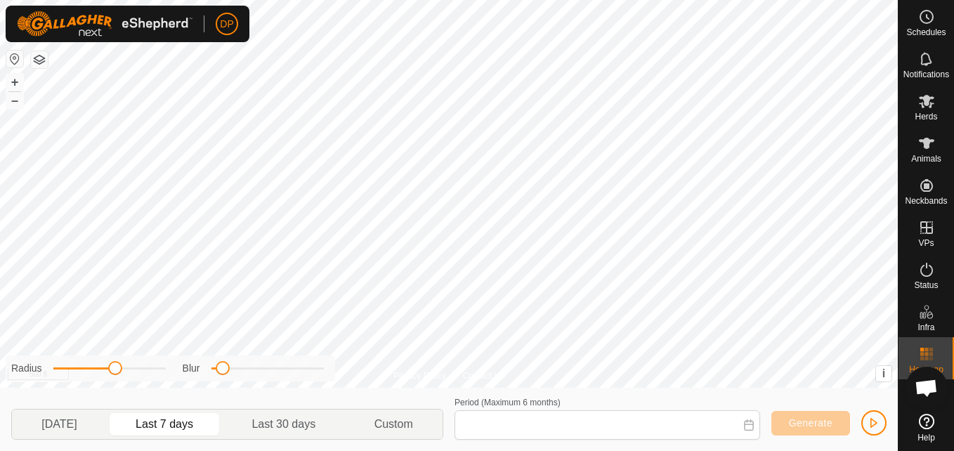
type input "Aug 24, 2025 - Aug 30, 2025"
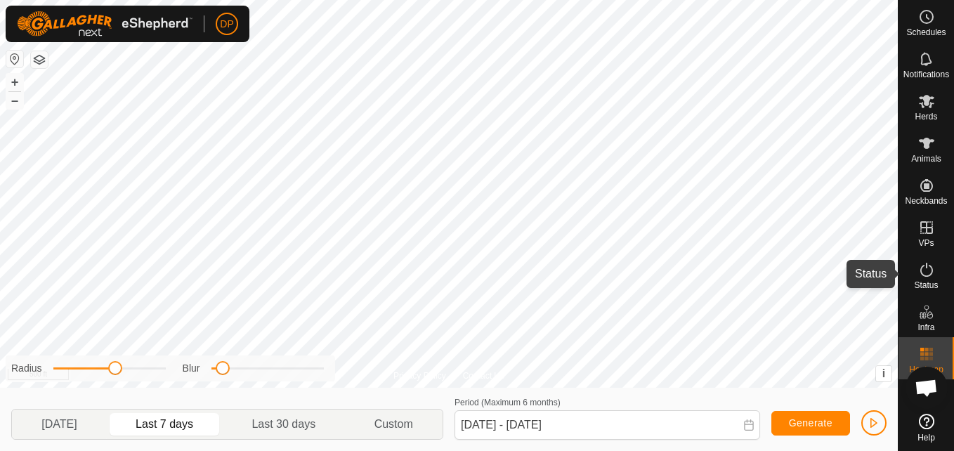
click at [922, 268] on icon at bounding box center [926, 269] width 17 height 17
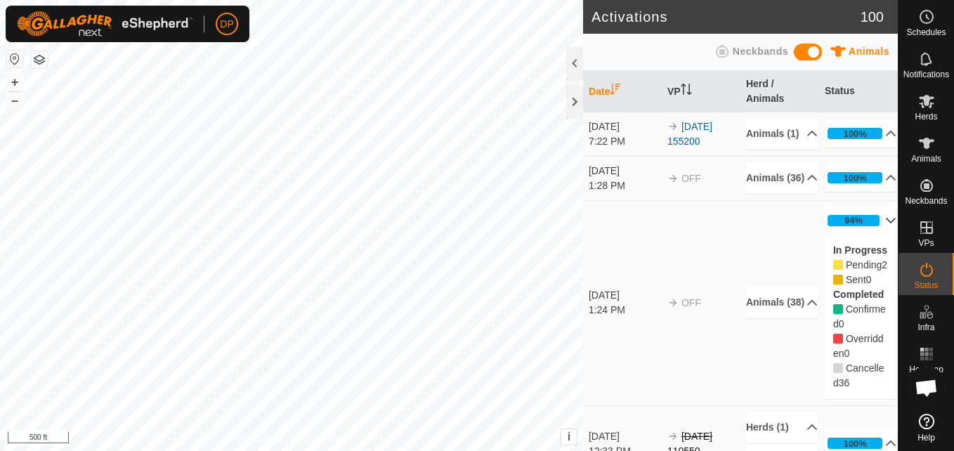
click at [833, 270] on icon at bounding box center [838, 265] width 10 height 10
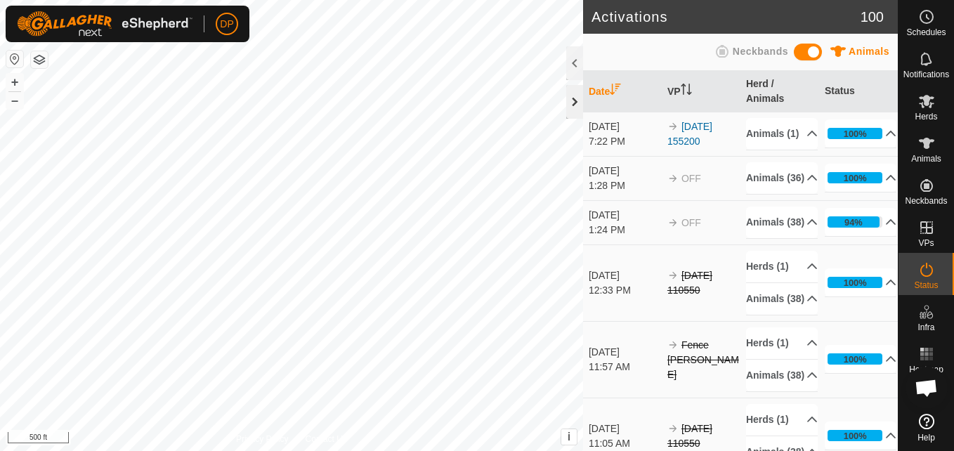
click at [574, 97] on div at bounding box center [574, 102] width 17 height 34
